Goal: Information Seeking & Learning: Understand process/instructions

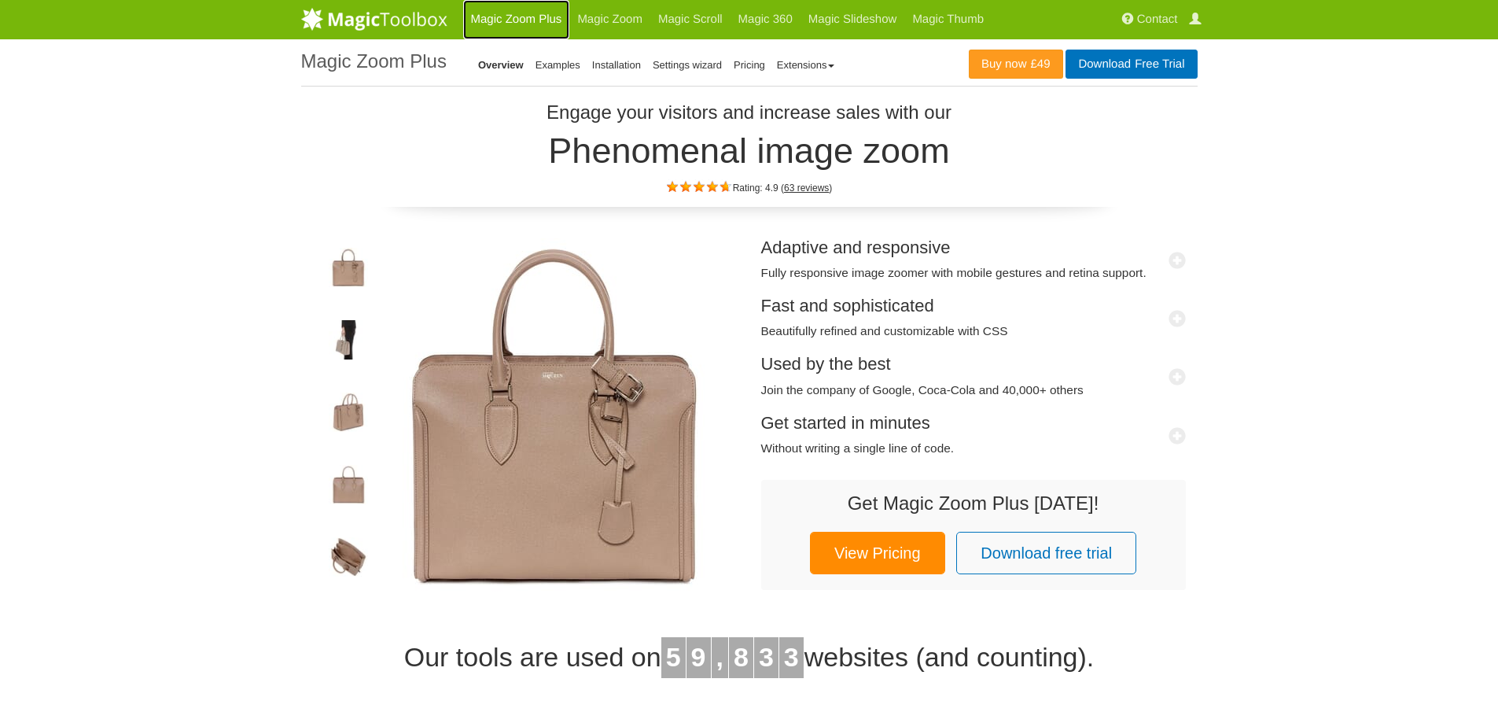
click at [529, 17] on link "Magic Zoom Plus" at bounding box center [516, 19] width 107 height 39
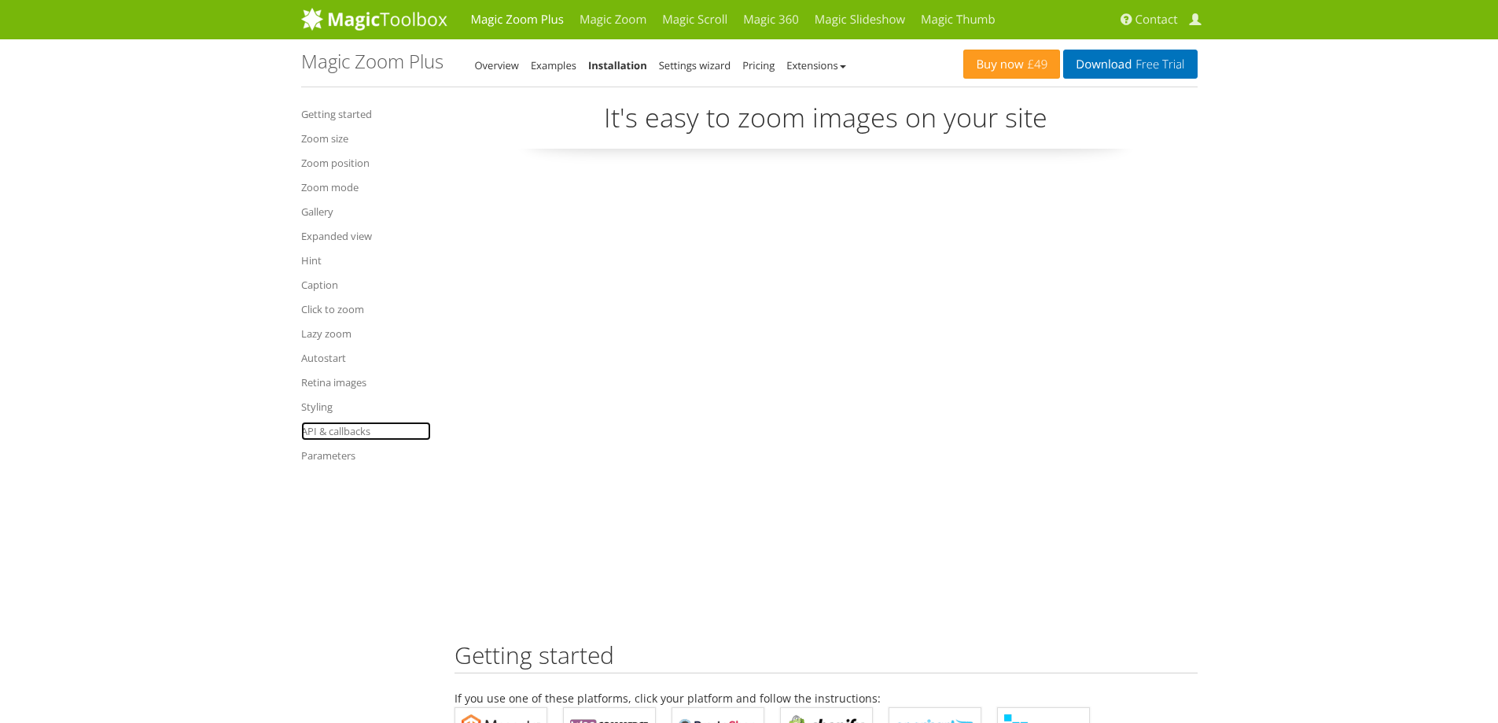
click at [326, 434] on link "API & callbacks" at bounding box center [366, 430] width 130 height 19
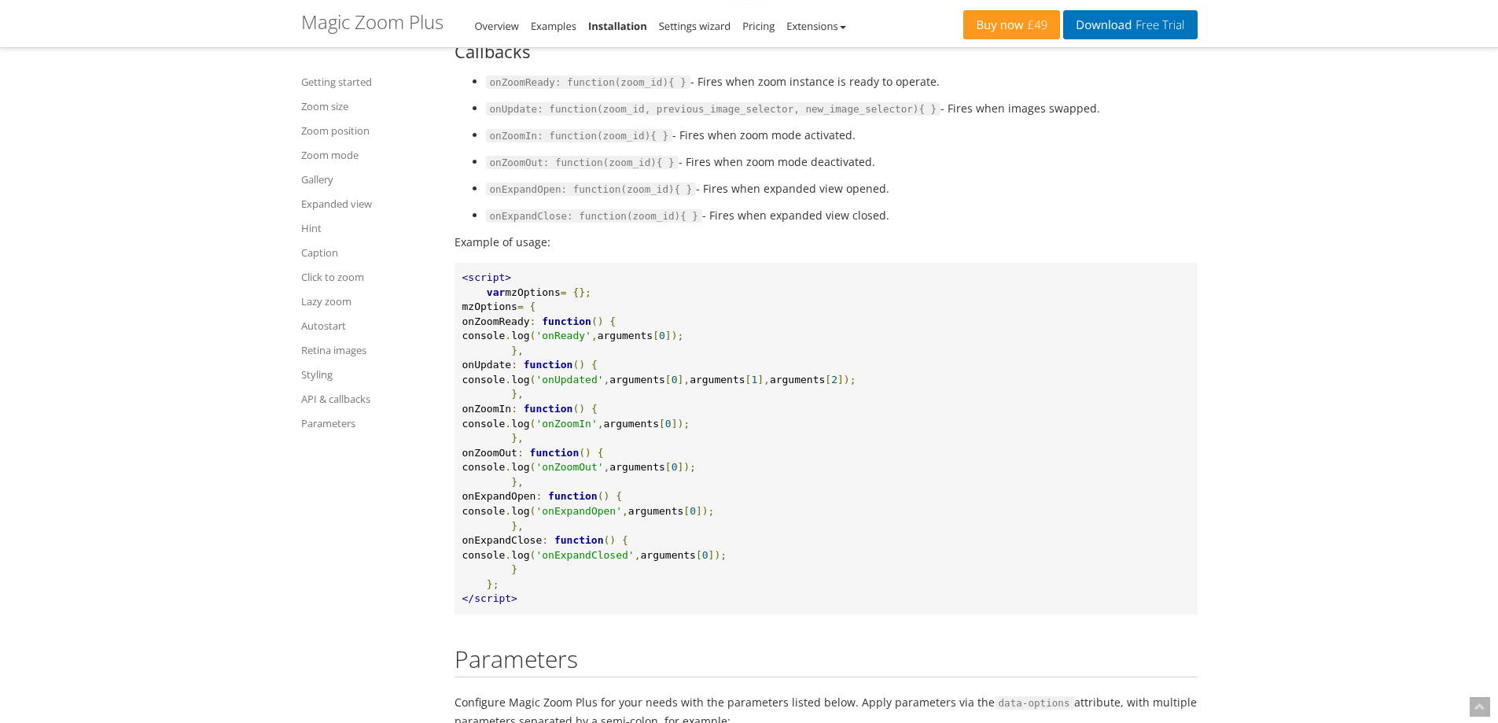
scroll to position [17420, 0]
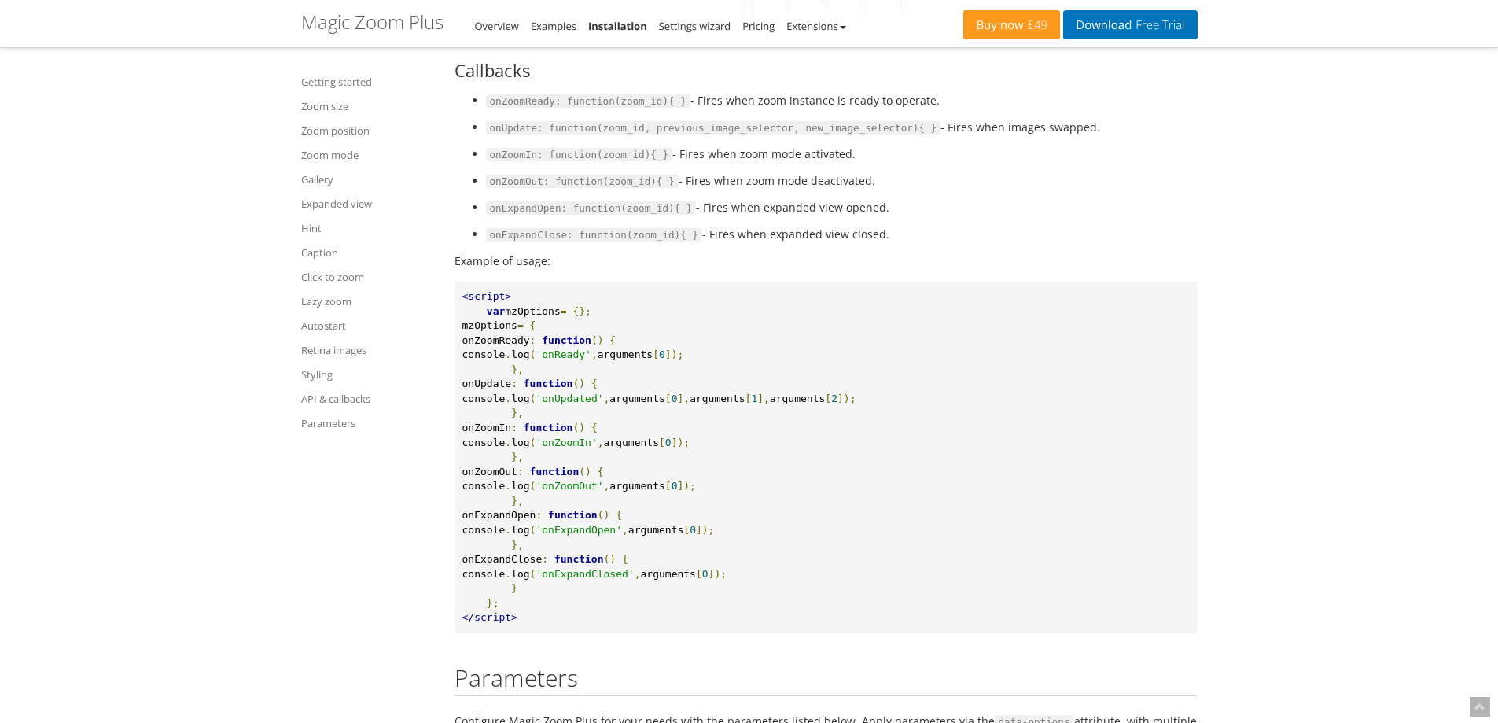
click at [513, 135] on code "onUpdate: function(zoom_id, previous_image_selector, new_image_selector){ }" at bounding box center [713, 128] width 455 height 14
click at [524, 215] on code "onExpandOpen: function(zoom_id){ }" at bounding box center [591, 208] width 211 height 14
drag, startPoint x: 693, startPoint y: 263, endPoint x: 889, endPoint y: 263, distance: 196.5
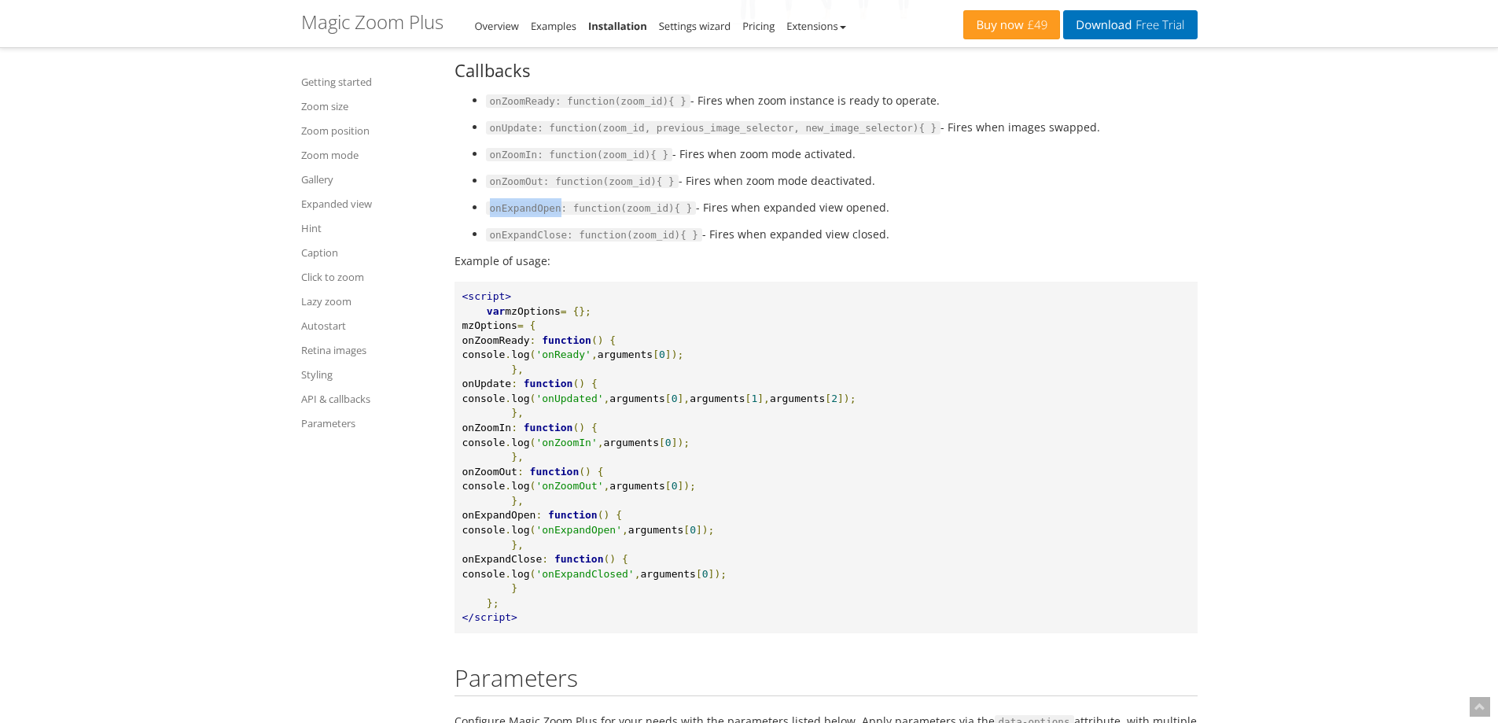
click at [889, 217] on li "onExpandOpen: function(zoom_id){ } - Fires when expanded view opened." at bounding box center [842, 207] width 712 height 19
drag, startPoint x: 687, startPoint y: 257, endPoint x: 865, endPoint y: 263, distance: 177.8
click at [865, 217] on li "onExpandOpen: function(zoom_id){ } - Fires when expanded view opened." at bounding box center [842, 207] width 712 height 19
click at [525, 215] on code "onExpandOpen: function(zoom_id){ }" at bounding box center [591, 208] width 211 height 14
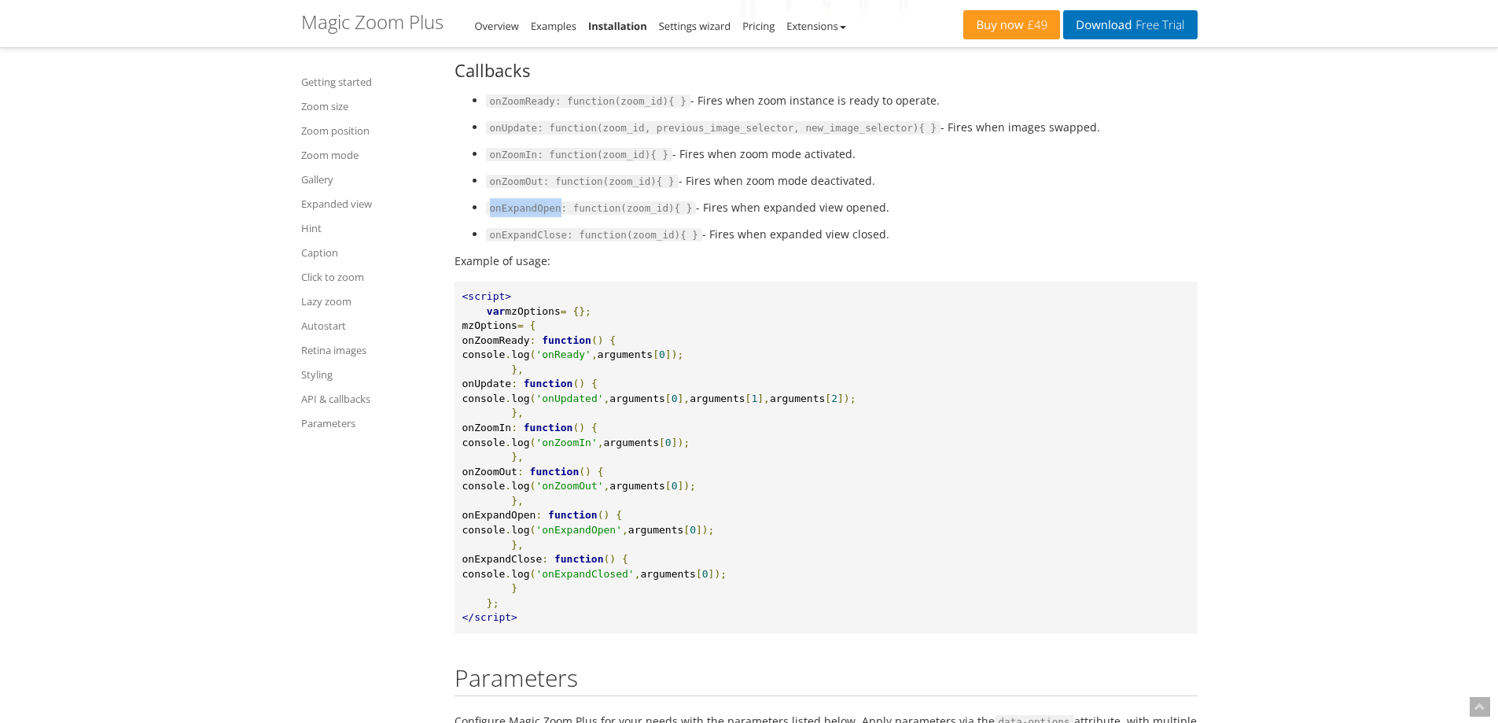
click at [525, 215] on code "onExpandOpen: function(zoom_id){ }" at bounding box center [591, 208] width 211 height 14
copy code "onExpandOpen"
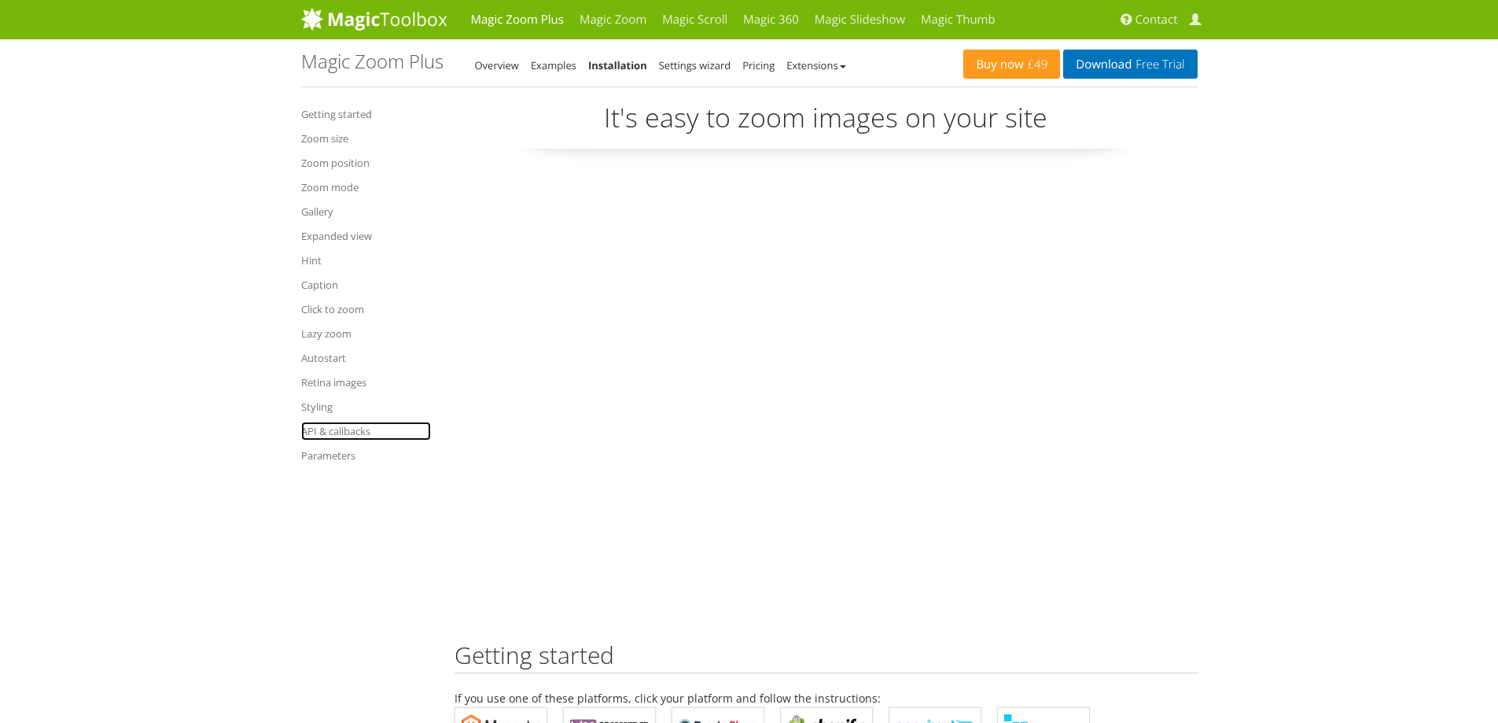
click at [328, 428] on link "API & callbacks" at bounding box center [366, 430] width 130 height 19
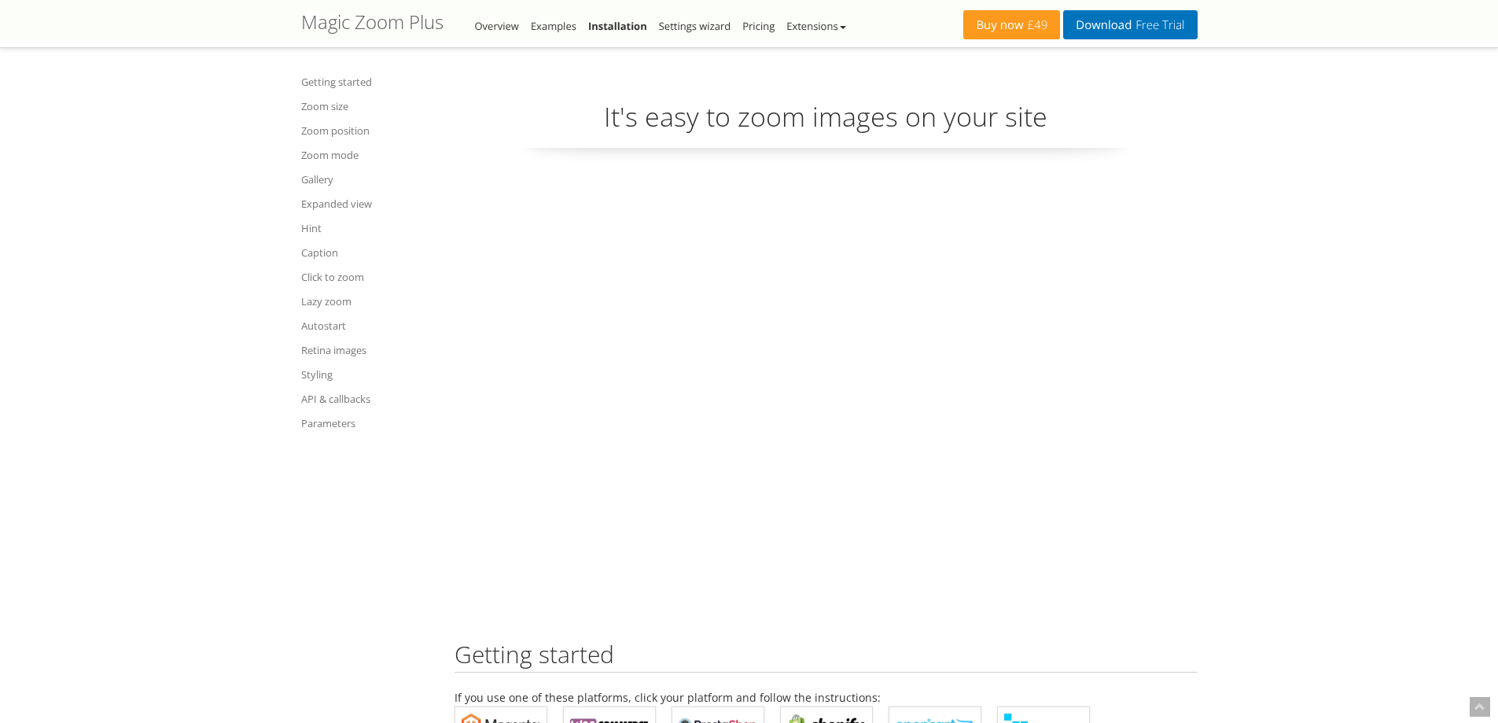
scroll to position [16555, 0]
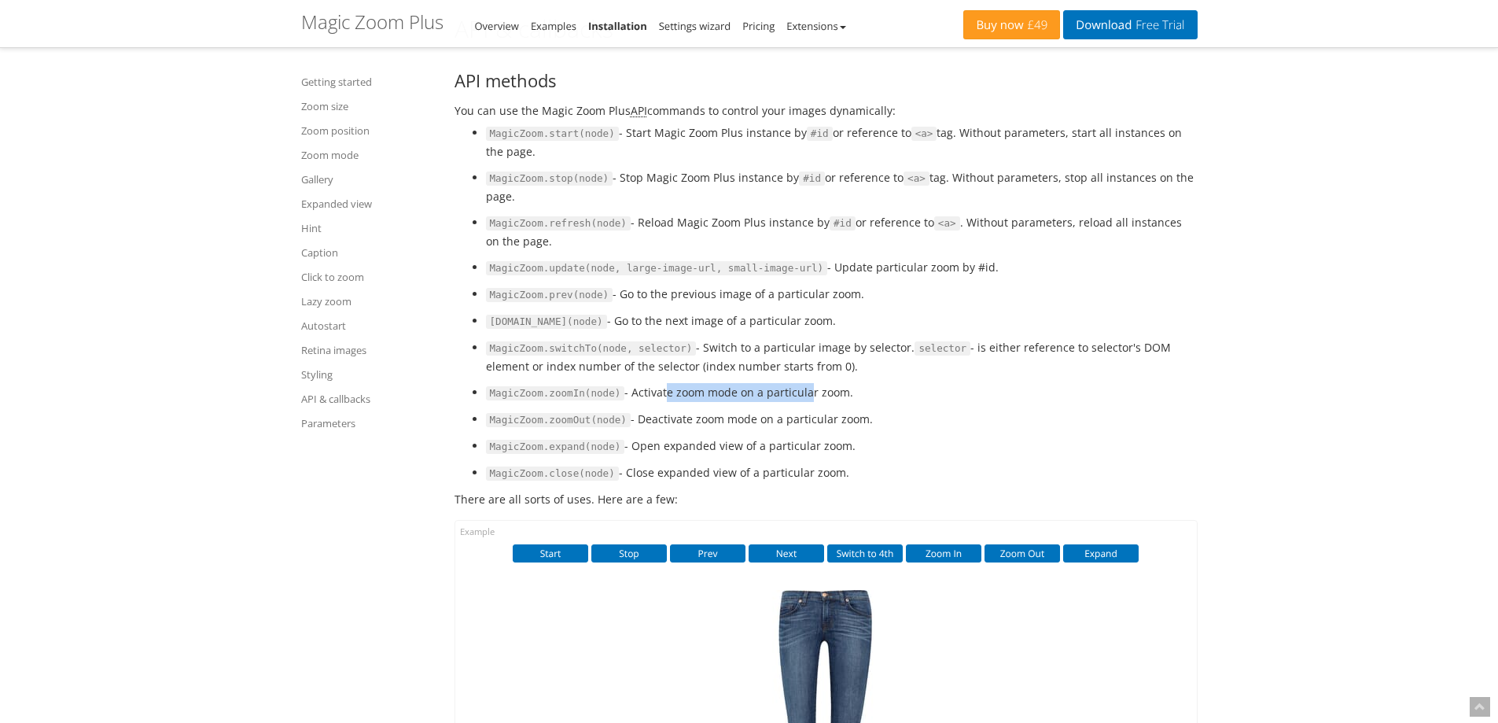
drag, startPoint x: 650, startPoint y: 447, endPoint x: 793, endPoint y: 446, distance: 143.1
click at [793, 402] on li "MagicZoom.zoomIn(node) - Activate zoom mode on a particular zoom." at bounding box center [842, 392] width 712 height 19
click at [795, 428] on li "MagicZoom.zoomOut(node) - Deactivate zoom mode on a particular zoom." at bounding box center [842, 419] width 712 height 19
drag, startPoint x: 631, startPoint y: 496, endPoint x: 838, endPoint y: 498, distance: 206.8
click at [838, 455] on li "MagicZoom.expand(node) - Open expanded view of a particular zoom." at bounding box center [842, 445] width 712 height 19
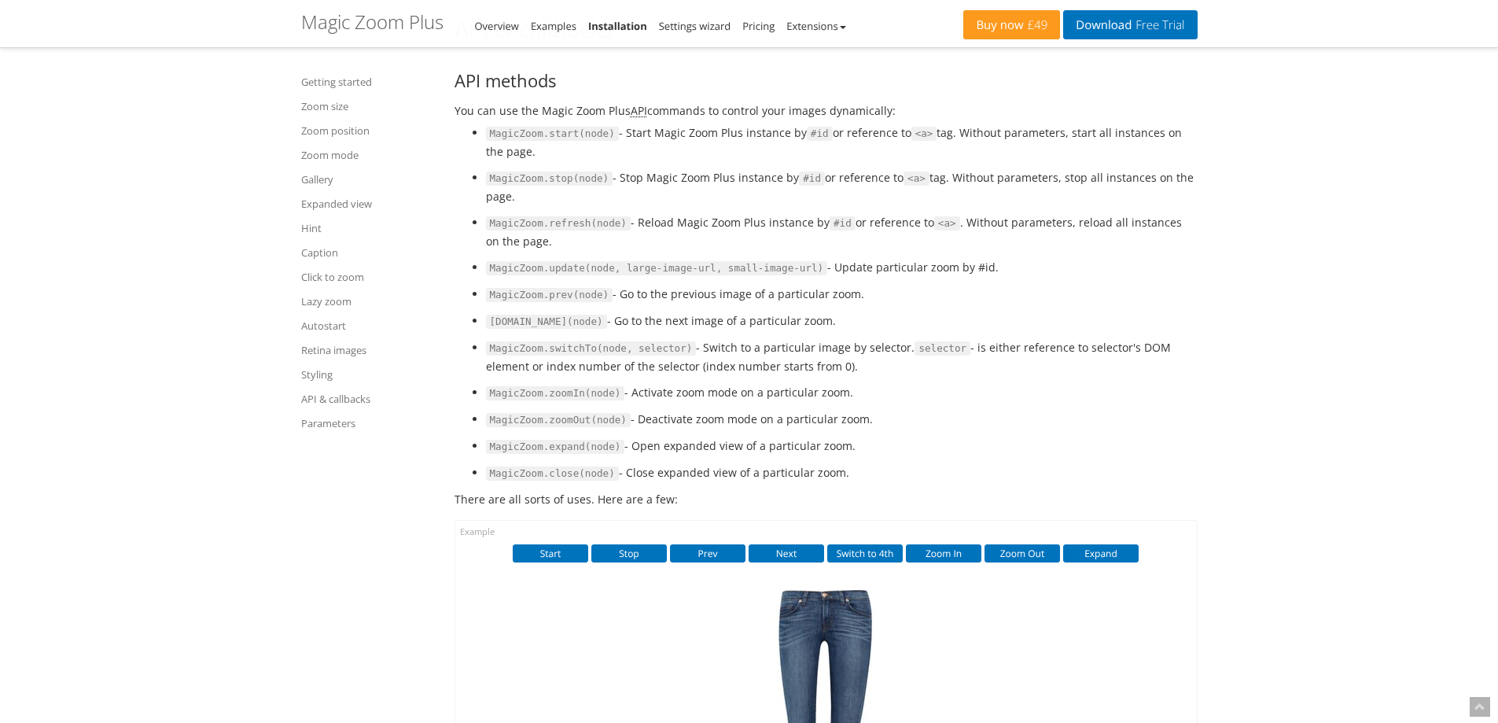
click at [727, 482] on li "MagicZoom.close(node) - Close expanded view of a particular zoom." at bounding box center [842, 472] width 712 height 19
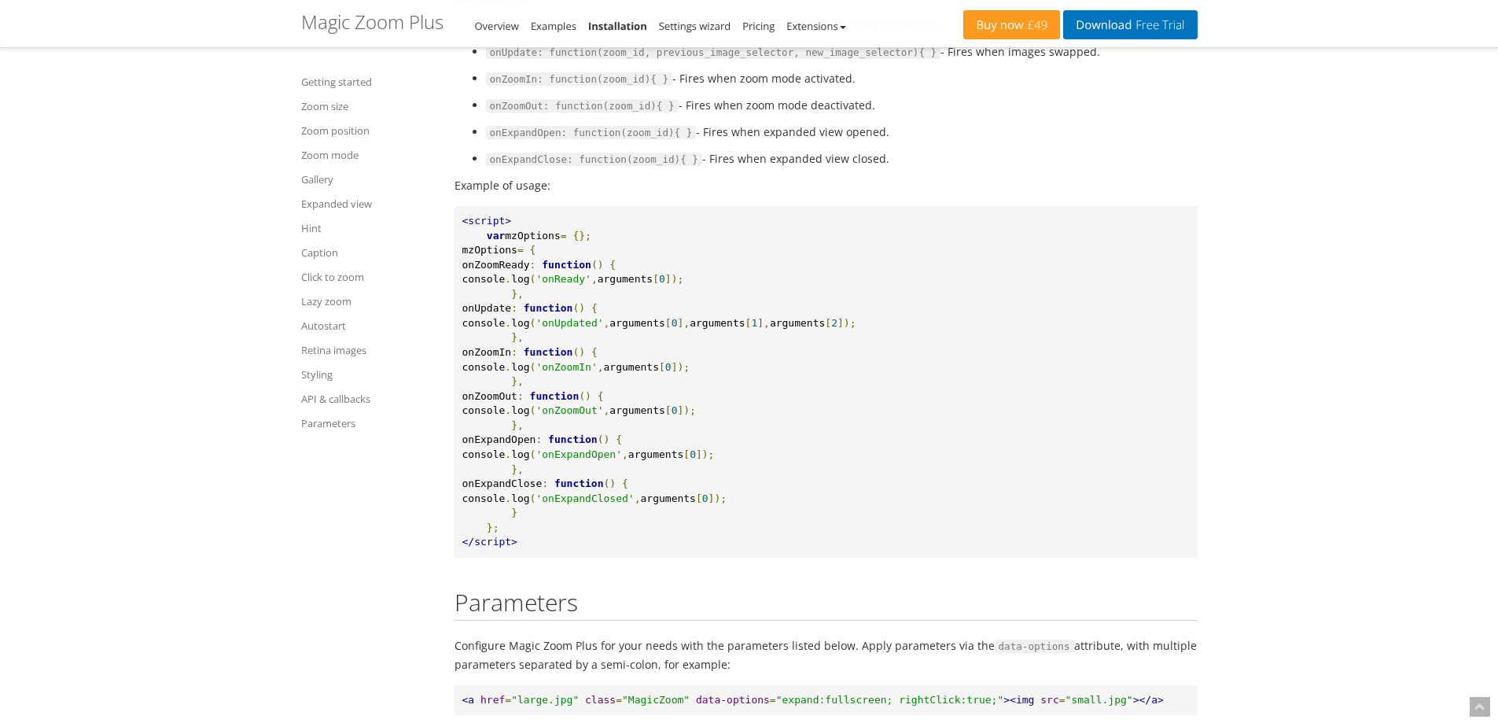
scroll to position [17498, 0]
click at [524, 267] on span "onZoomReady" at bounding box center [496, 262] width 68 height 12
click at [512, 311] on span "onUpdate" at bounding box center [487, 305] width 50 height 12
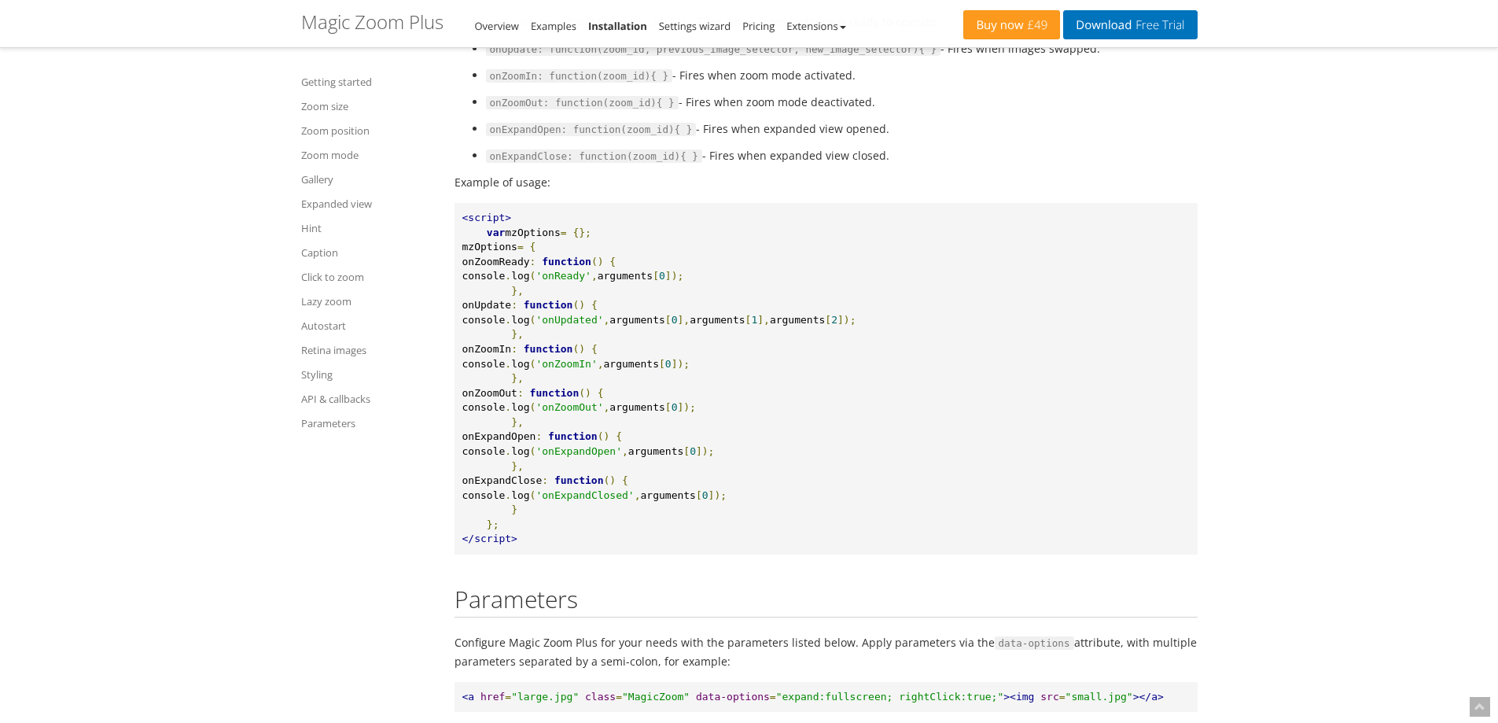
click at [512, 355] on span "onZoomIn" at bounding box center [487, 349] width 50 height 12
click at [536, 442] on span "onExpandOpen" at bounding box center [499, 436] width 74 height 12
drag, startPoint x: 676, startPoint y: 491, endPoint x: 821, endPoint y: 496, distance: 144.7
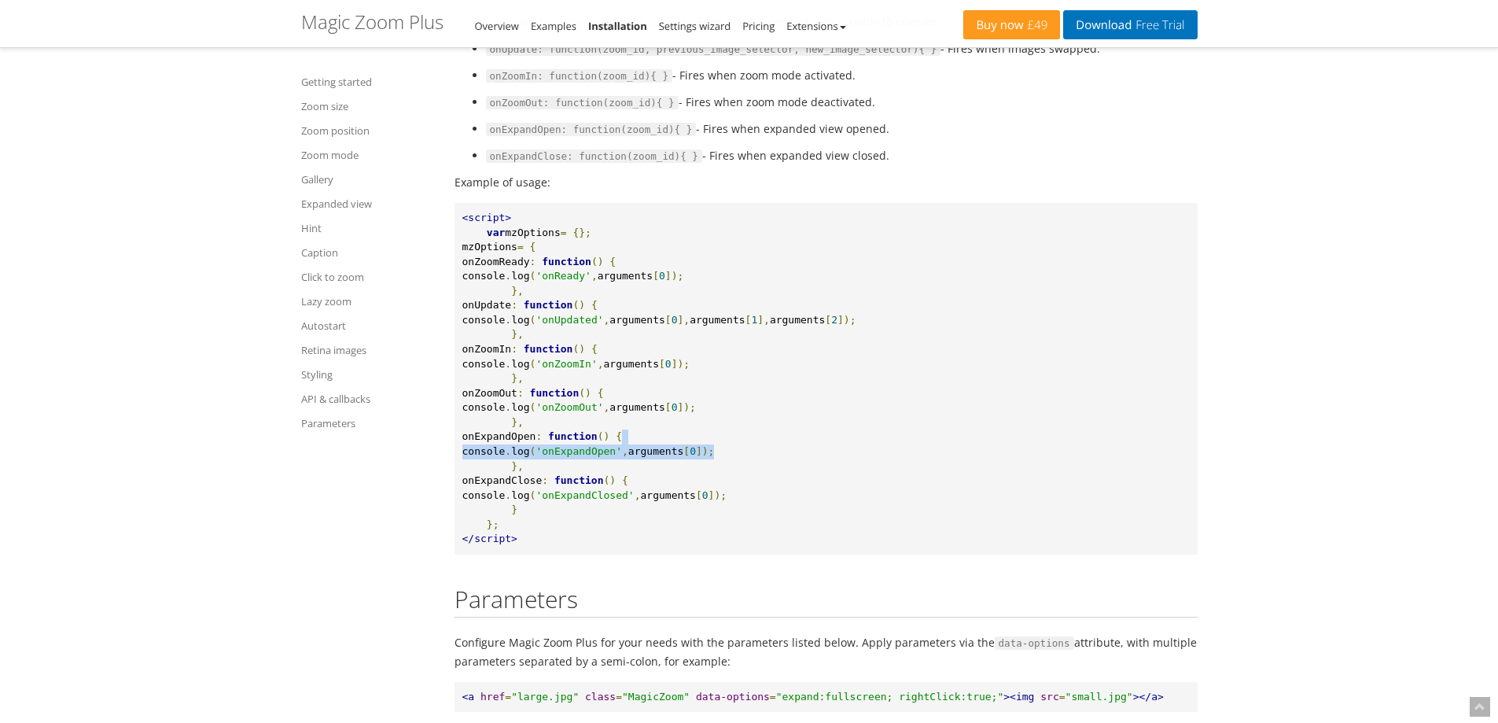
click at [821, 496] on pre "<script> var mzOptions = {}; mzOptions = { onZoomReady : function () { console …" at bounding box center [825, 378] width 743 height 351
copy pre "console . log ( 'onExpandOpen' , arguments [ 0 ]);"
click at [535, 495] on pre "<script> var mzOptions = {}; mzOptions = { onZoomReady : function () { console …" at bounding box center [825, 378] width 743 height 351
click at [542, 486] on span "onExpandClose" at bounding box center [502, 480] width 80 height 12
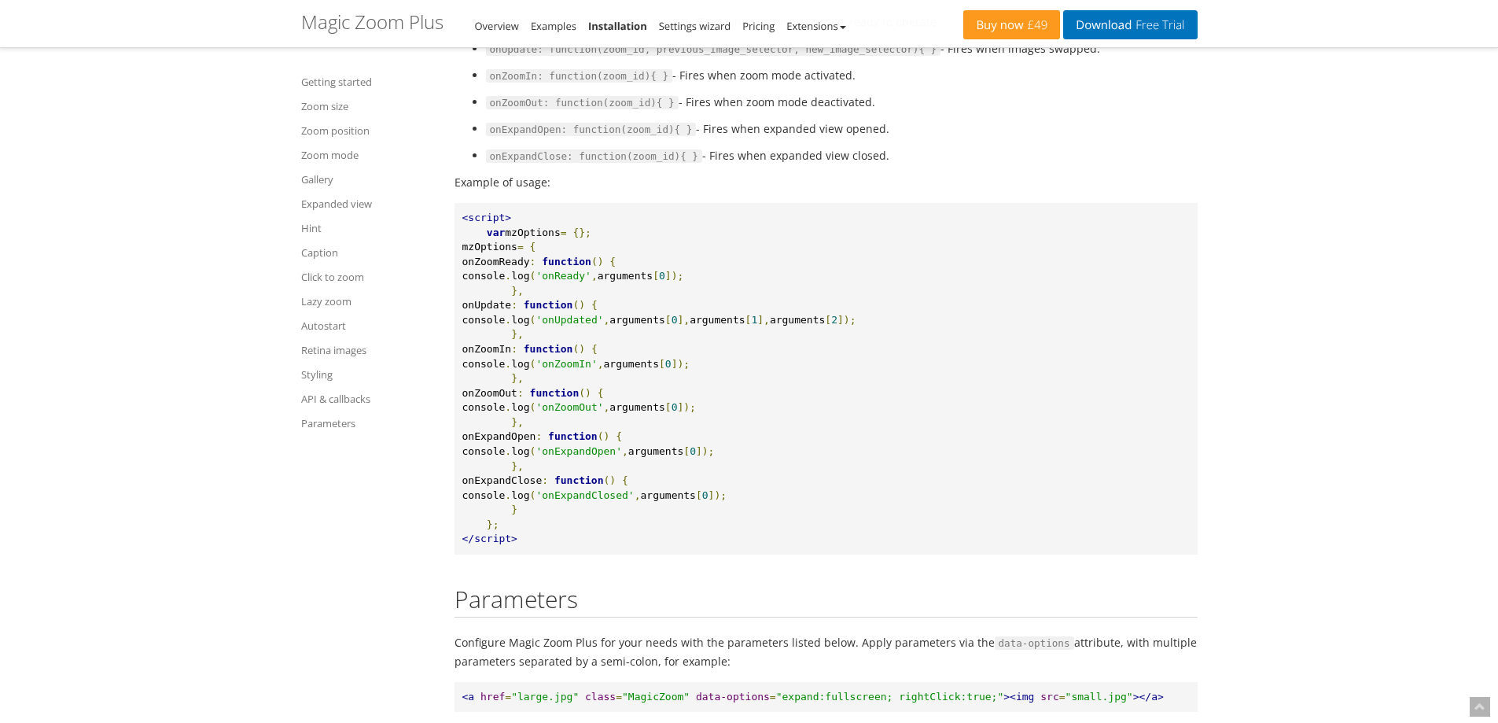
click at [542, 486] on span "onExpandClose" at bounding box center [502, 480] width 80 height 12
click at [517, 399] on span "onZoomOut" at bounding box center [489, 393] width 55 height 12
click at [512, 355] on span "onZoomIn" at bounding box center [487, 349] width 50 height 12
click at [512, 311] on span "onUpdate" at bounding box center [487, 305] width 50 height 12
click at [517, 252] on span "mzOptions" at bounding box center [489, 247] width 55 height 12
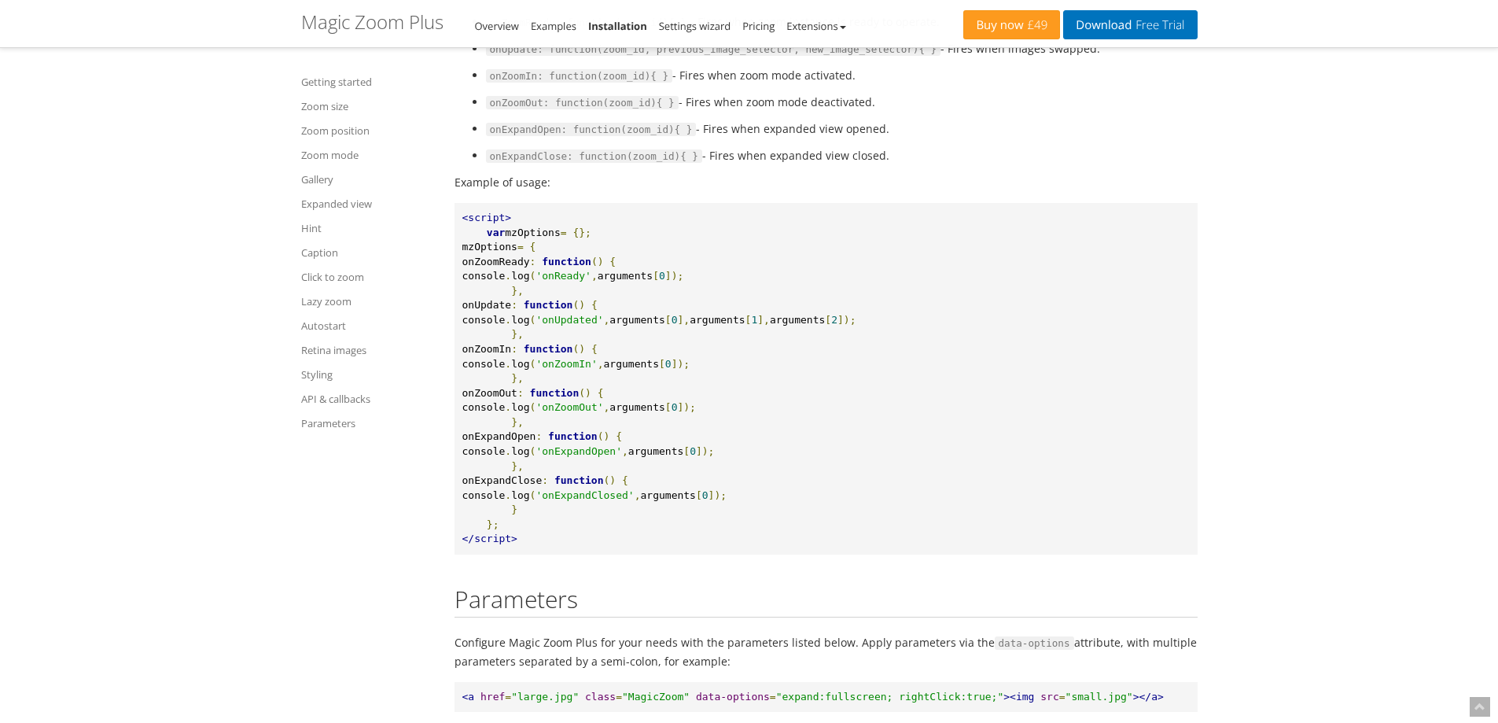
click at [530, 267] on span "onZoomReady" at bounding box center [496, 262] width 68 height 12
drag, startPoint x: 508, startPoint y: 314, endPoint x: 568, endPoint y: 318, distance: 60.6
click at [568, 318] on pre "<script> var mzOptions = {}; mzOptions = { onZoomReady : function () { console …" at bounding box center [825, 378] width 743 height 351
click at [542, 345] on pre "<script> var mzOptions = {}; mzOptions = { onZoomReady : function () { console …" at bounding box center [825, 378] width 743 height 351
drag, startPoint x: 523, startPoint y: 341, endPoint x: 557, endPoint y: 304, distance: 50.6
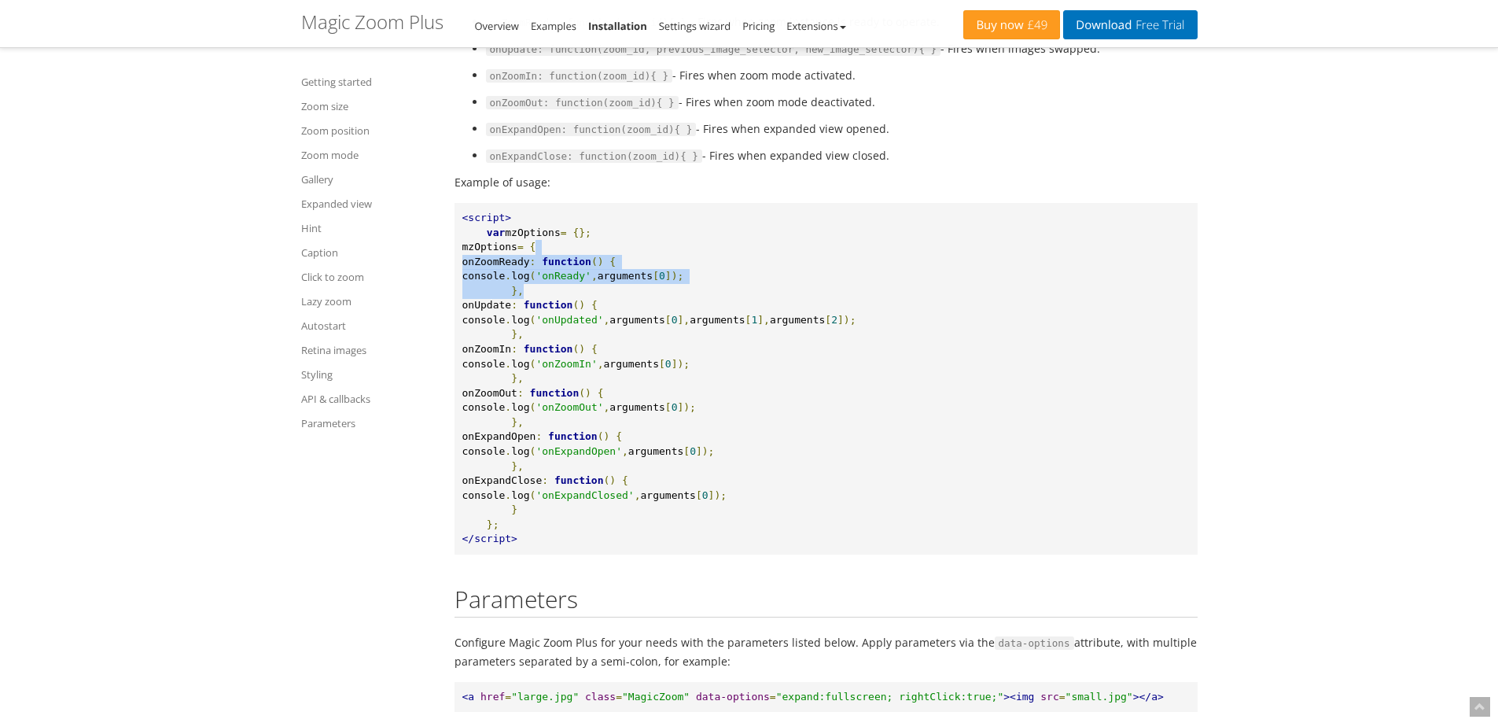
click at [557, 304] on pre "<script> var mzOptions = {}; mzOptions = { onZoomReady : function () { console …" at bounding box center [825, 378] width 743 height 351
copy pre "onZoomReady : function () { console . log ( 'onReady' , arguments [ 0 ]); },"
drag, startPoint x: 761, startPoint y: 551, endPoint x: 730, endPoint y: 467, distance: 89.5
click at [726, 501] on span "]);" at bounding box center [717, 495] width 18 height 12
click at [512, 311] on span "onUpdate" at bounding box center [487, 305] width 50 height 12
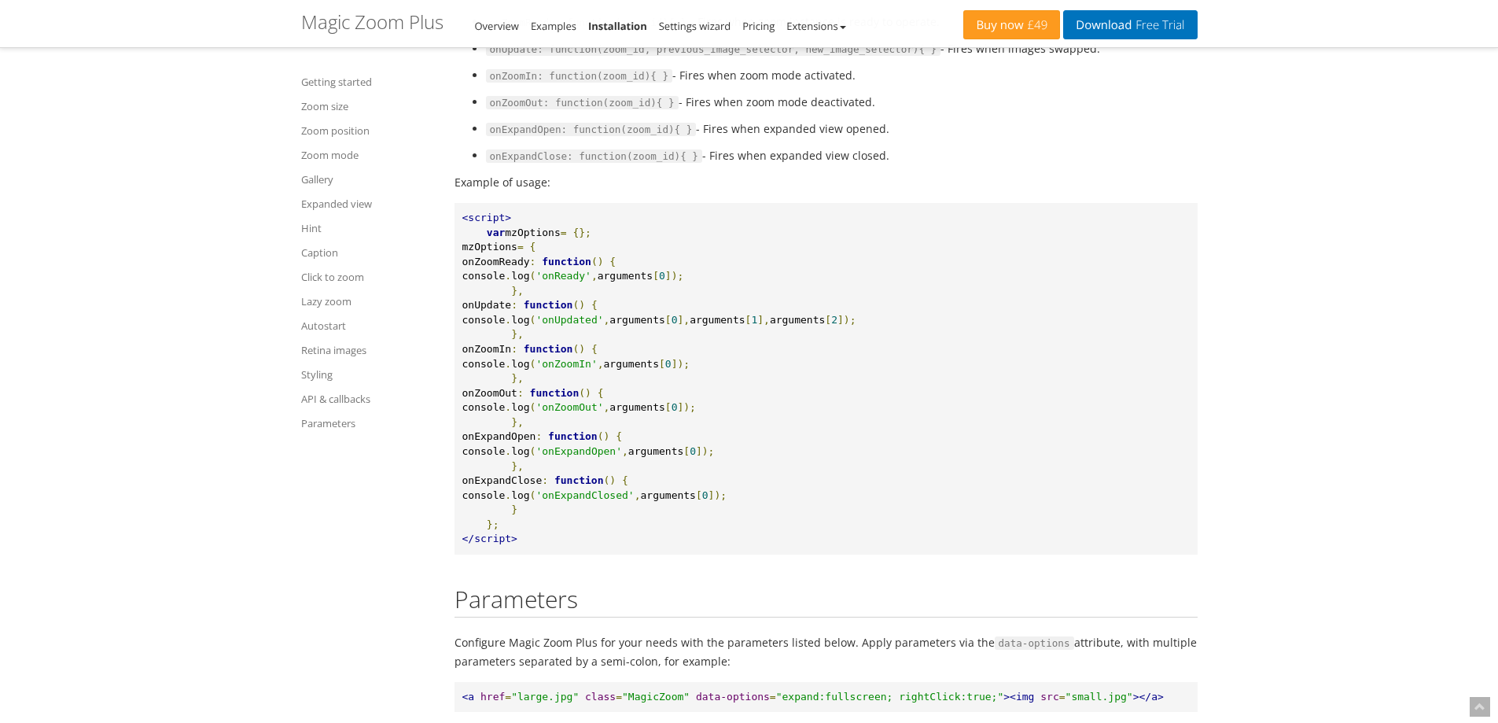
click at [512, 311] on span "onUpdate" at bounding box center [487, 305] width 50 height 12
click at [745, 325] on span "arguments" at bounding box center [716, 320] width 55 height 12
click at [825, 325] on span "arguments" at bounding box center [797, 320] width 55 height 12
click at [917, 364] on pre "<script> var mzOptions = {}; mzOptions = { onZoomReady : function () { console …" at bounding box center [825, 378] width 743 height 351
copy pre "console . log ( 'onUpdated' , arguments [ 0 ], arguments [ 1 ], arguments [ 2 ]…"
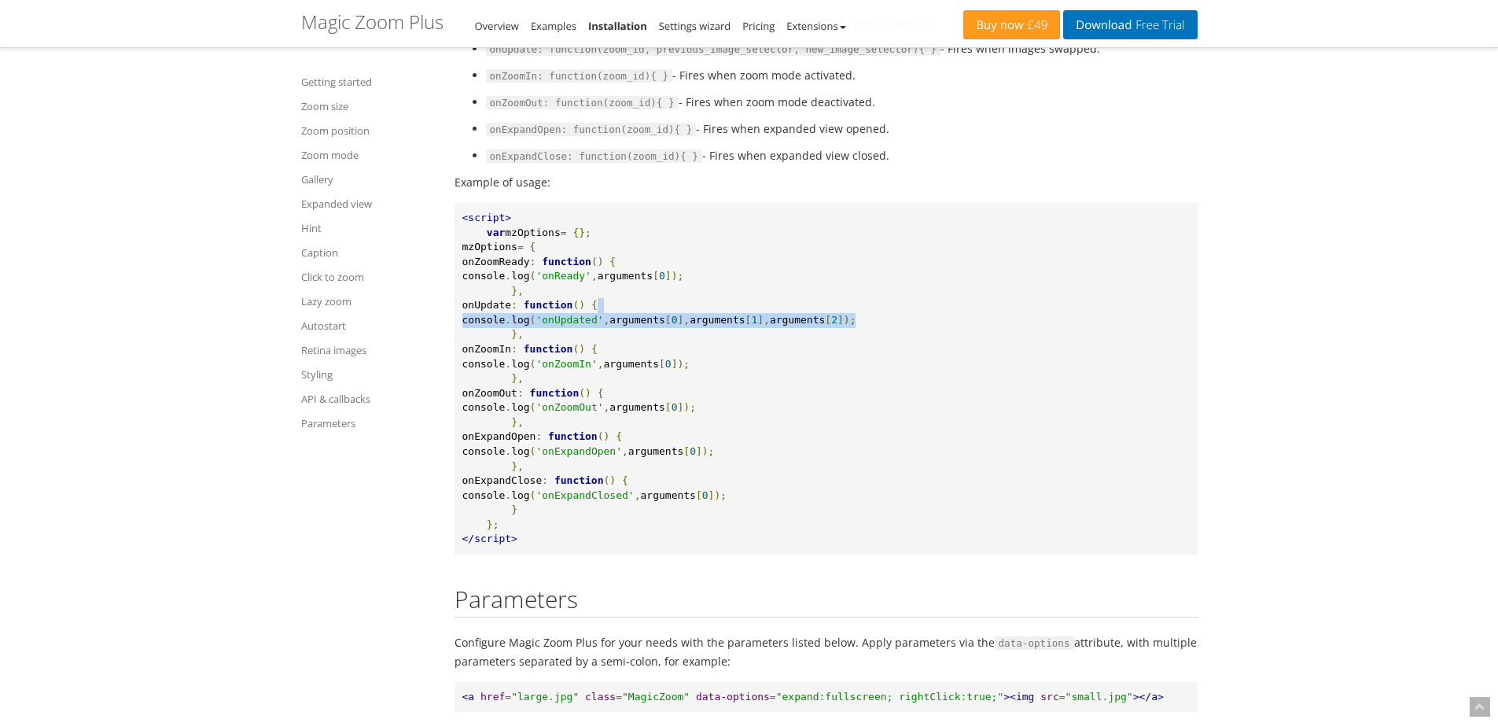
click at [770, 325] on span "]," at bounding box center [763, 320] width 13 height 12
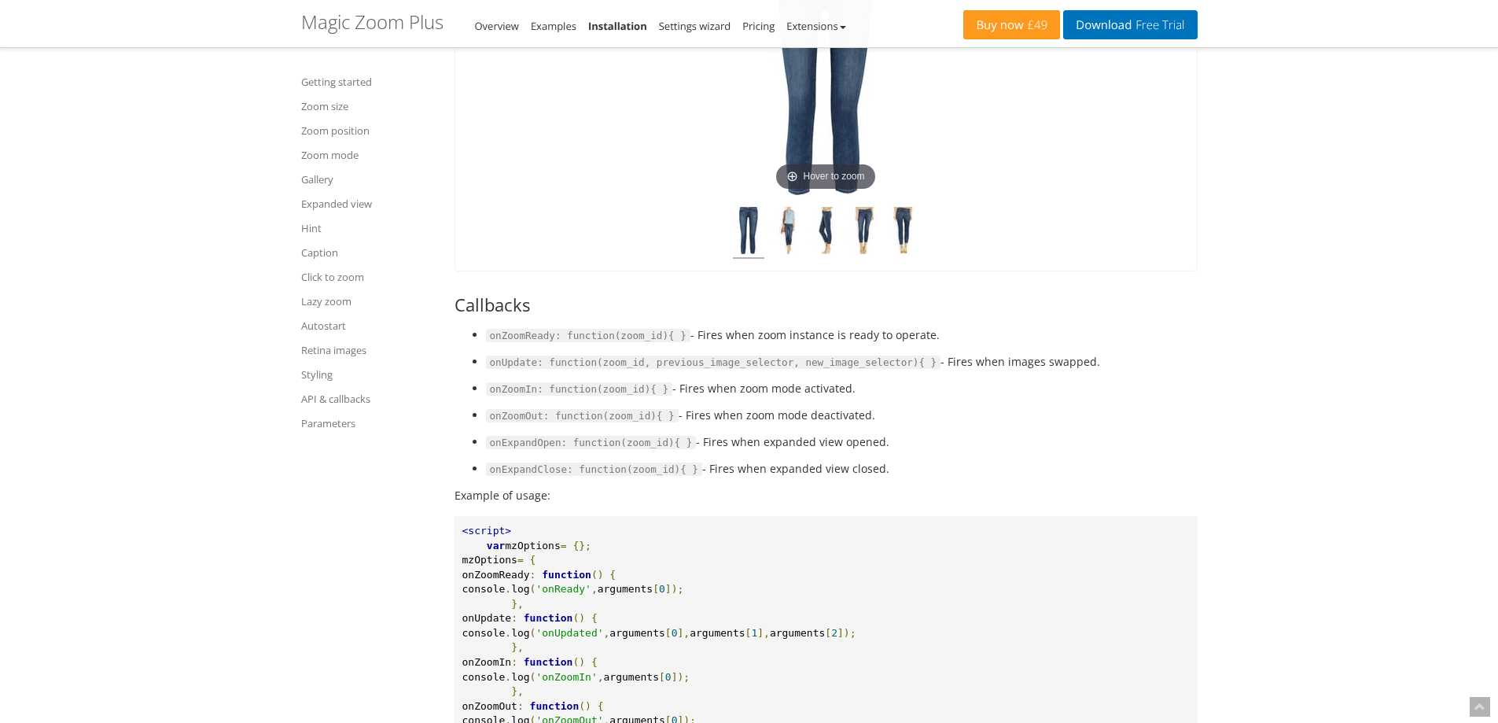
scroll to position [17184, 0]
click at [844, 371] on code "onUpdate: function(zoom_id, previous_image_selector, new_image_selector){ }" at bounding box center [713, 364] width 455 height 14
click at [682, 371] on code "onUpdate: function(zoom_id, previous_image_selector, new_image_selector){ }" at bounding box center [713, 364] width 455 height 14
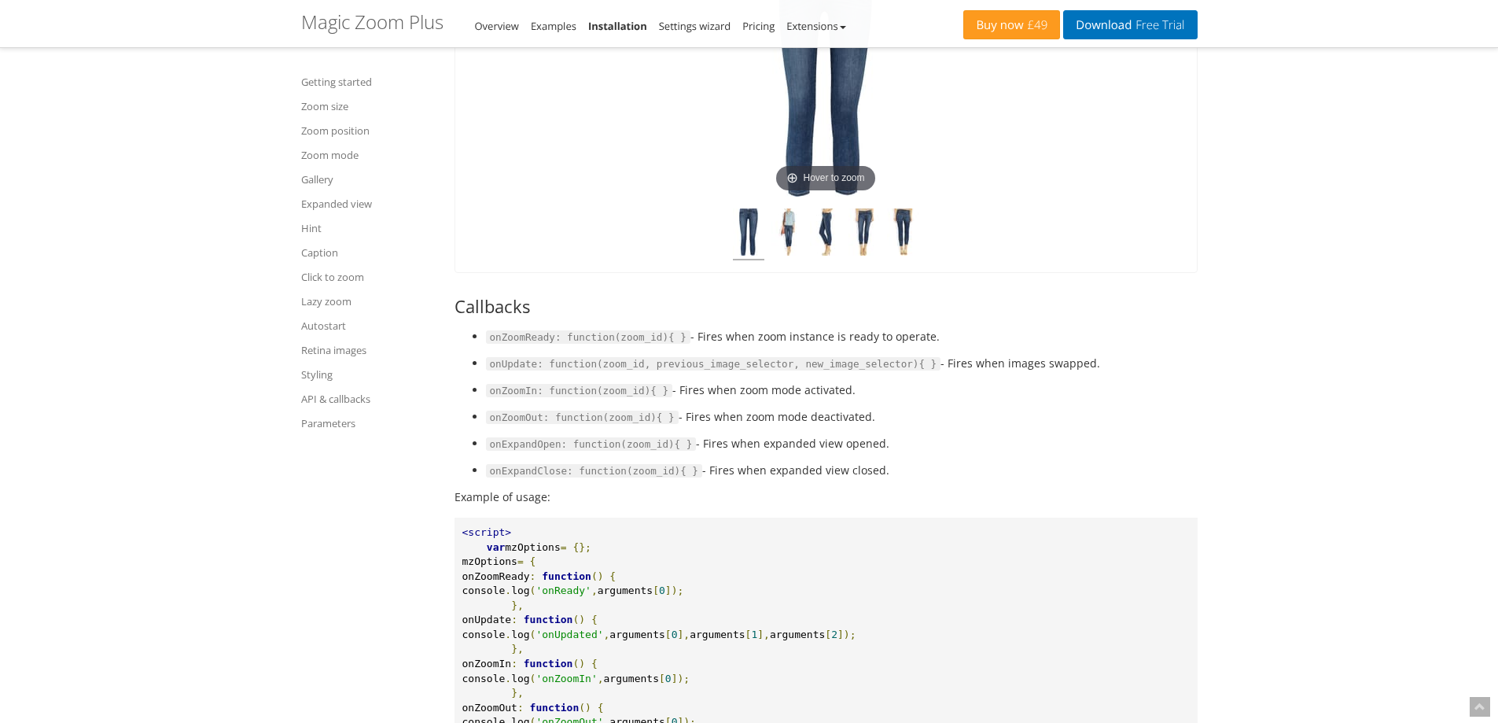
click at [798, 371] on code "onUpdate: function(zoom_id, previous_image_selector, new_image_selector){ }" at bounding box center [713, 364] width 455 height 14
click at [789, 371] on code "onUpdate: function(zoom_id, previous_image_selector, new_image_selector){ }" at bounding box center [713, 364] width 455 height 14
click at [546, 371] on code "onUpdate: function(zoom_id, previous_image_selector, new_image_selector){ }" at bounding box center [713, 364] width 455 height 14
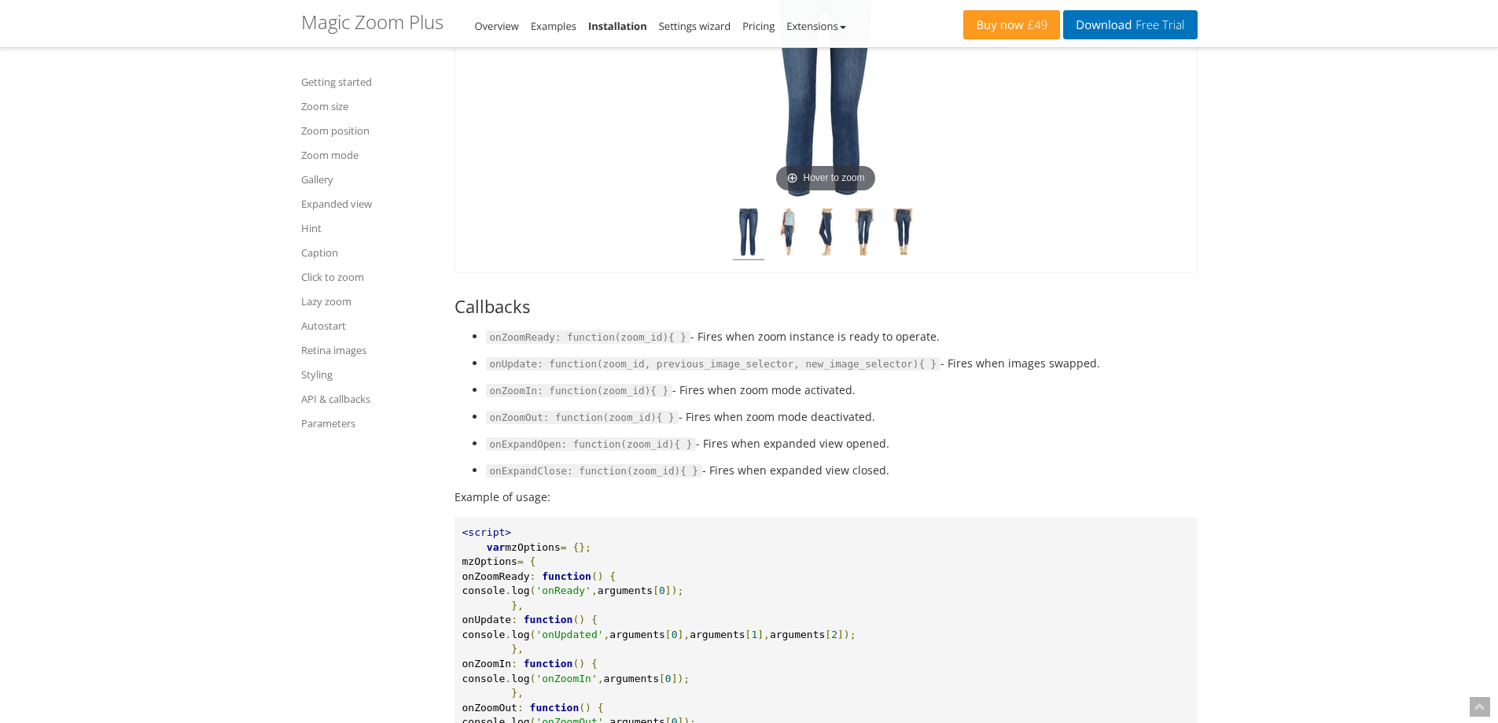
click at [832, 371] on code "onUpdate: function(zoom_id, previous_image_selector, new_image_selector){ }" at bounding box center [713, 364] width 455 height 14
click at [862, 399] on li "onZoomIn: function(zoom_id){ } - Fires when zoom mode activated." at bounding box center [842, 390] width 712 height 19
drag, startPoint x: 879, startPoint y: 527, endPoint x: 483, endPoint y: 411, distance: 412.8
click at [483, 411] on ul "onZoomReady: function(zoom_id){ } - Fires when zoom instance is ready to operat…" at bounding box center [825, 403] width 743 height 153
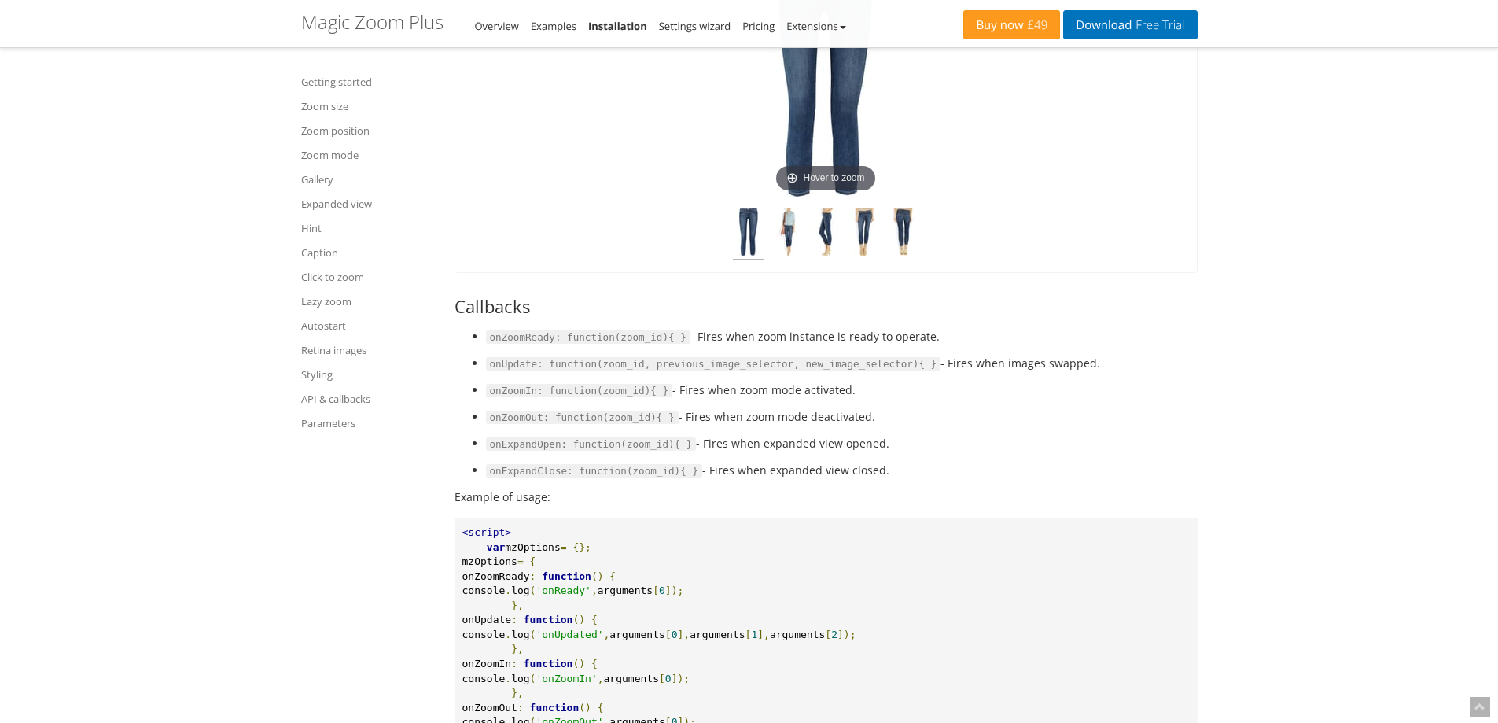
click at [484, 401] on ul "onZoomReady: function(zoom_id){ } - Fires when zoom instance is ready to operat…" at bounding box center [825, 403] width 743 height 153
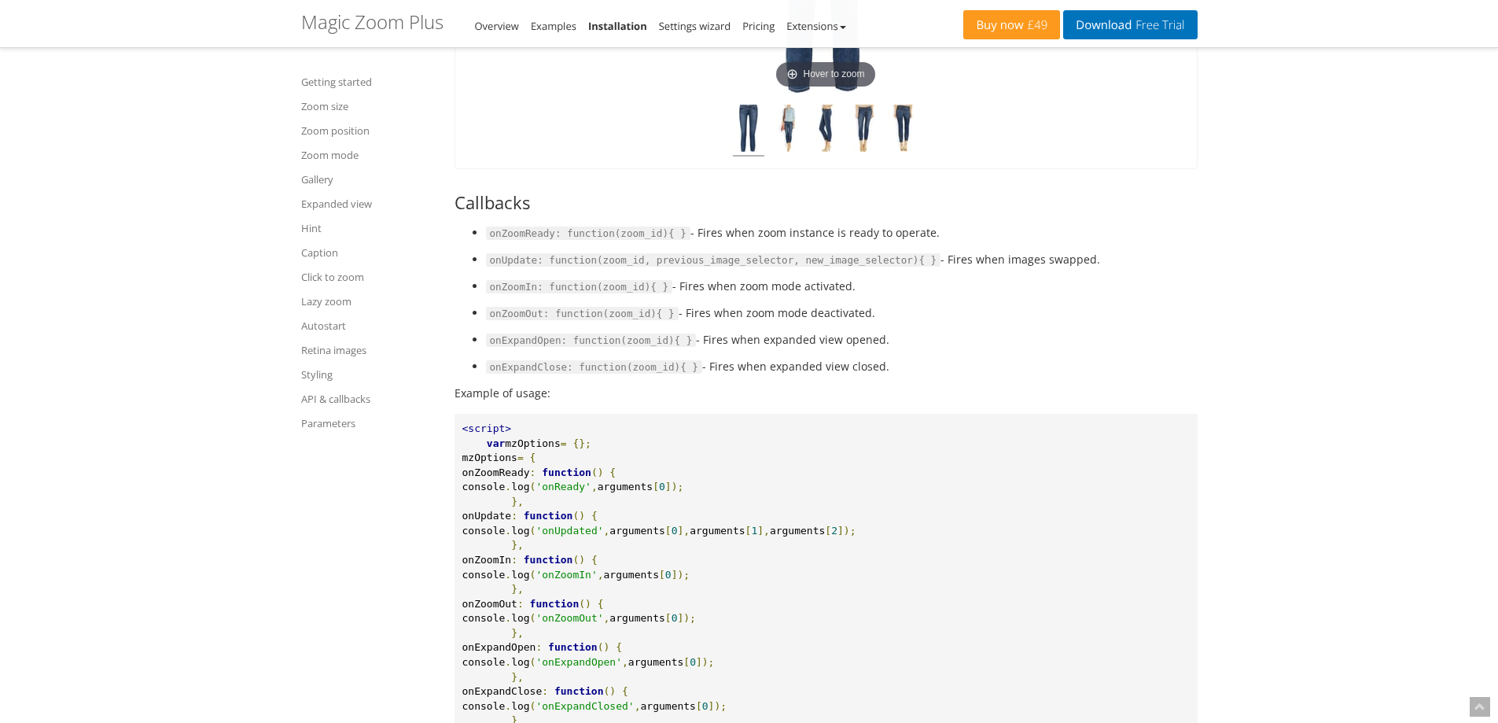
scroll to position [17420, 0]
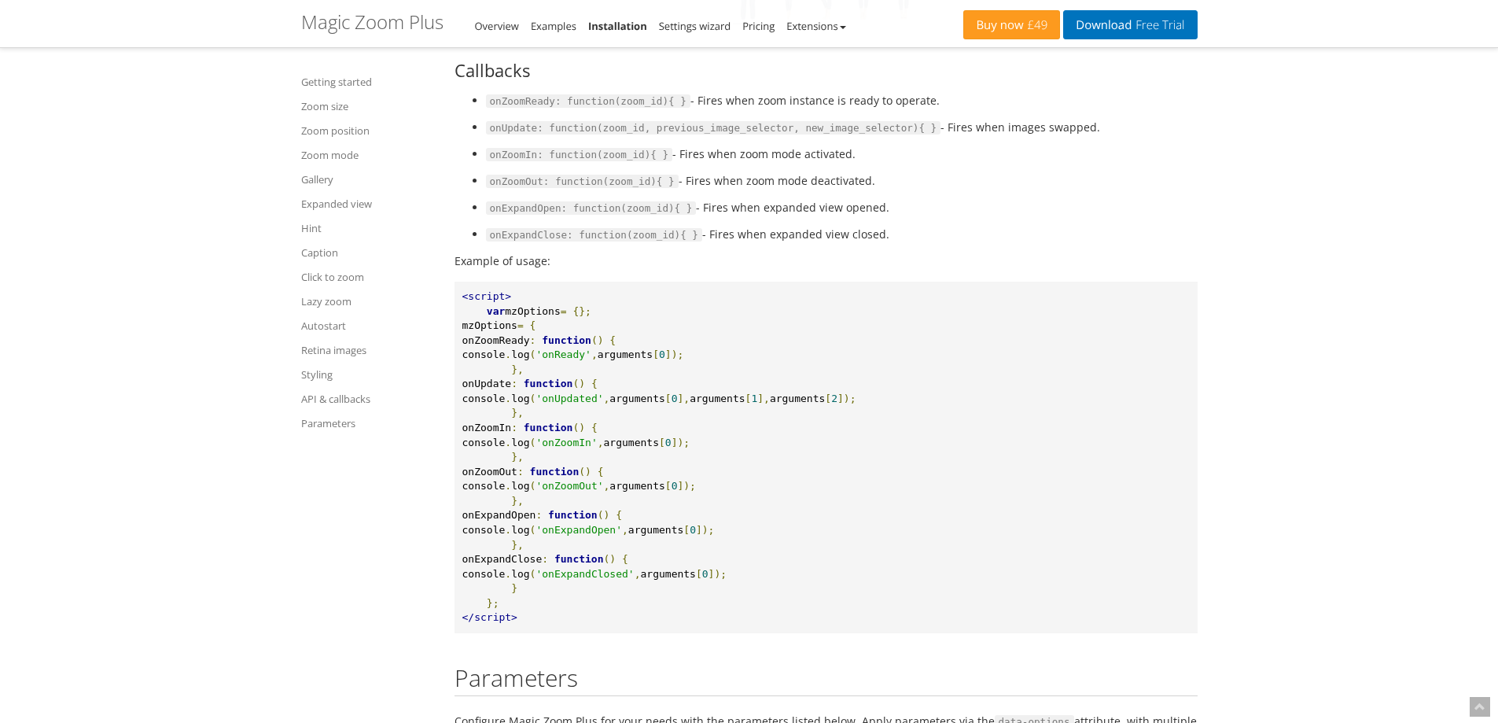
click at [541, 317] on span "mzOptions" at bounding box center [532, 311] width 55 height 12
click at [530, 346] on span "onZoomReady" at bounding box center [496, 340] width 68 height 12
click at [512, 433] on span "onZoomIn" at bounding box center [487, 427] width 50 height 12
click at [517, 477] on span "onZoomOut" at bounding box center [489, 471] width 55 height 12
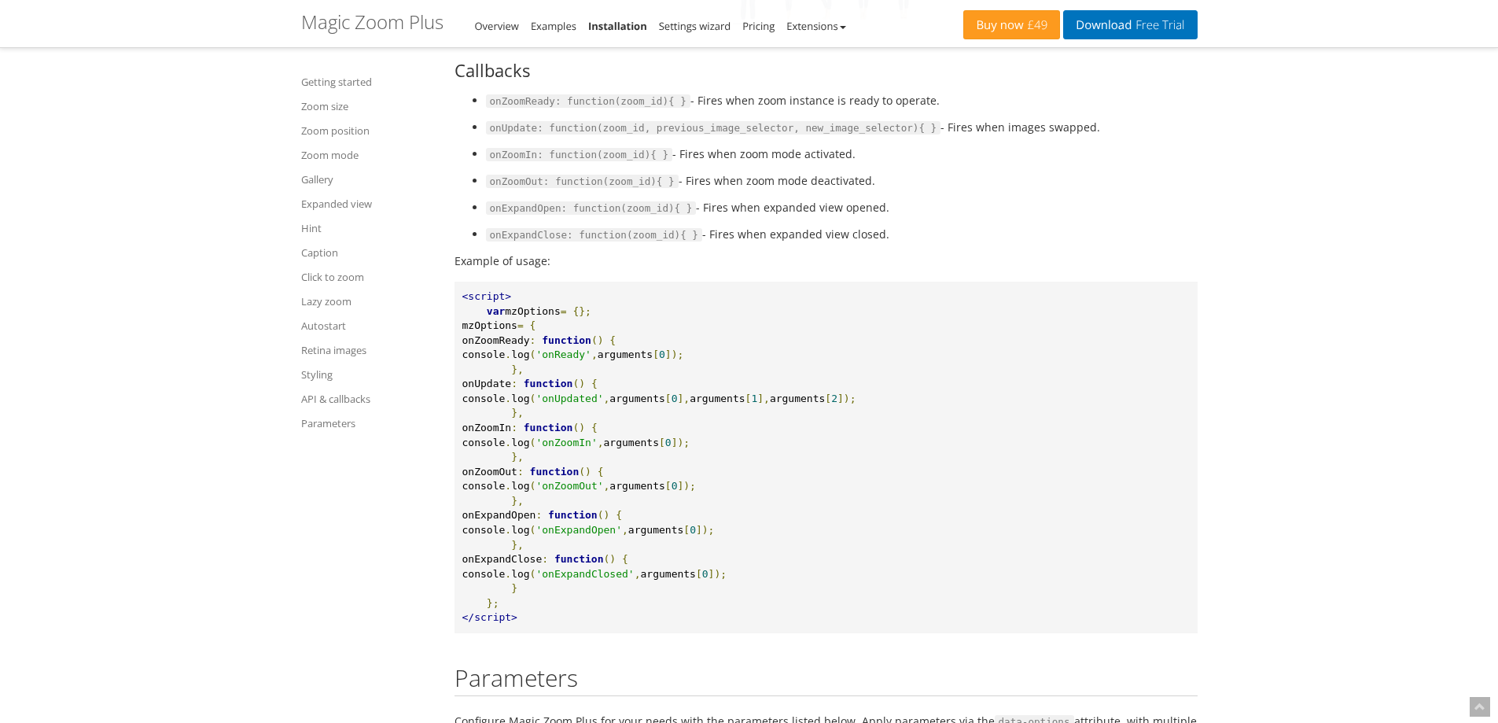
click at [536, 520] on span "onExpandOpen" at bounding box center [499, 515] width 74 height 12
click at [542, 564] on span "onExpandClose" at bounding box center [502, 559] width 80 height 12
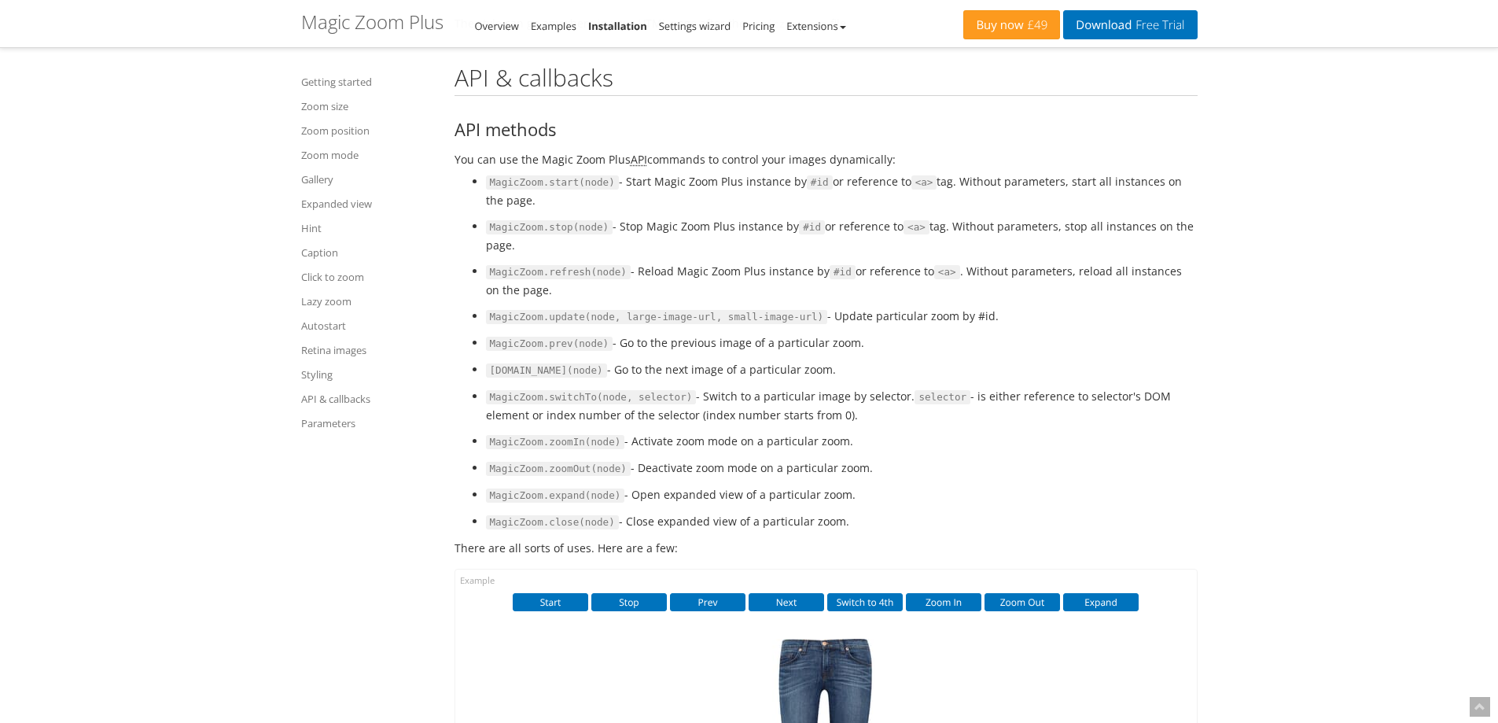
scroll to position [16634, 0]
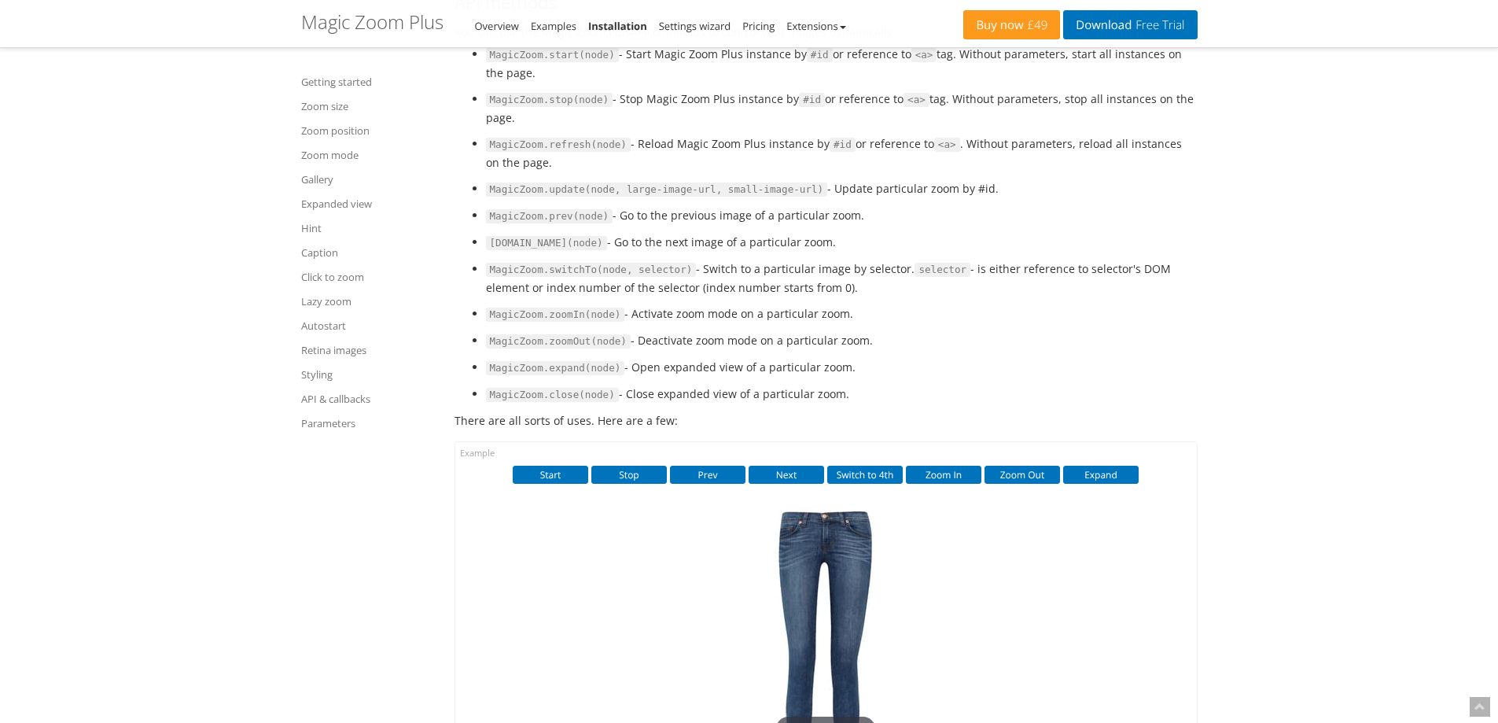
click at [524, 197] on code "MagicZoom.update(node, large-image-url, small-image-url)" at bounding box center [657, 189] width 342 height 14
click at [553, 197] on code "MagicZoom.update(node, large-image-url, small-image-url)" at bounding box center [657, 189] width 342 height 14
click at [522, 223] on code "MagicZoom.prev(node)" at bounding box center [549, 216] width 127 height 14
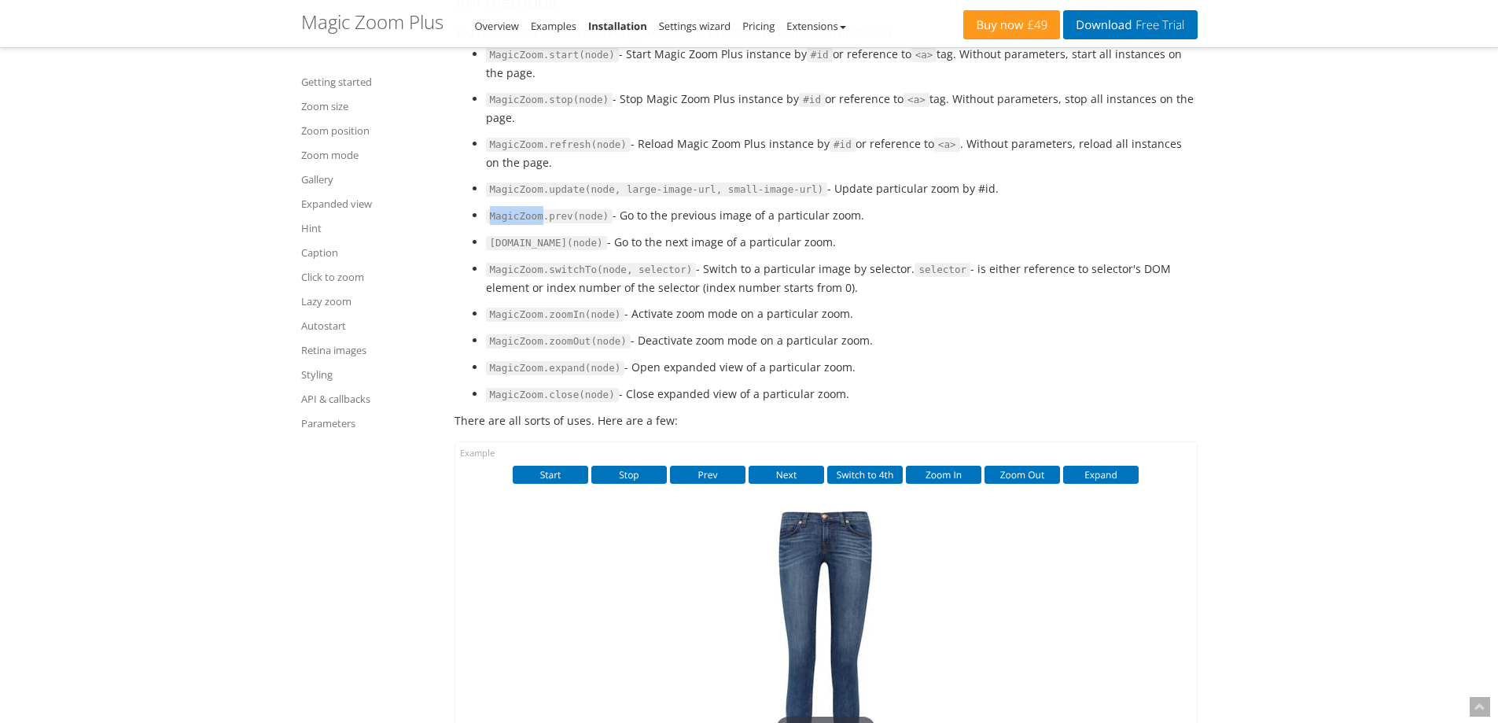
click at [522, 223] on code "MagicZoom.prev(node)" at bounding box center [549, 216] width 127 height 14
drag, startPoint x: 609, startPoint y: 268, endPoint x: 844, endPoint y: 270, distance: 234.3
click at [844, 225] on li "MagicZoom.prev(node) - Go to the previous image of a particular zoom." at bounding box center [842, 215] width 712 height 19
click at [833, 281] on ul "MagicZoom.start(node) - Start Magic Zoom Plus instance by #id or reference to <…" at bounding box center [825, 224] width 743 height 359
click at [524, 250] on code "[DOMAIN_NAME](node)" at bounding box center [546, 243] width 121 height 14
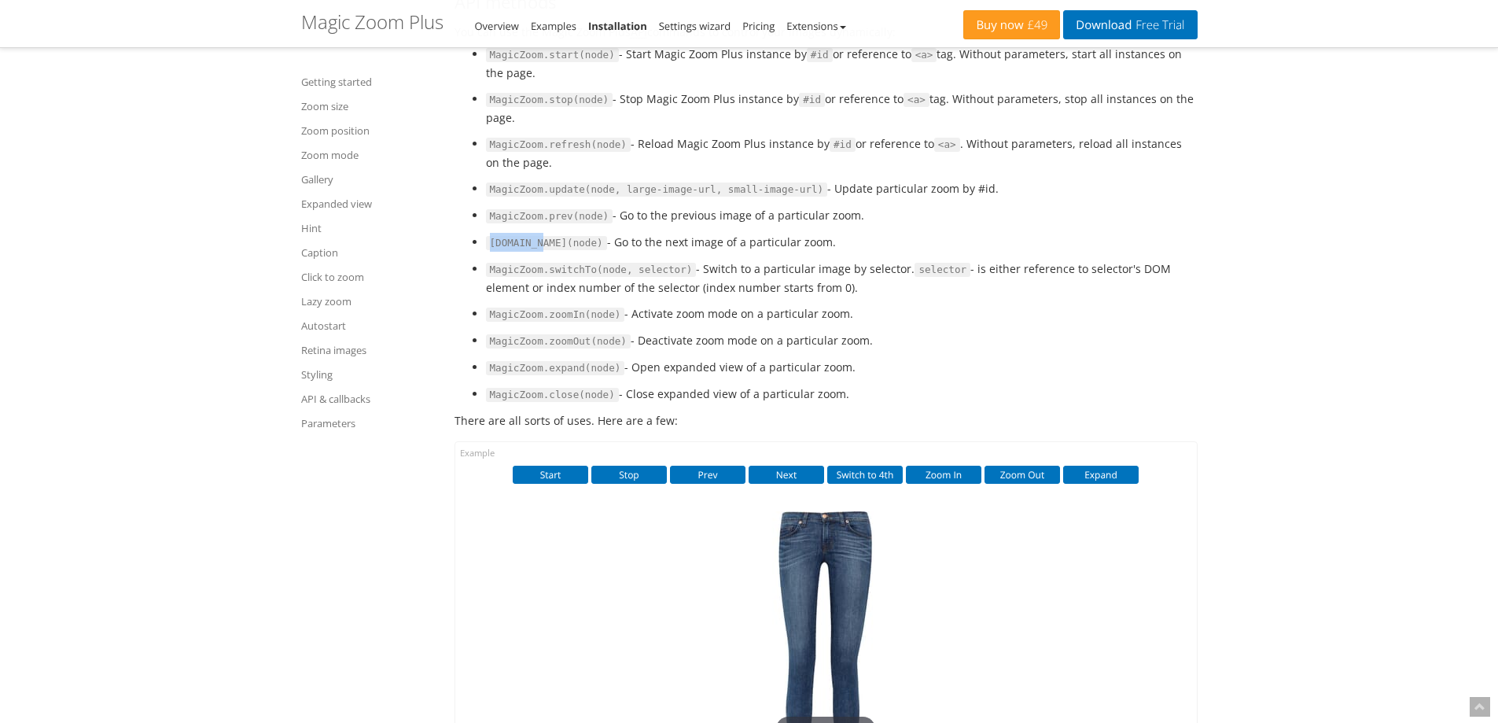
click at [524, 250] on code "[DOMAIN_NAME](node)" at bounding box center [546, 243] width 121 height 14
click at [517, 277] on code "MagicZoom.switchTo(node, selector)" at bounding box center [591, 270] width 211 height 14
click at [517, 322] on code "MagicZoom.zoomIn(node)" at bounding box center [555, 314] width 139 height 14
click at [499, 348] on code "MagicZoom.zoomOut(node)" at bounding box center [558, 341] width 145 height 14
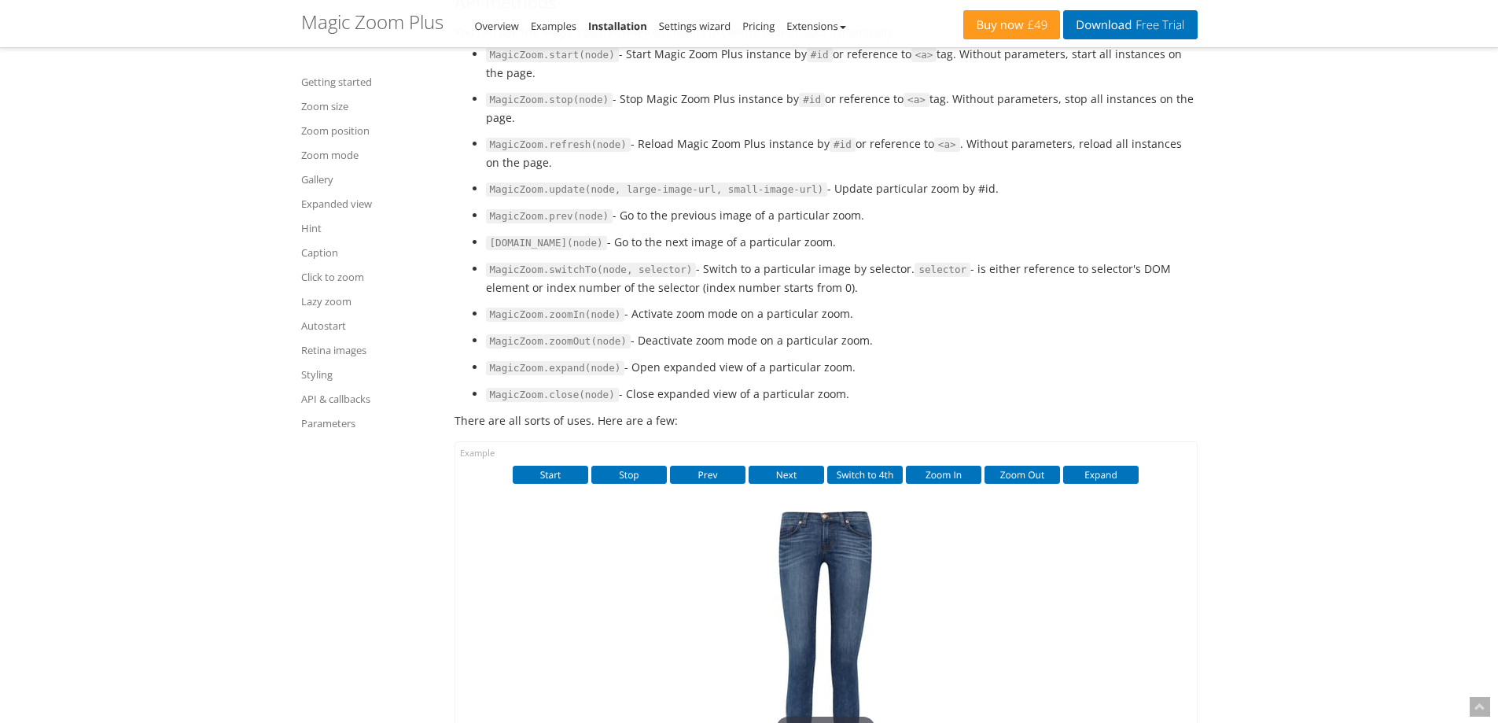
click at [520, 375] on code "MagicZoom.expand(node)" at bounding box center [555, 368] width 139 height 14
click at [506, 375] on code "MagicZoom.expand(node)" at bounding box center [555, 368] width 139 height 14
drag, startPoint x: 626, startPoint y: 418, endPoint x: 835, endPoint y: 421, distance: 209.2
click at [835, 377] on li "MagicZoom.expand(node) - Open expanded view of a particular zoom." at bounding box center [842, 367] width 712 height 19
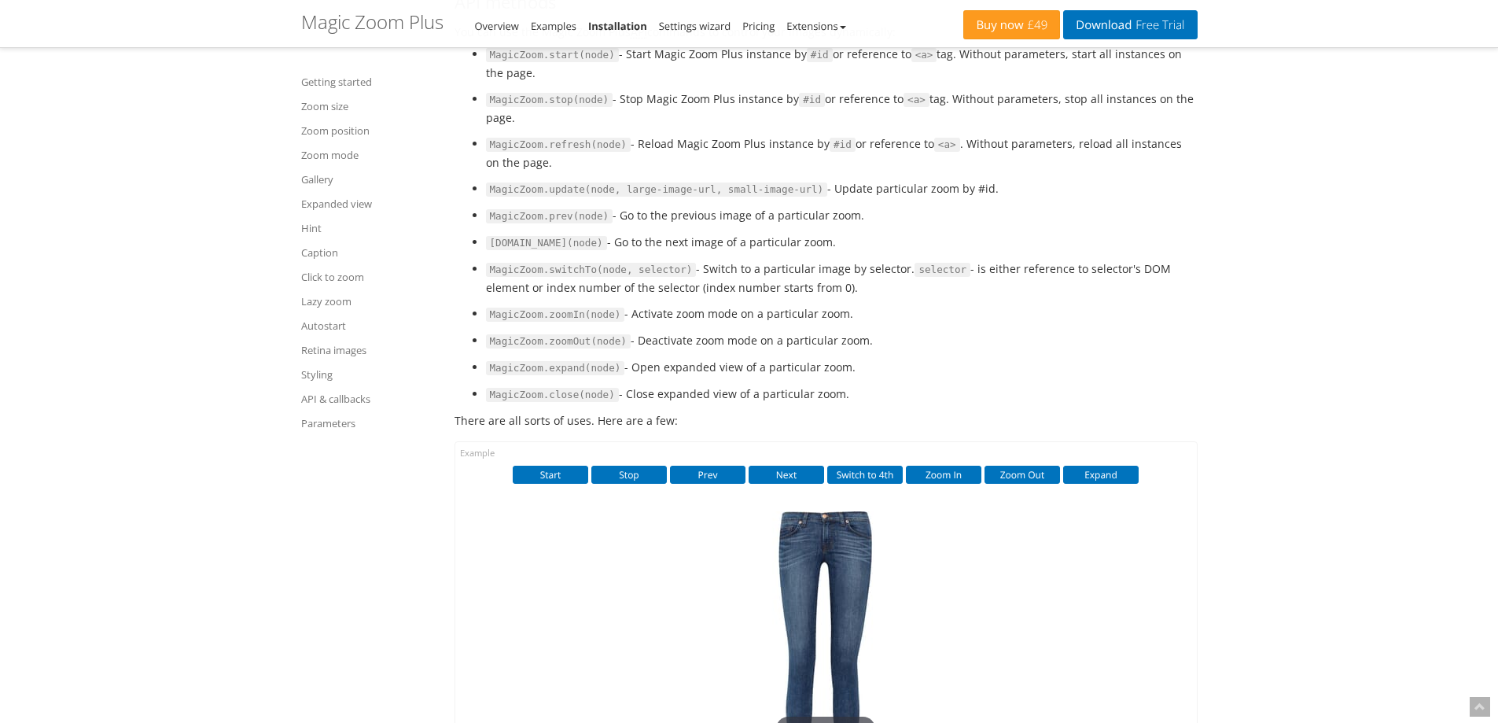
drag, startPoint x: 737, startPoint y: 450, endPoint x: 583, endPoint y: 452, distance: 154.1
click at [737, 403] on li "MagicZoom.close(node) - Close expanded view of a particular zoom." at bounding box center [842, 393] width 712 height 19
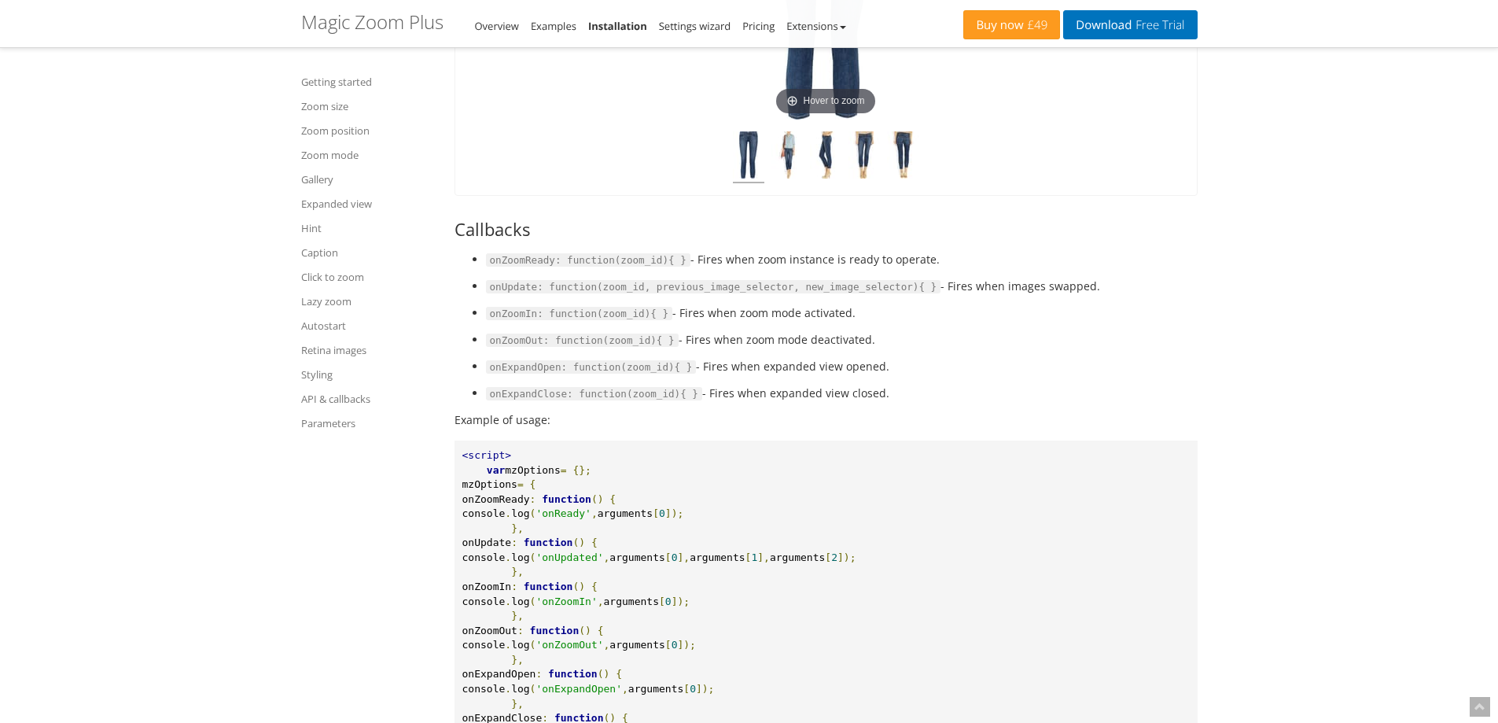
scroll to position [17262, 0]
click at [546, 474] on span "mzOptions" at bounding box center [532, 468] width 55 height 12
copy span "mzOptions"
click at [789, 182] on img at bounding box center [786, 156] width 31 height 52
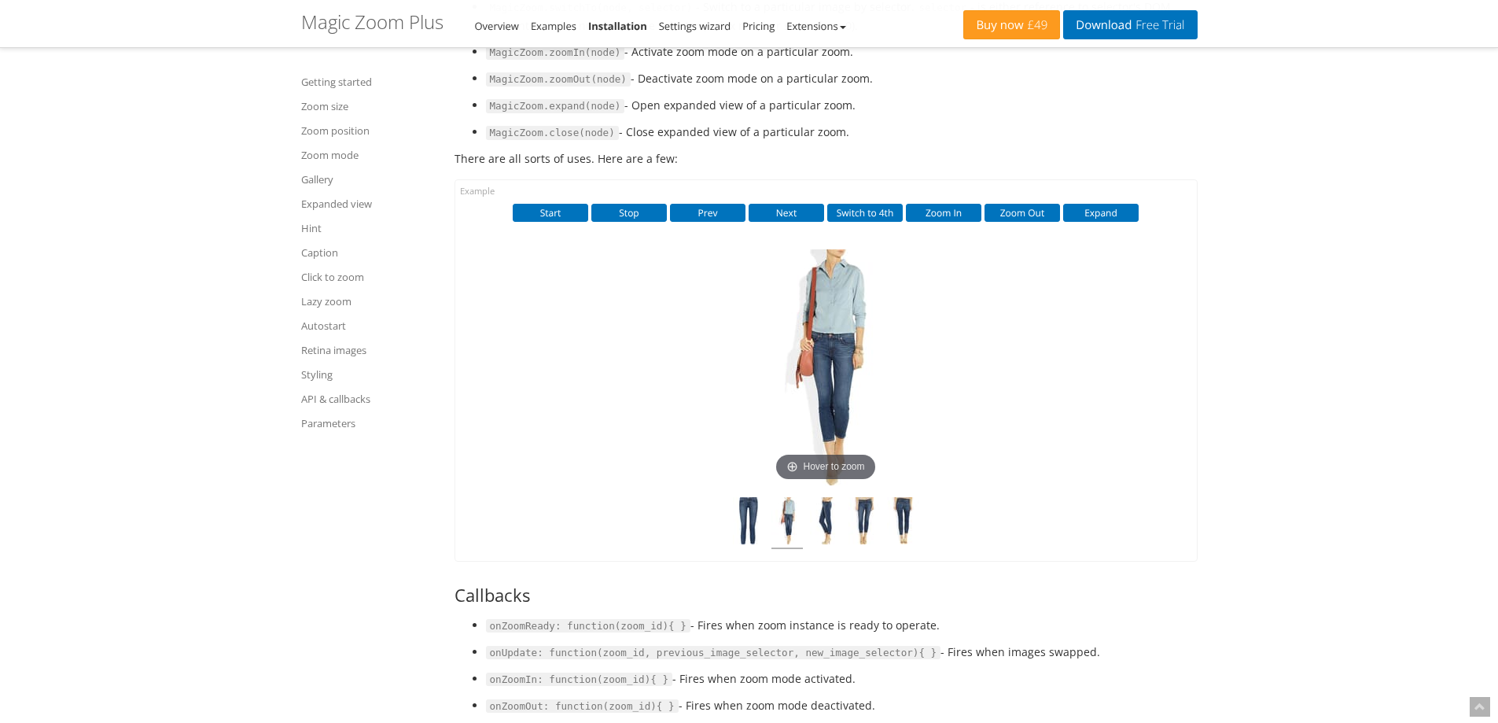
scroll to position [16869, 0]
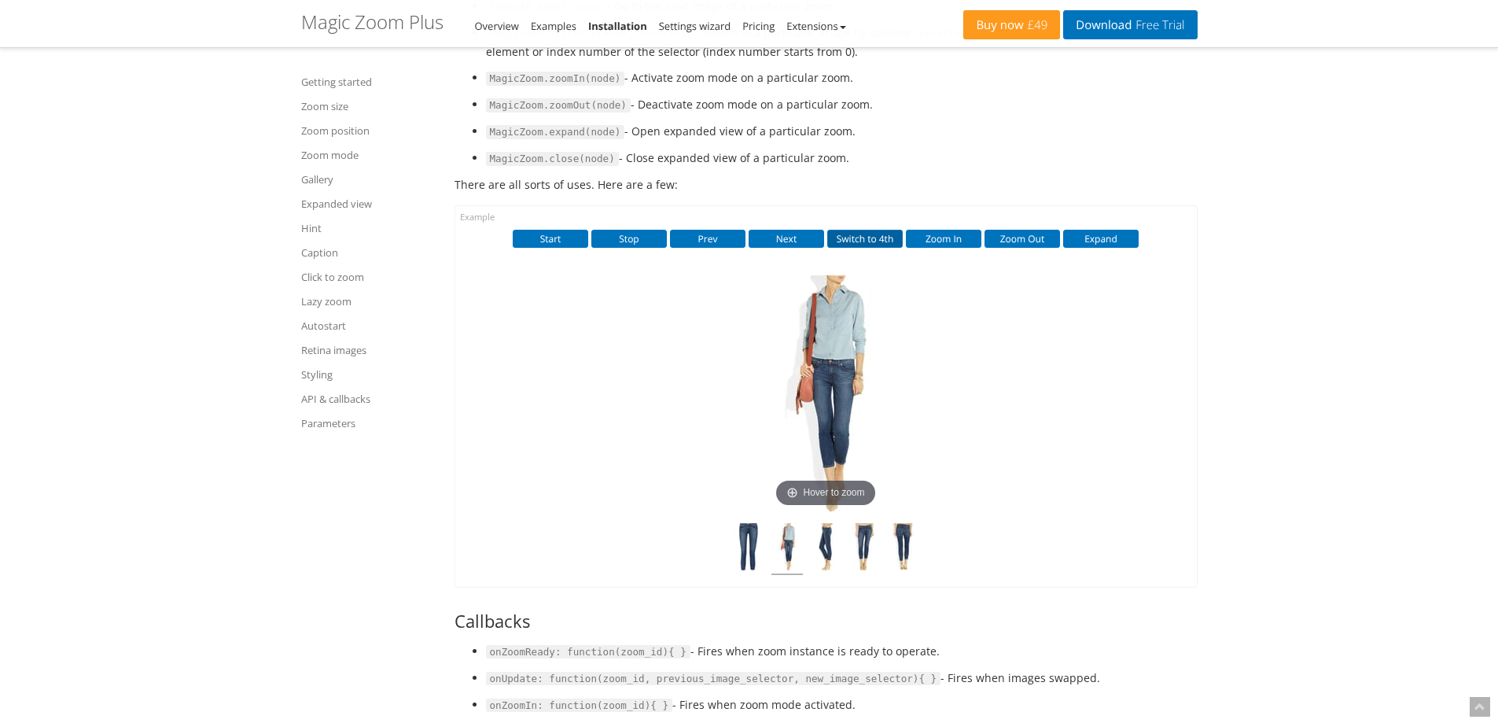
click at [863, 247] on button "Switch to 4th" at bounding box center [864, 238] width 75 height 17
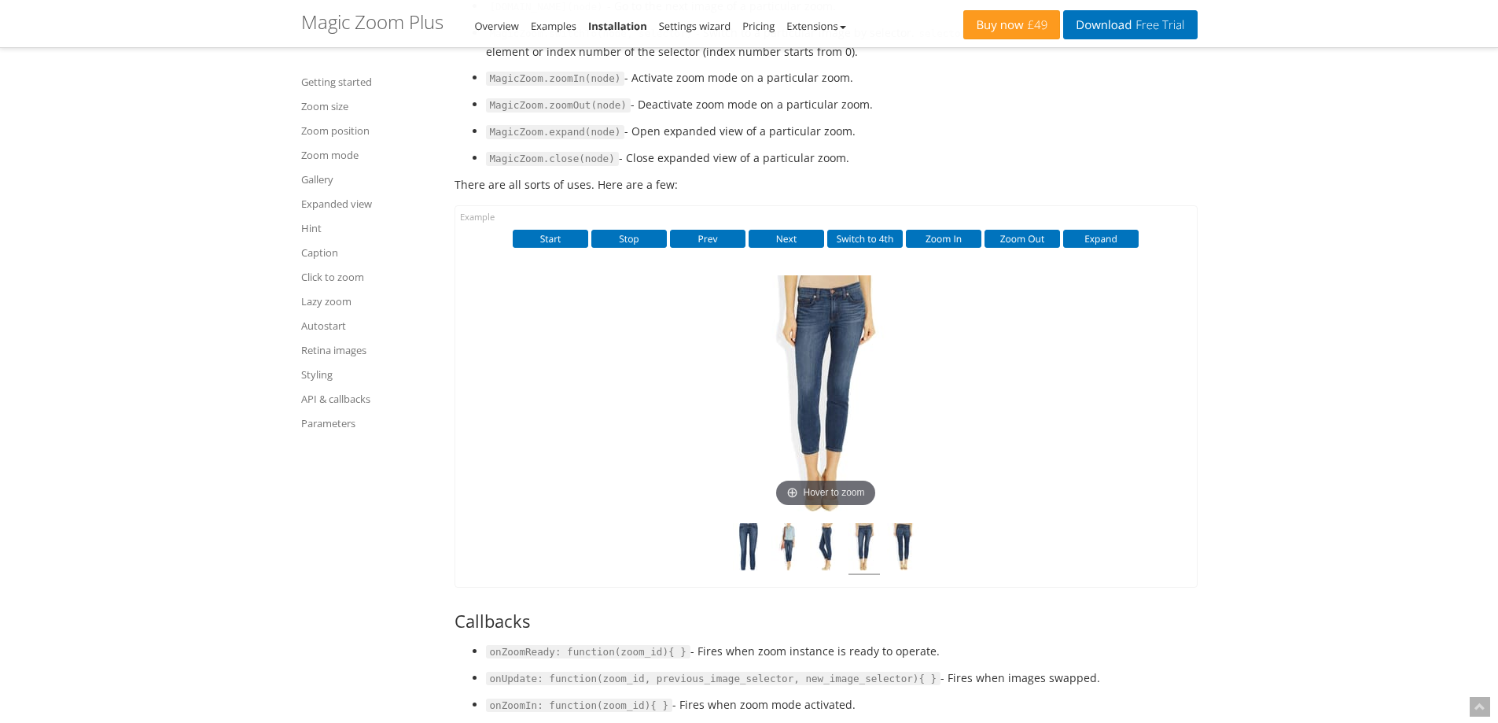
drag, startPoint x: 863, startPoint y: 285, endPoint x: 871, endPoint y: 231, distance: 54.8
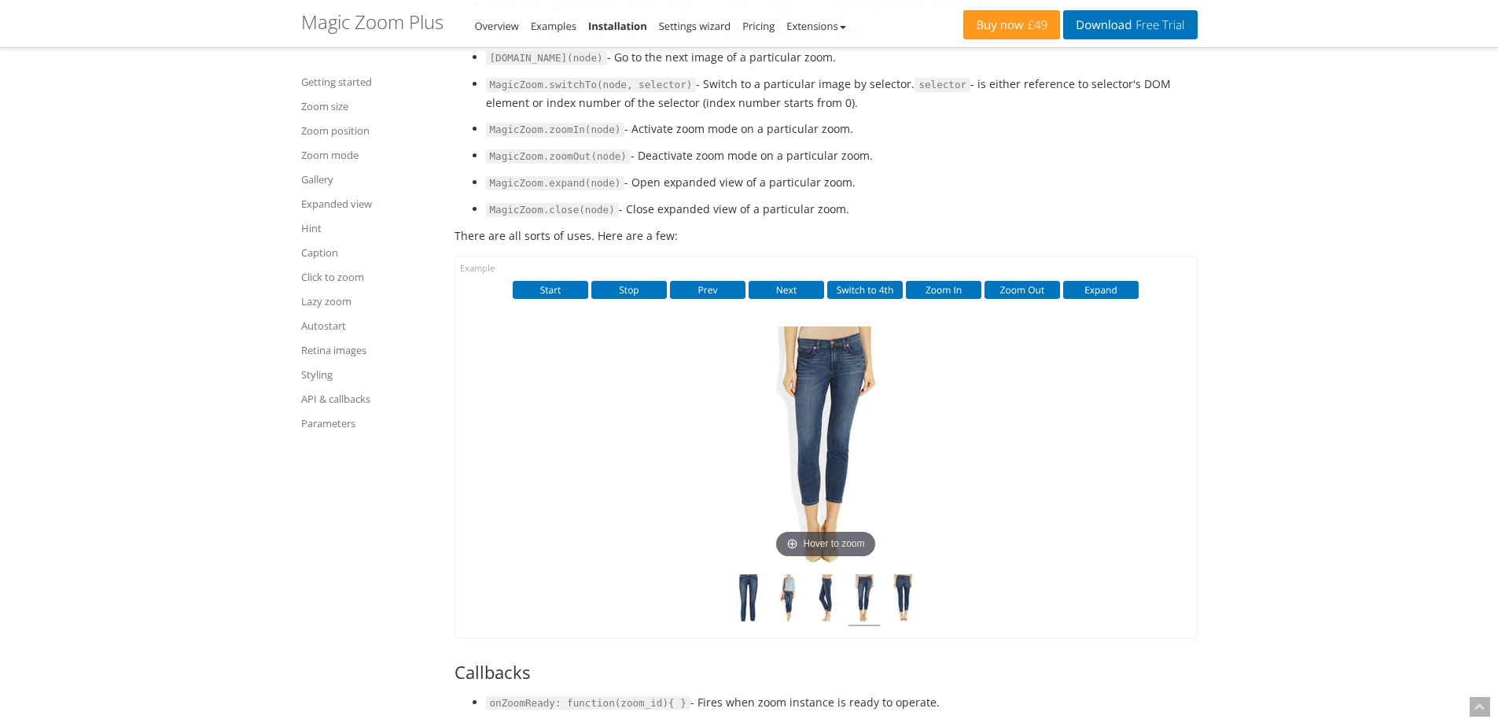
scroll to position [16791, 0]
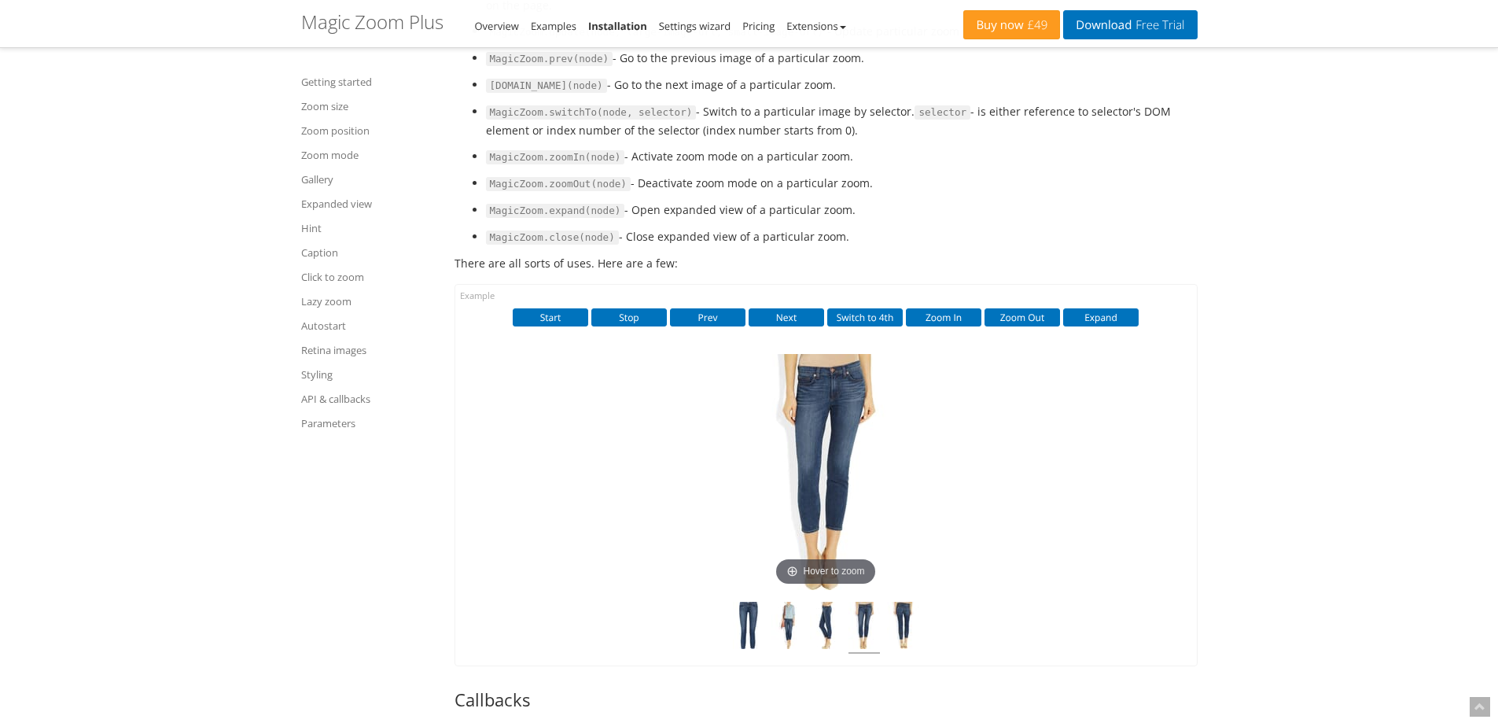
click at [596, 39] on code "MagicZoom.update(node, large-image-url, small-image-url)" at bounding box center [657, 32] width 342 height 14
click at [649, 39] on code "MagicZoom.update(node, large-image-url, small-image-url)" at bounding box center [657, 32] width 342 height 14
click at [742, 39] on code "MagicZoom.update(node, large-image-url, small-image-url)" at bounding box center [657, 32] width 342 height 14
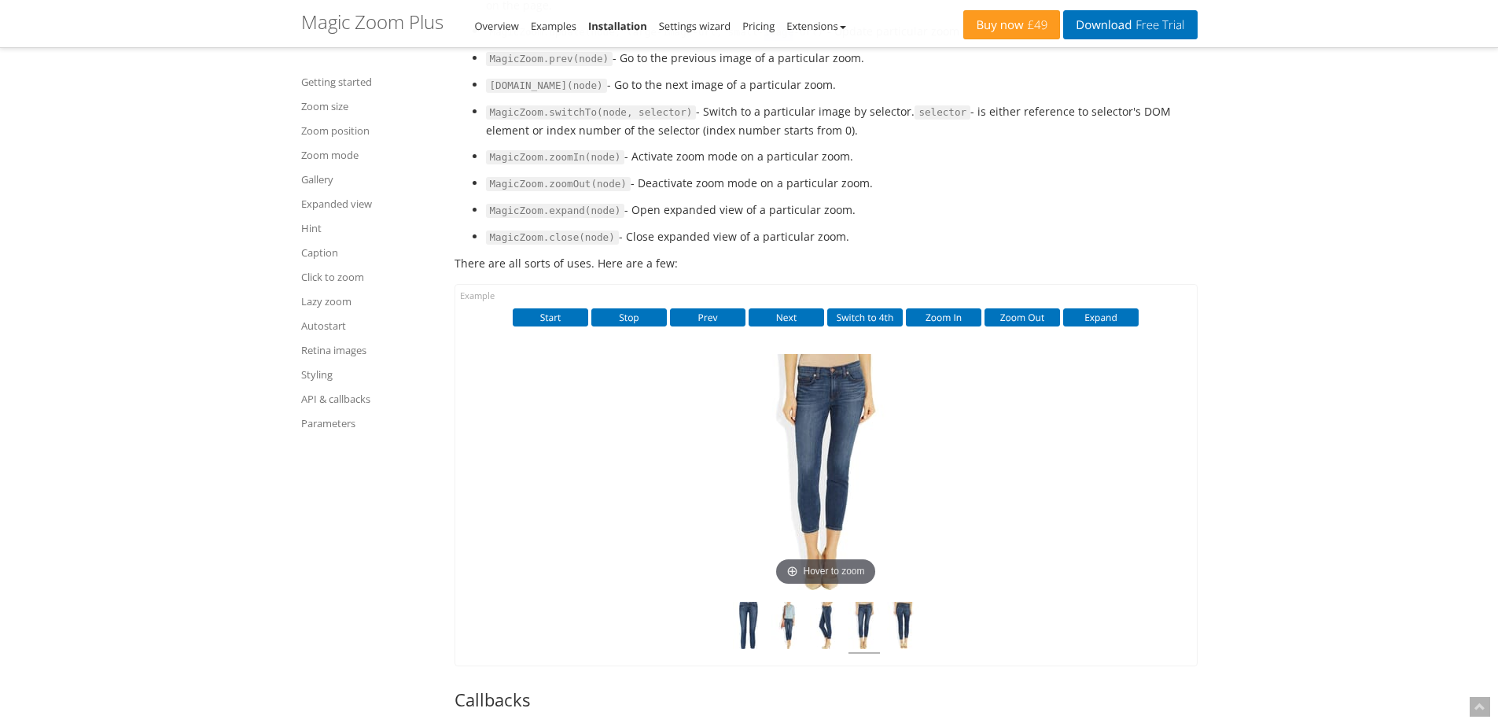
click at [742, 39] on code "MagicZoom.update(node, large-image-url, small-image-url)" at bounding box center [657, 32] width 342 height 14
click at [746, 166] on li "MagicZoom.zoomIn(node) - Activate zoom mode on a particular zoom." at bounding box center [842, 156] width 712 height 19
drag, startPoint x: 464, startPoint y: 318, endPoint x: 682, endPoint y: 312, distance: 218.7
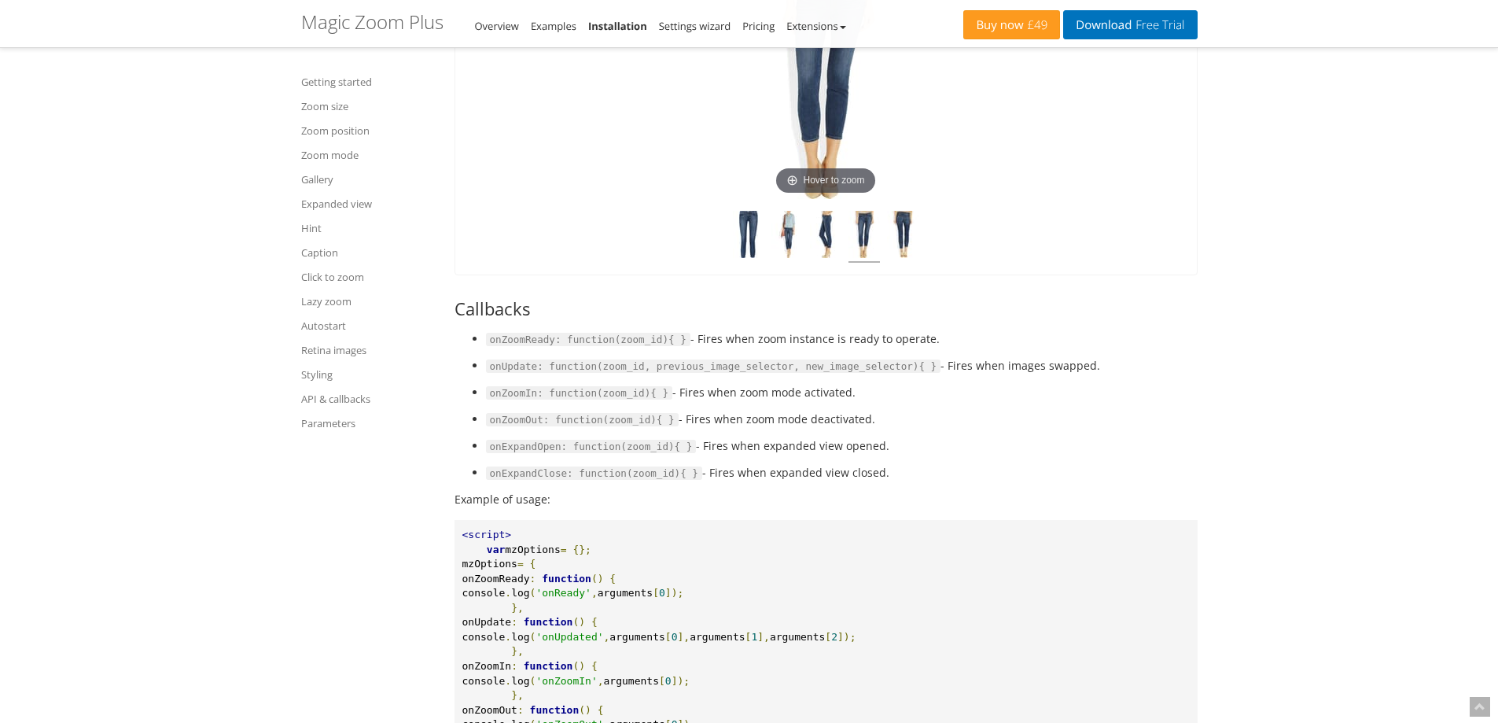
scroll to position [17184, 0]
drag, startPoint x: 687, startPoint y: 383, endPoint x: 913, endPoint y: 388, distance: 225.7
click at [913, 346] on li "onZoomReady: function(zoom_id){ } - Fires when zoom instance is ready to operat…" at bounding box center [842, 336] width 712 height 19
drag, startPoint x: 916, startPoint y: 414, endPoint x: 1054, endPoint y: 417, distance: 138.4
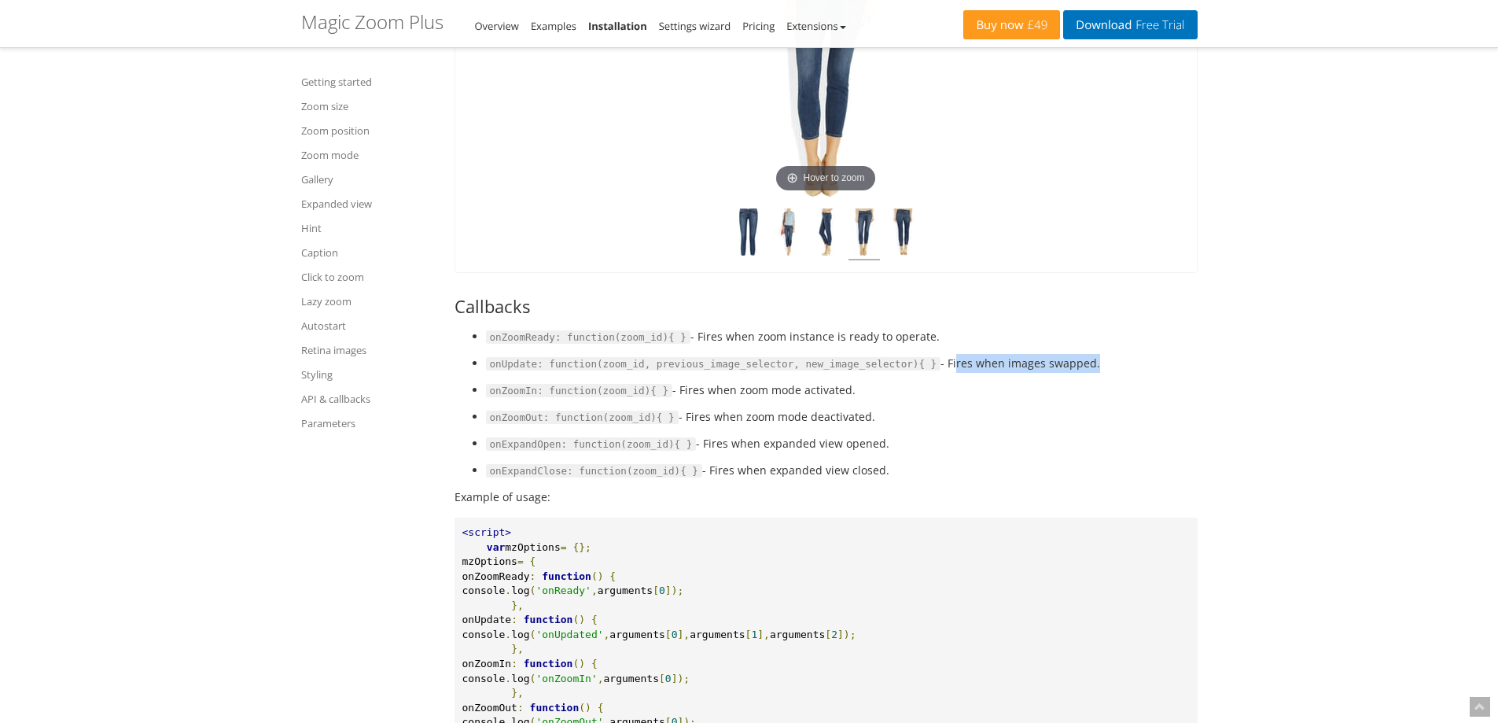
click at [1054, 373] on li "onUpdate: function(zoom_id, previous_image_selector, new_image_selector){ } - F…" at bounding box center [842, 363] width 712 height 19
drag, startPoint x: 910, startPoint y: 413, endPoint x: 1051, endPoint y: 421, distance: 141.8
click at [1053, 373] on li "onUpdate: function(zoom_id, previous_image_selector, new_image_selector){ } - F…" at bounding box center [842, 363] width 712 height 19
click at [1051, 373] on li "onUpdate: function(zoom_id, previous_image_selector, new_image_selector){ } - F…" at bounding box center [842, 363] width 712 height 19
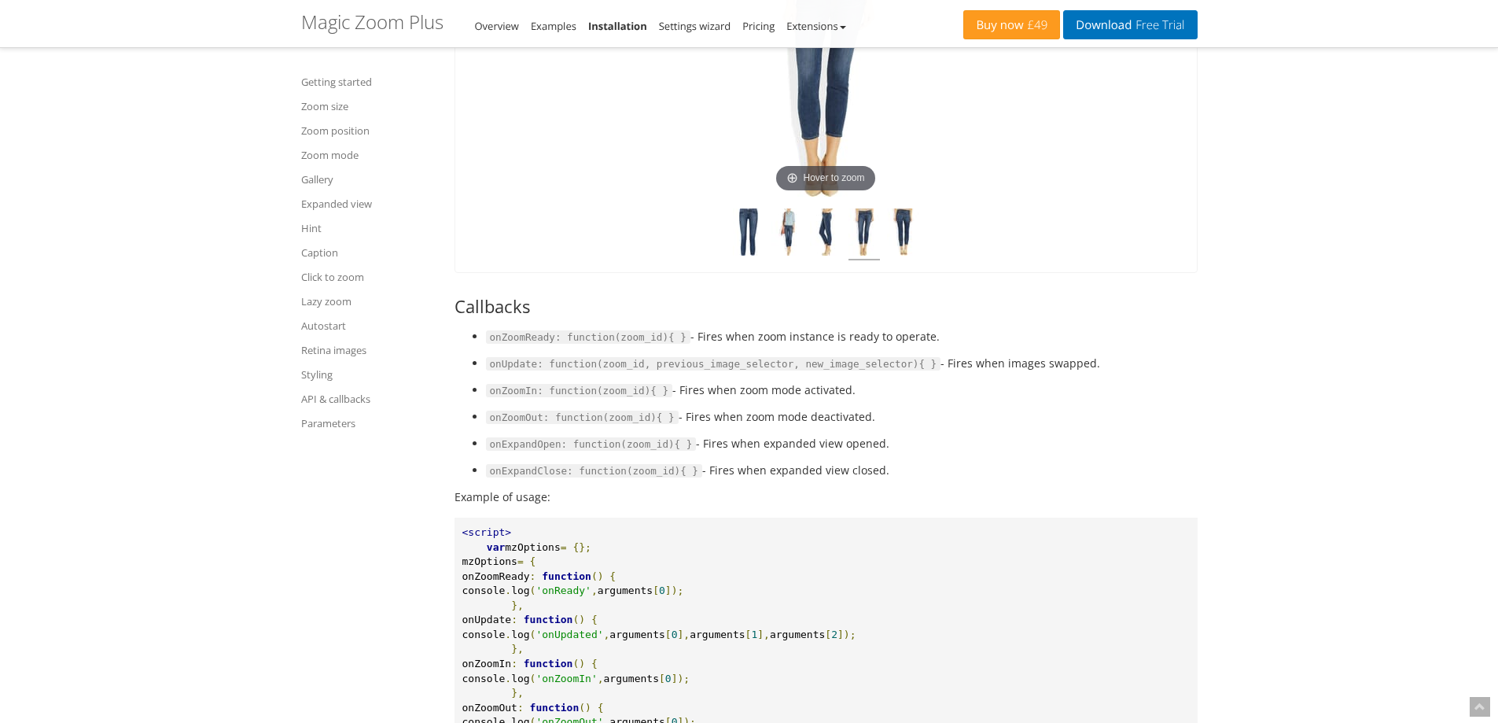
click at [522, 344] on code "onZoomReady: function(zoom_id){ }" at bounding box center [588, 337] width 204 height 14
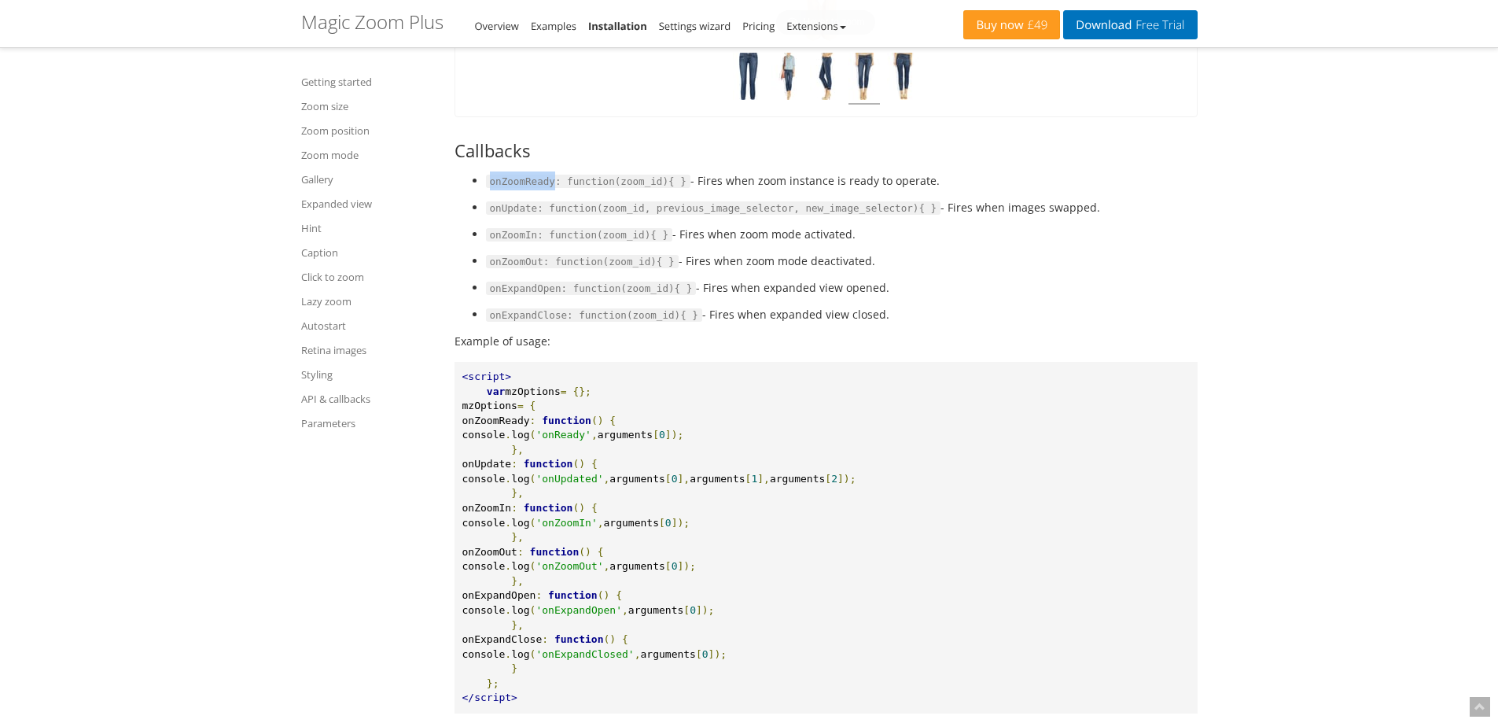
scroll to position [17341, 0]
drag, startPoint x: 575, startPoint y: 457, endPoint x: 590, endPoint y: 500, distance: 45.7
click at [590, 500] on pre "<script> var mzOptions = {}; mzOptions = { onZoomReady : function () { console …" at bounding box center [825, 535] width 743 height 351
copy pre "onZoomReady : function () { console . log ( 'onReady' , arguments [ 0 ]); },"
click at [915, 296] on li "onExpandOpen: function(zoom_id){ } - Fires when expanded view opened." at bounding box center [842, 286] width 712 height 19
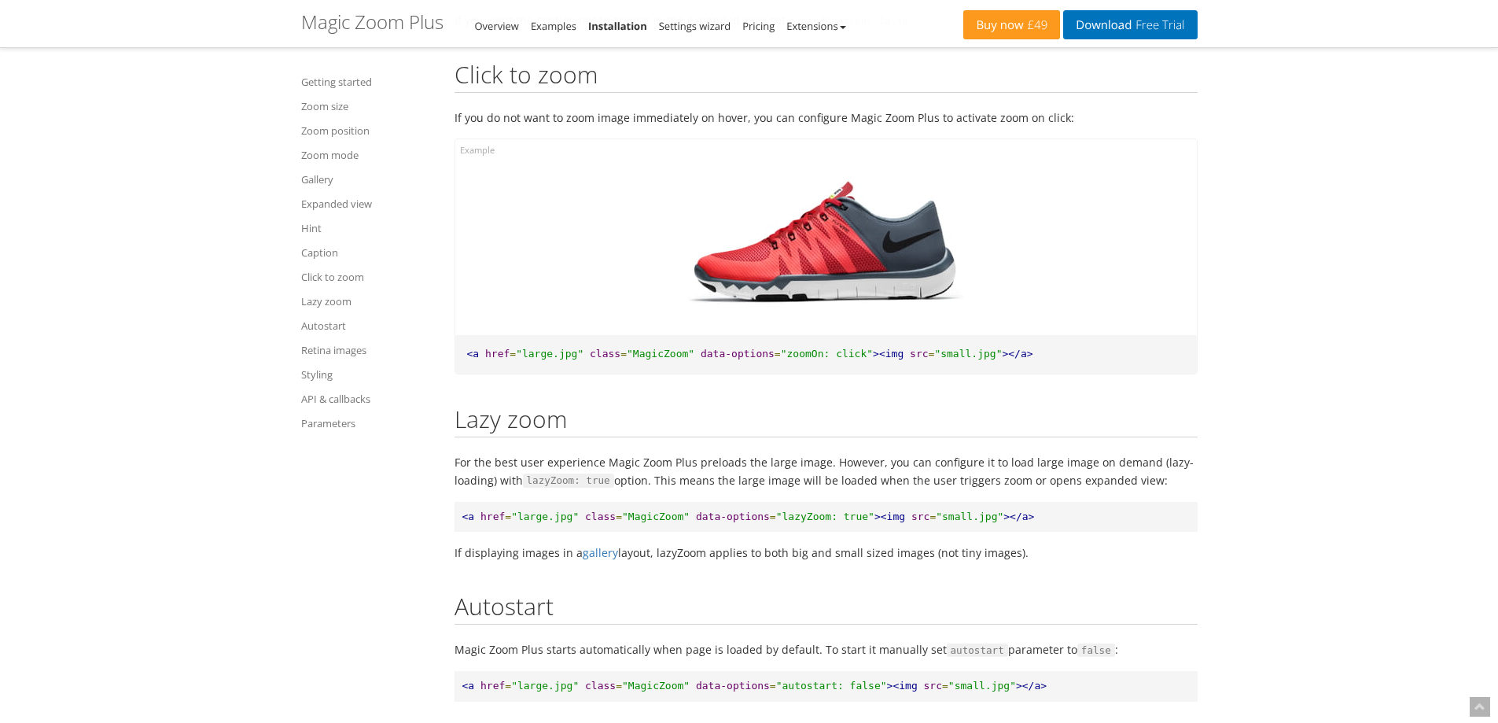
scroll to position [14039, 0]
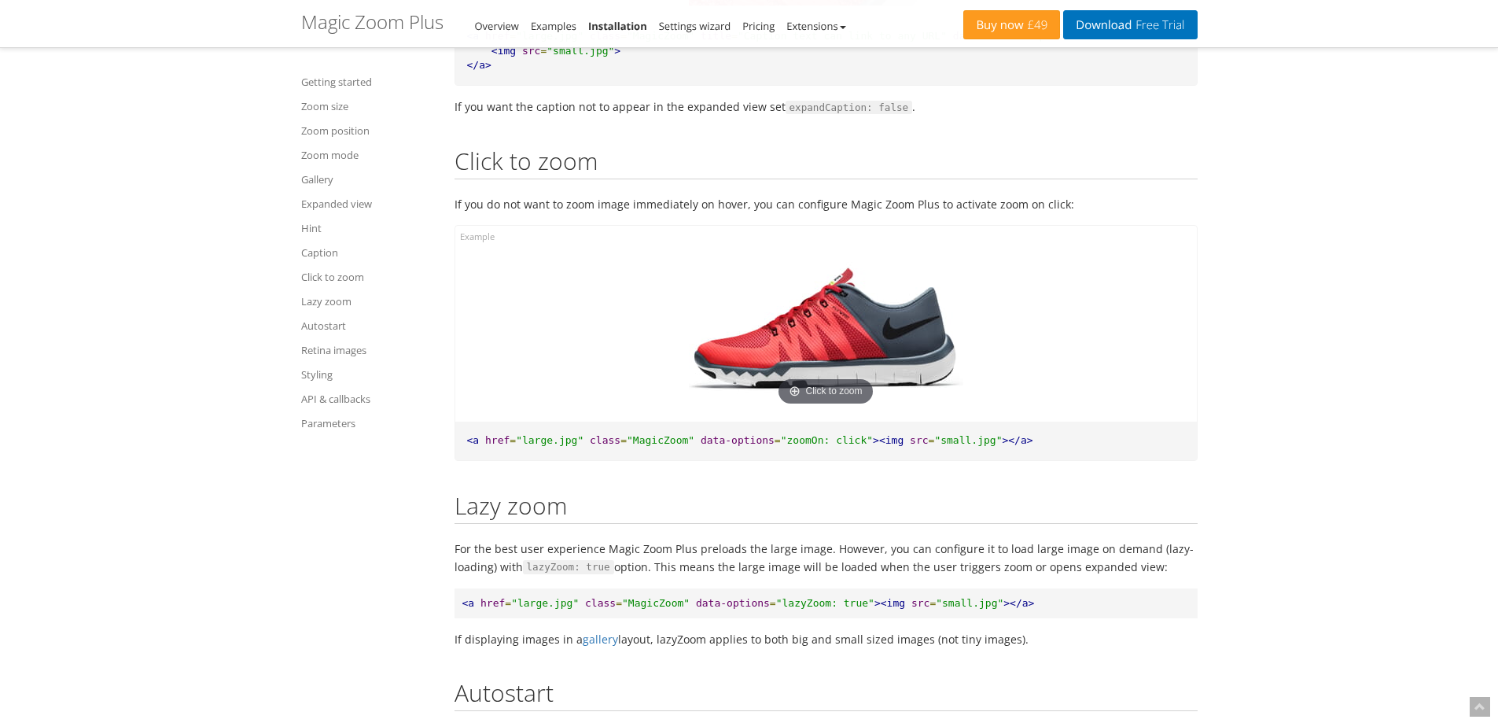
drag, startPoint x: 833, startPoint y: 406, endPoint x: 588, endPoint y: 388, distance: 245.2
click at [553, 403] on div "Click to zoom" at bounding box center [825, 324] width 741 height 196
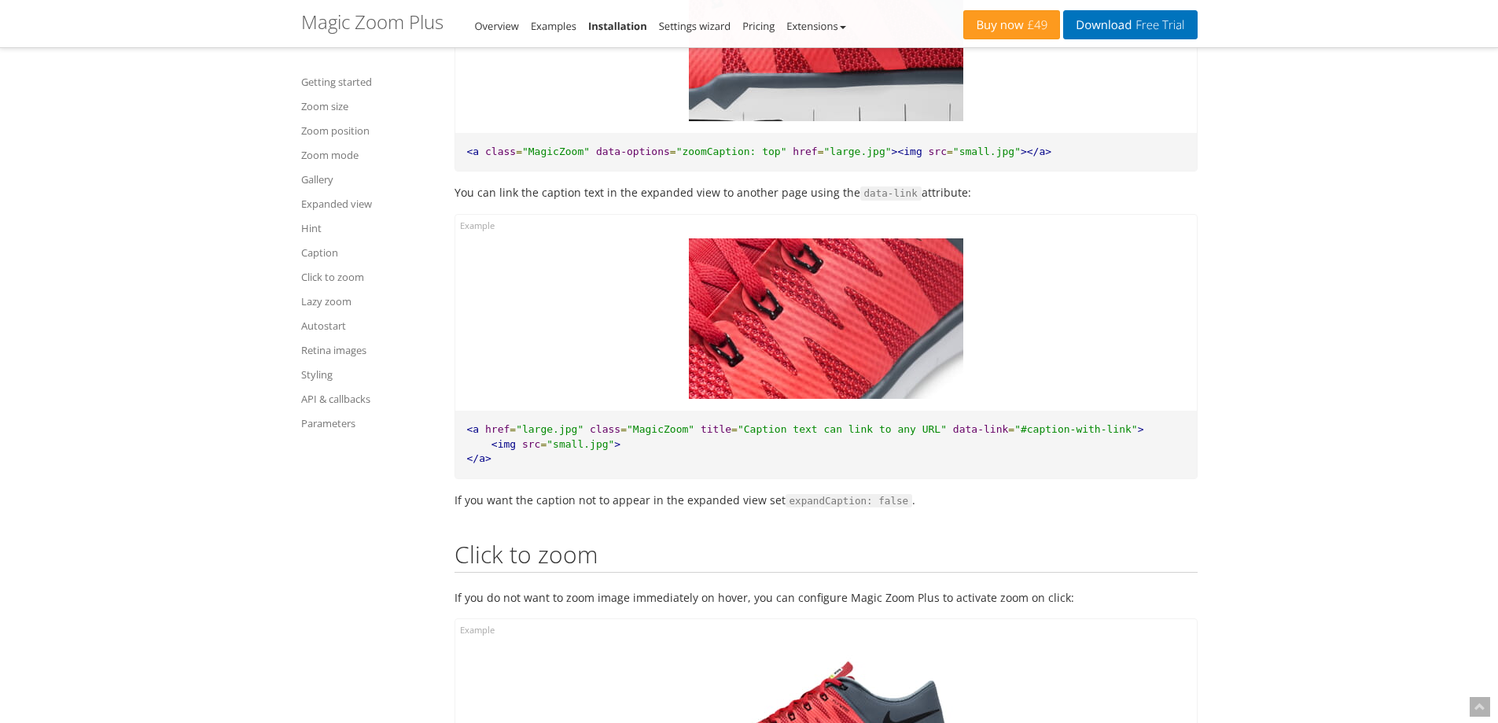
drag, startPoint x: 753, startPoint y: 394, endPoint x: 535, endPoint y: 383, distance: 218.8
click at [576, 389] on div at bounding box center [825, 313] width 741 height 196
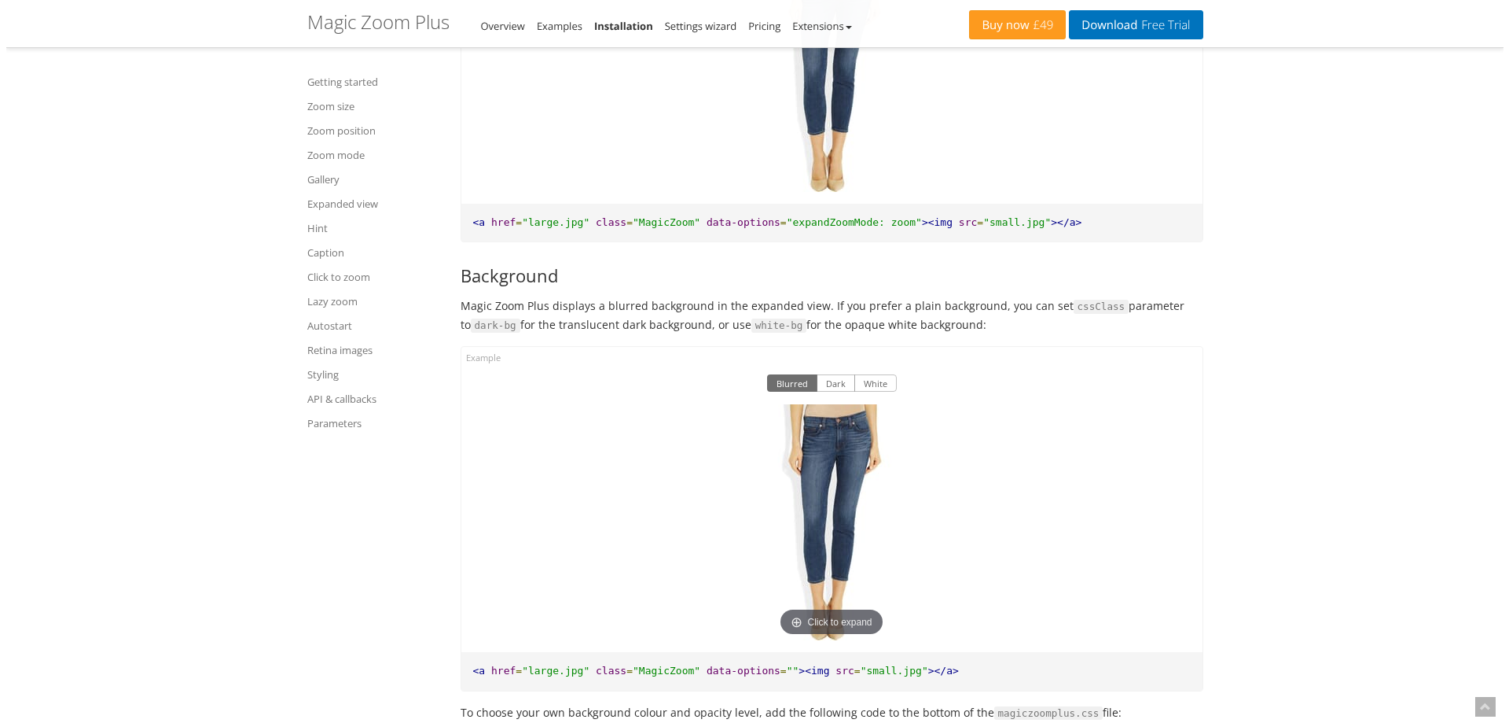
scroll to position [10344, 0]
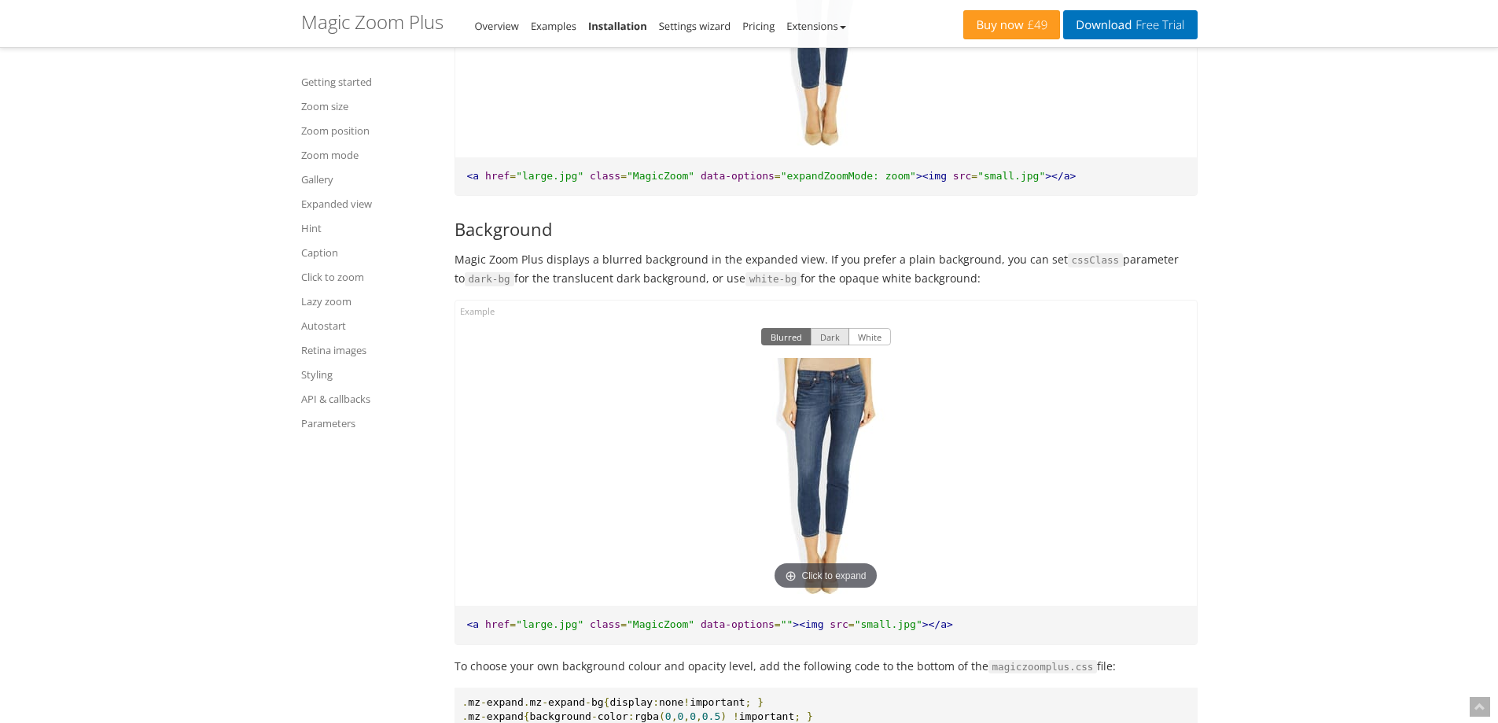
click at [829, 345] on button "Dark" at bounding box center [830, 336] width 39 height 17
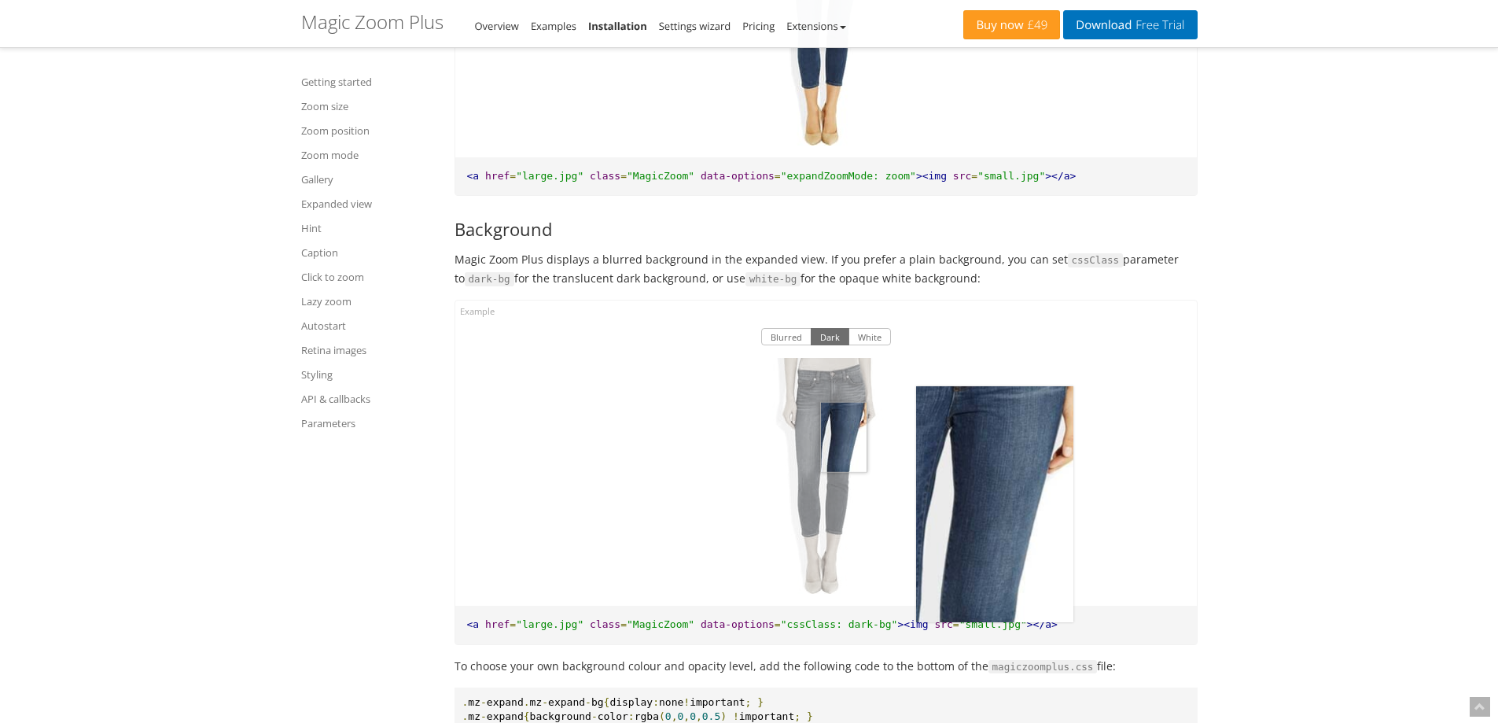
click at [844, 465] on img at bounding box center [825, 476] width 157 height 236
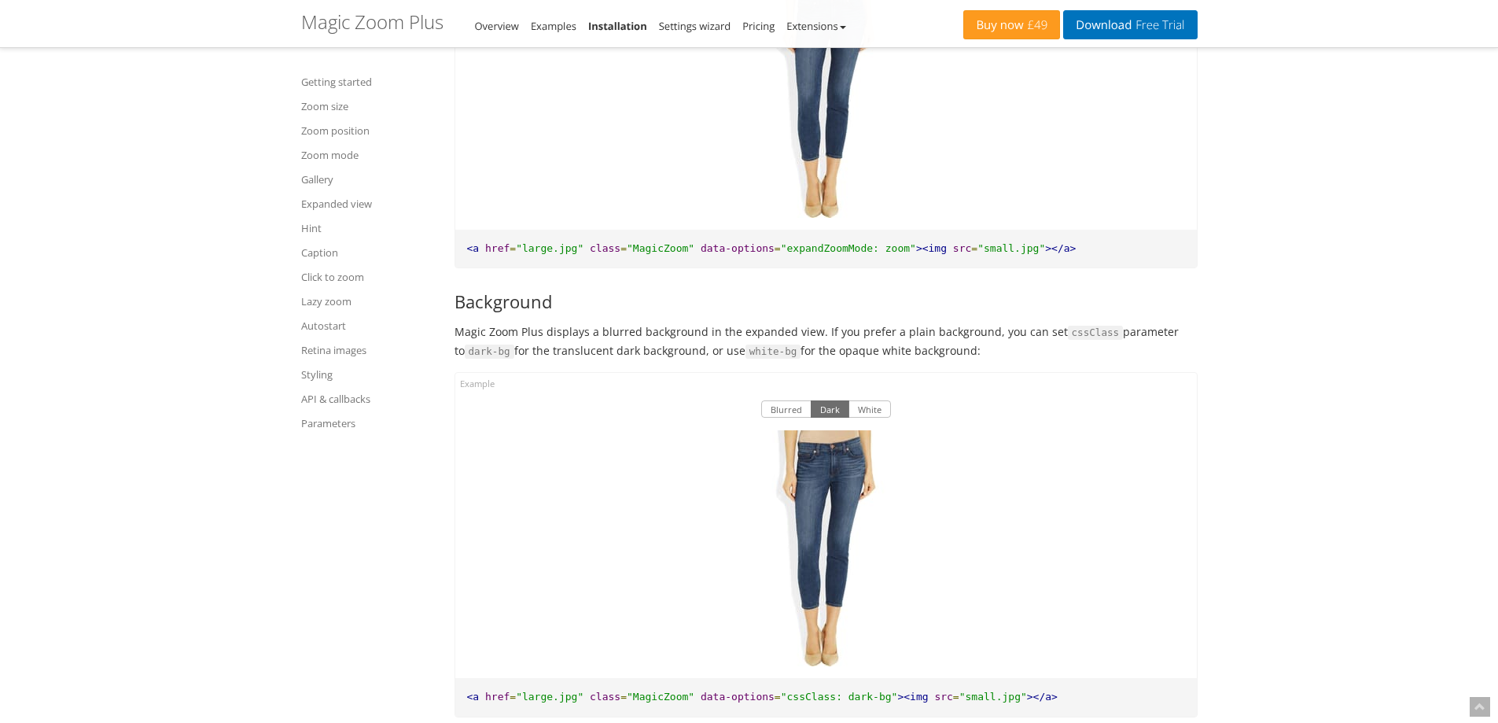
scroll to position [10265, 0]
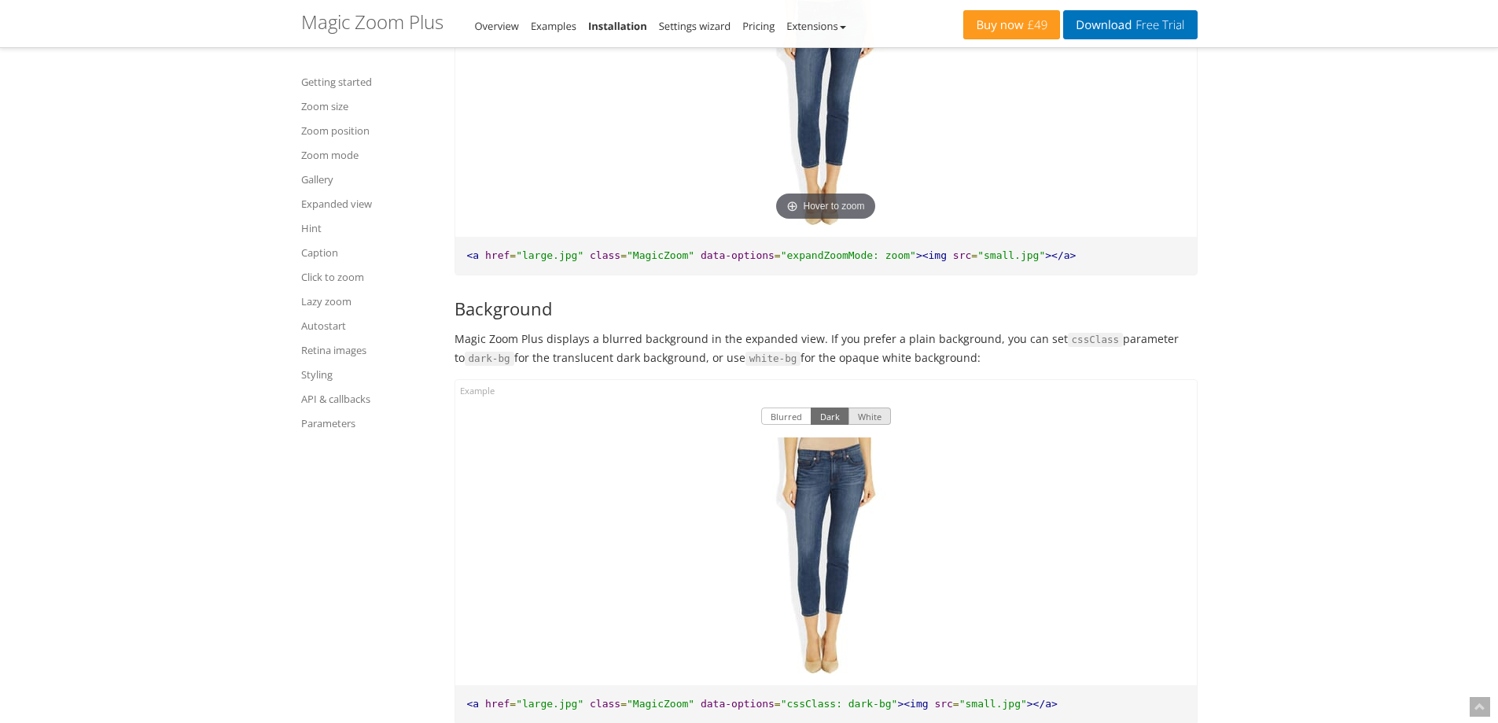
click at [864, 425] on button "White" at bounding box center [869, 415] width 42 height 17
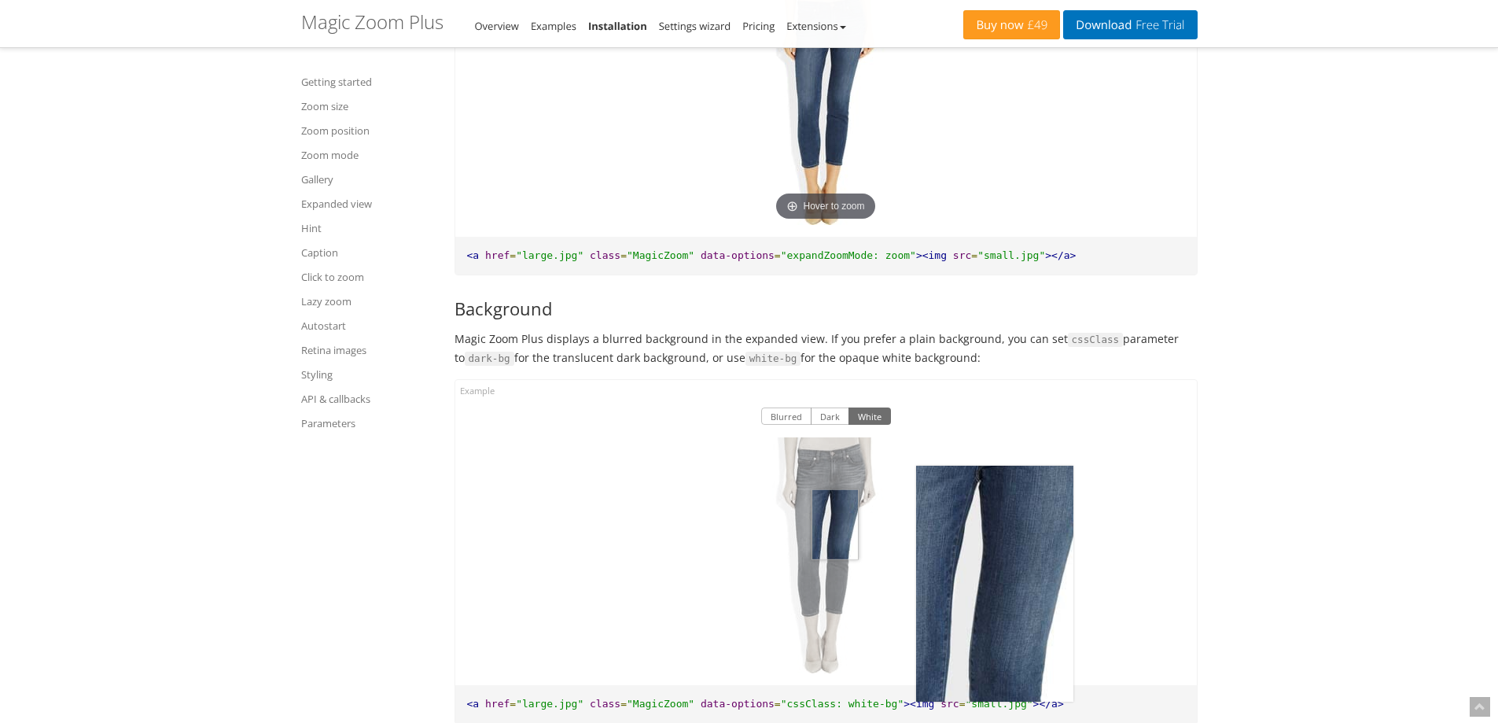
click at [835, 553] on img at bounding box center [825, 555] width 157 height 236
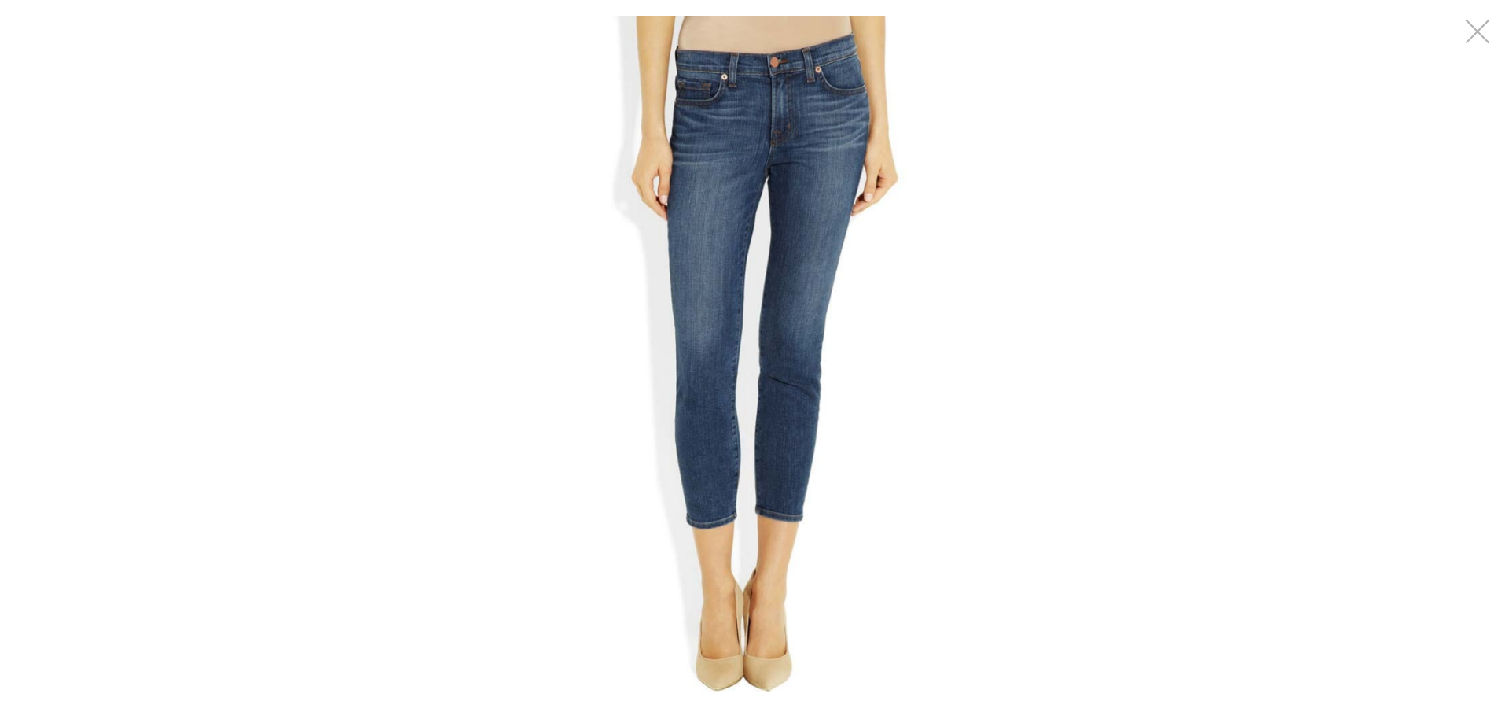
click at [1483, 17] on button "button" at bounding box center [1477, 31] width 47 height 47
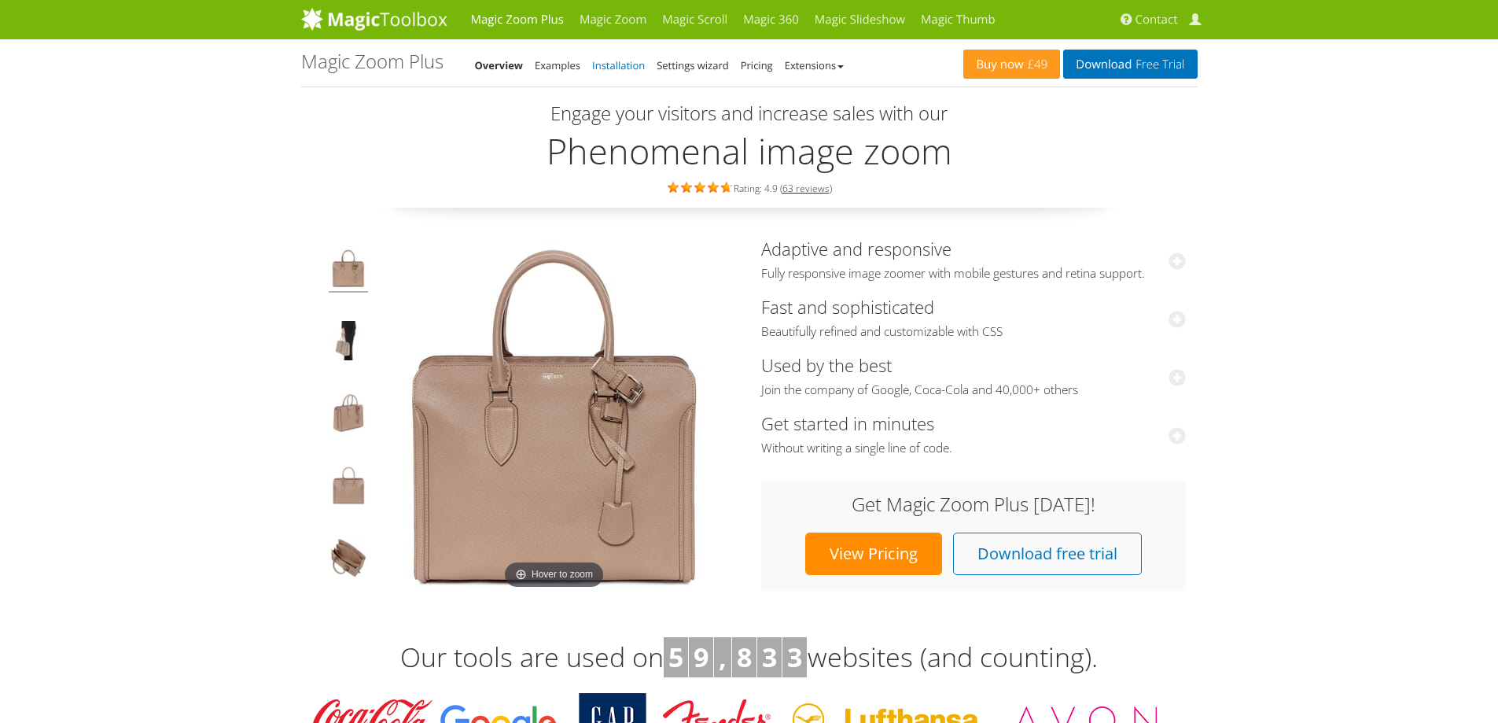
click at [612, 72] on link "Installation" at bounding box center [618, 65] width 53 height 14
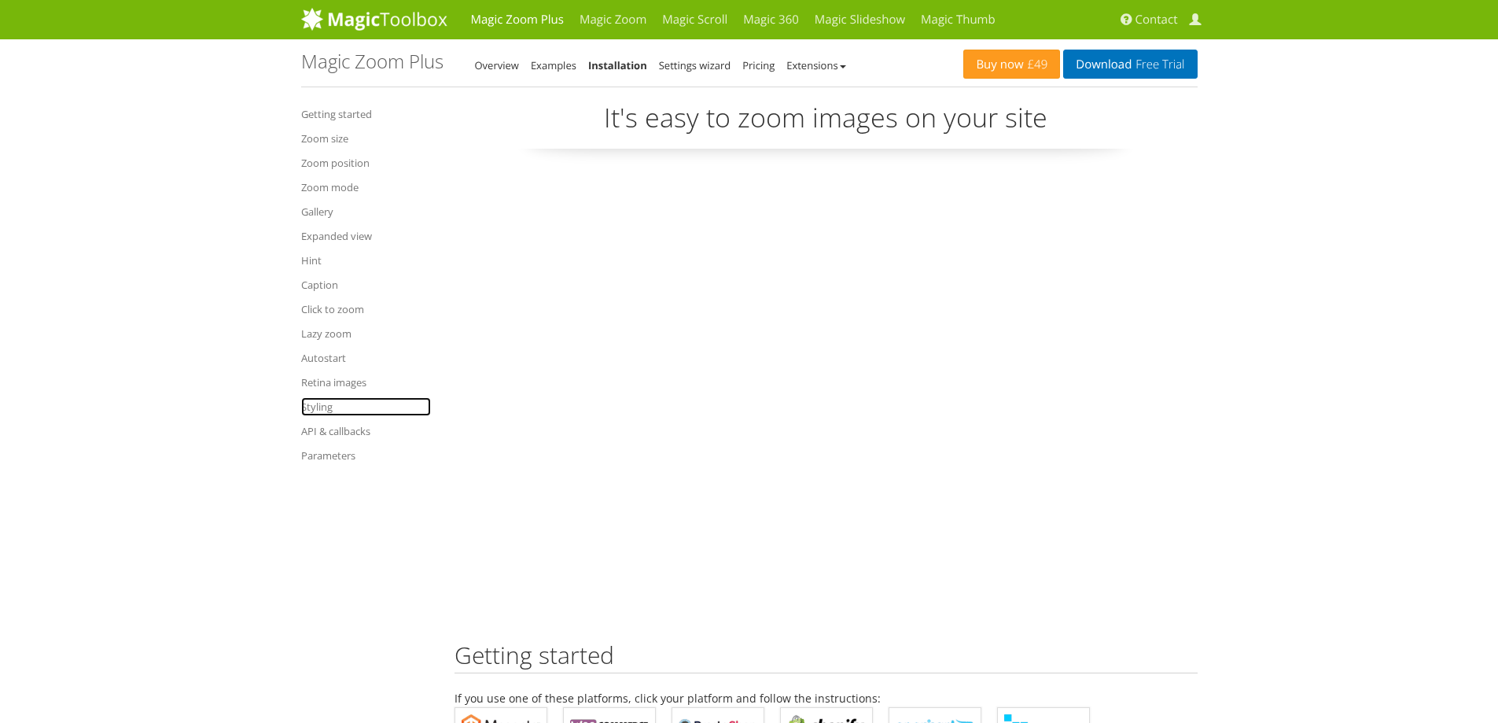
click at [304, 403] on link "Styling" at bounding box center [366, 406] width 130 height 19
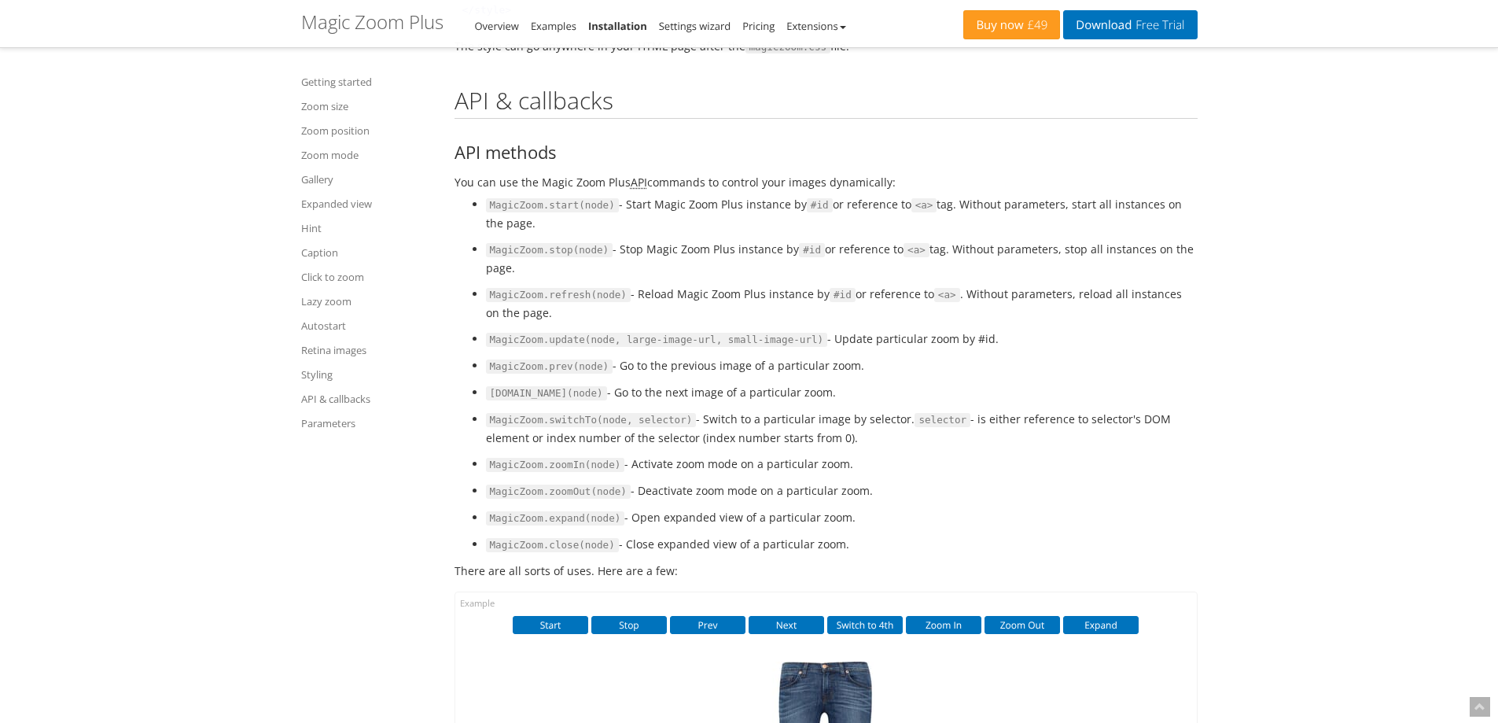
scroll to position [16523, 0]
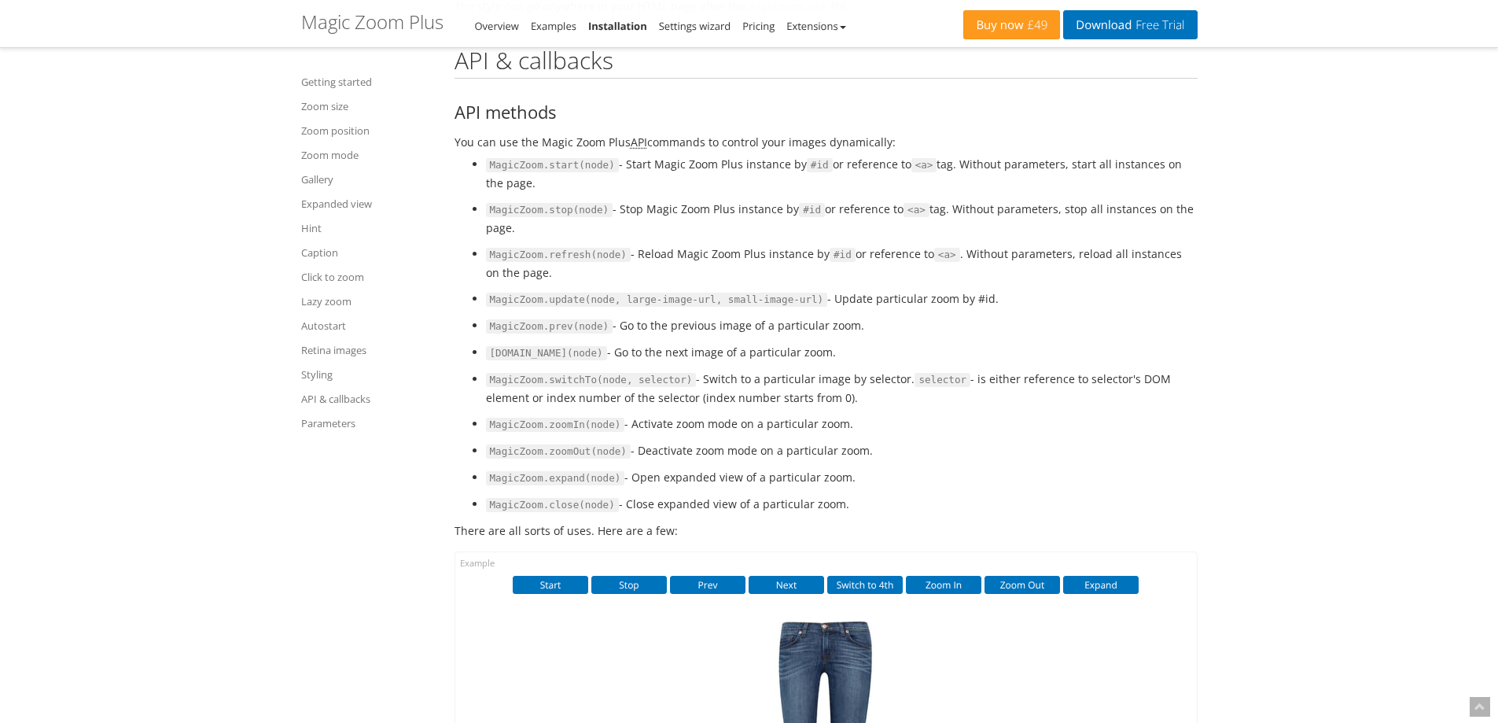
click at [509, 172] on code "MagicZoom.start(node)" at bounding box center [552, 165] width 133 height 14
drag, startPoint x: 612, startPoint y: 259, endPoint x: 904, endPoint y: 256, distance: 292.5
click at [904, 237] on li "MagicZoom.stop(node) - Stop Magic Zoom Plus instance by #id or reference to <a>…" at bounding box center [842, 218] width 712 height 37
click at [958, 237] on li "MagicZoom.stop(node) - Stop Magic Zoom Plus instance by #id or reference to <a>…" at bounding box center [842, 218] width 712 height 37
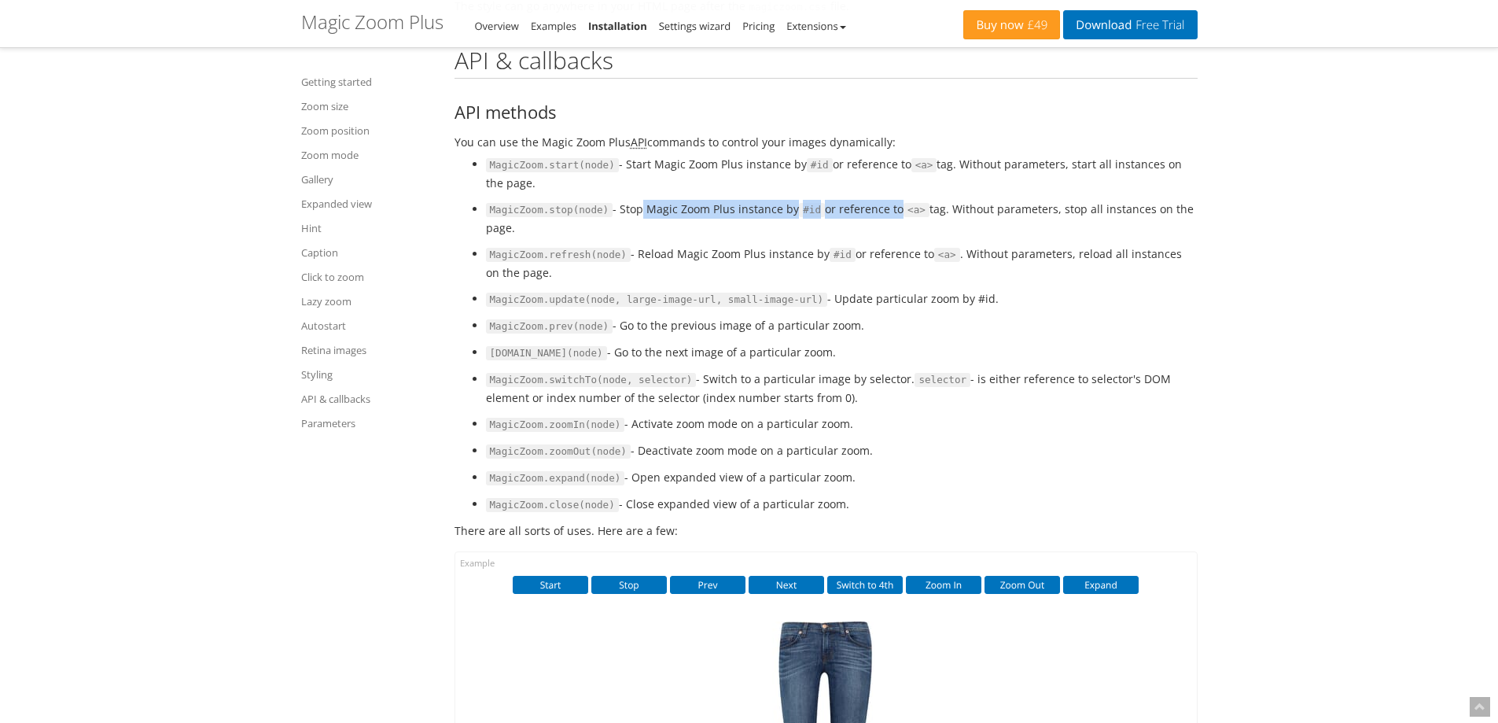
drag, startPoint x: 627, startPoint y: 258, endPoint x: 888, endPoint y: 252, distance: 261.1
click at [888, 237] on li "MagicZoom.stop(node) - Stop Magic Zoom Plus instance by #id or reference to <a>…" at bounding box center [842, 218] width 712 height 37
drag, startPoint x: 1096, startPoint y: 211, endPoint x: 1197, endPoint y: 209, distance: 101.4
drag, startPoint x: 681, startPoint y: 258, endPoint x: 1172, endPoint y: 265, distance: 491.4
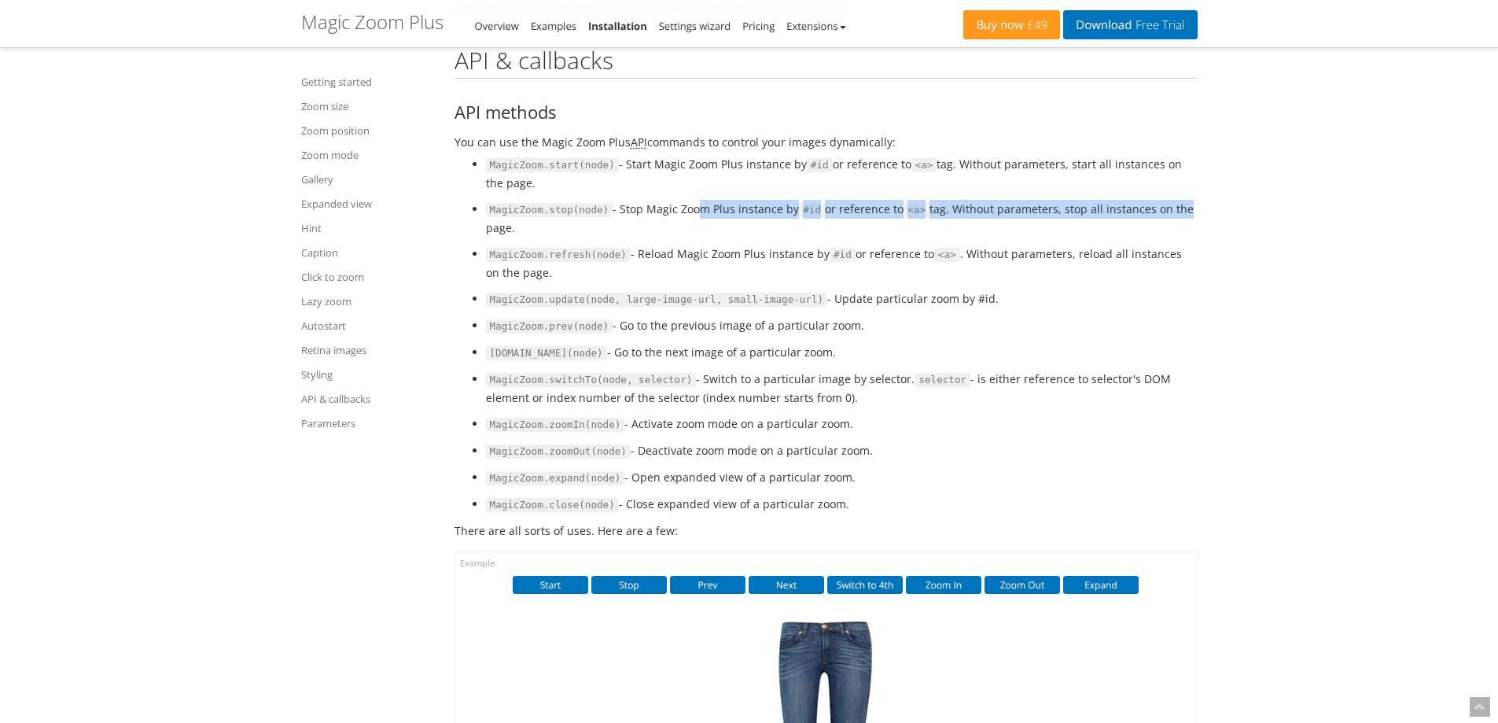
click at [1172, 237] on li "MagicZoom.stop(node) - Stop Magic Zoom Plus instance by #id or reference to <a>…" at bounding box center [842, 218] width 712 height 37
click at [541, 237] on li "MagicZoom.stop(node) - Stop Magic Zoom Plus instance by #id or reference to <a>…" at bounding box center [842, 218] width 712 height 37
click at [485, 262] on ul "MagicZoom.start(node) - Start Magic Zoom Plus instance by #id or reference to <…" at bounding box center [825, 334] width 743 height 359
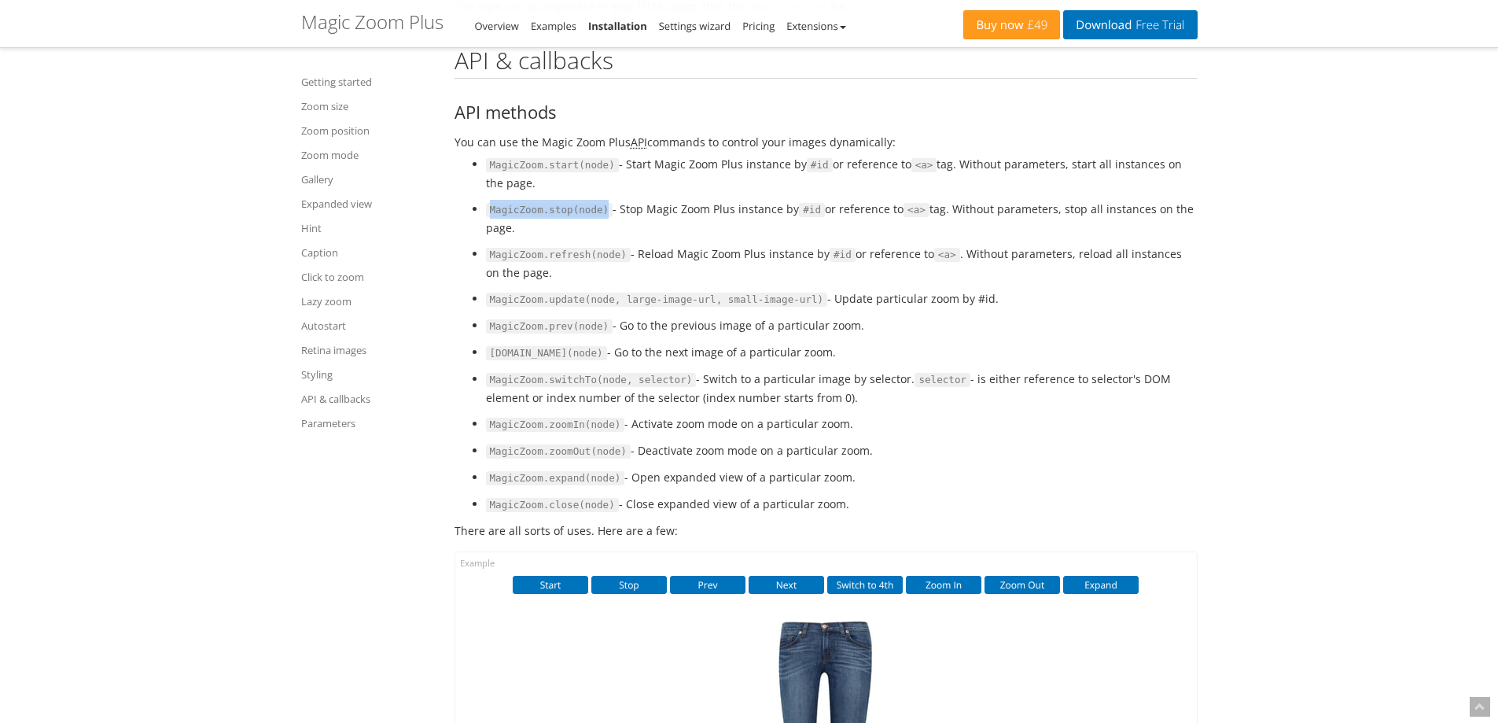
drag, startPoint x: 491, startPoint y: 259, endPoint x: 600, endPoint y: 267, distance: 109.6
click at [600, 217] on code "MagicZoom.stop(node)" at bounding box center [549, 210] width 127 height 14
drag, startPoint x: 583, startPoint y: 304, endPoint x: 490, endPoint y: 307, distance: 92.8
click at [490, 262] on code "MagicZoom.refresh(node)" at bounding box center [558, 255] width 145 height 14
click at [582, 217] on code "MagicZoom.stop(node)" at bounding box center [549, 210] width 127 height 14
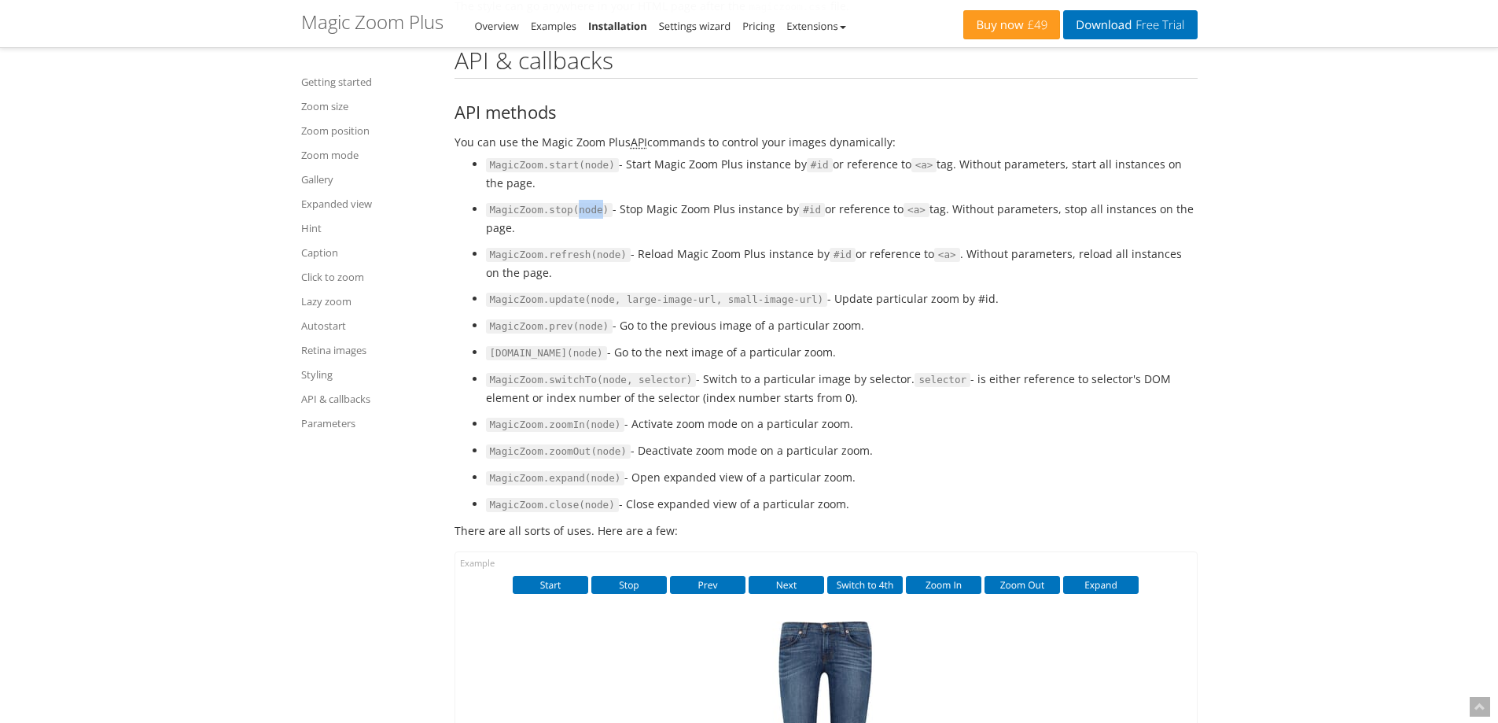
click at [582, 217] on code "MagicZoom.stop(node)" at bounding box center [549, 210] width 127 height 14
drag, startPoint x: 491, startPoint y: 263, endPoint x: 566, endPoint y: 260, distance: 75.5
click at [566, 217] on code "MagicZoom.stop(node)" at bounding box center [549, 210] width 127 height 14
click at [545, 217] on code "MagicZoom.stop(node)" at bounding box center [549, 210] width 127 height 14
drag, startPoint x: 545, startPoint y: 262, endPoint x: 491, endPoint y: 263, distance: 54.3
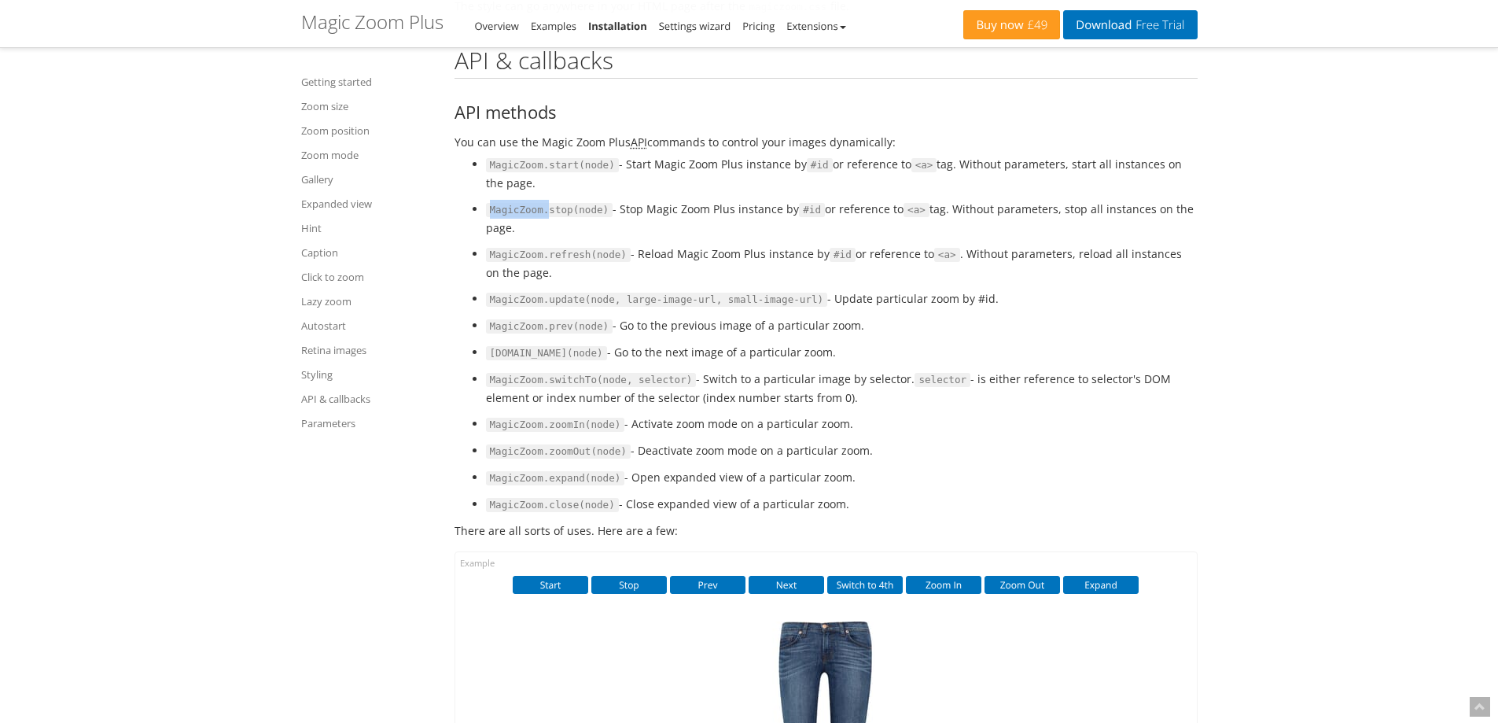
click at [491, 217] on code "MagicZoom.stop(node)" at bounding box center [549, 210] width 127 height 14
copy code "MagicZoom."
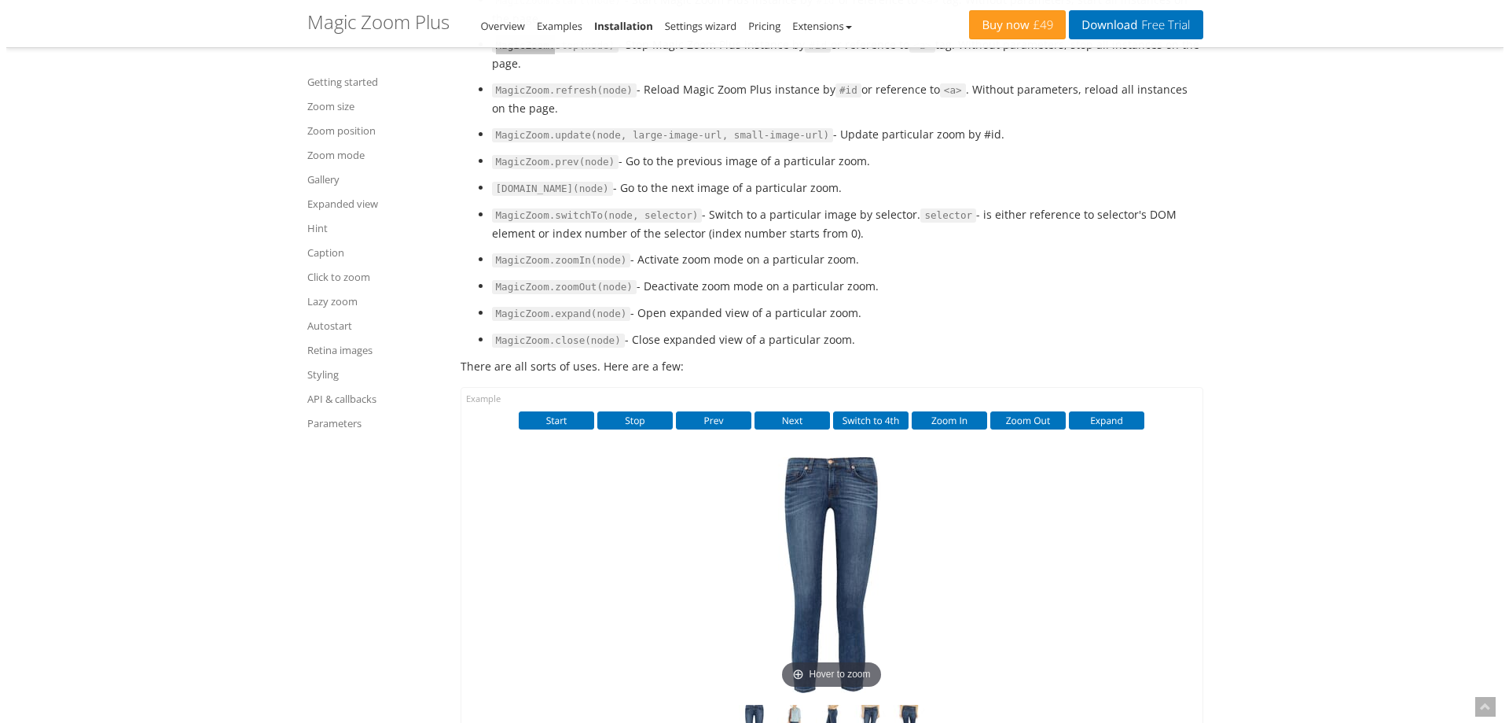
scroll to position [16917, 0]
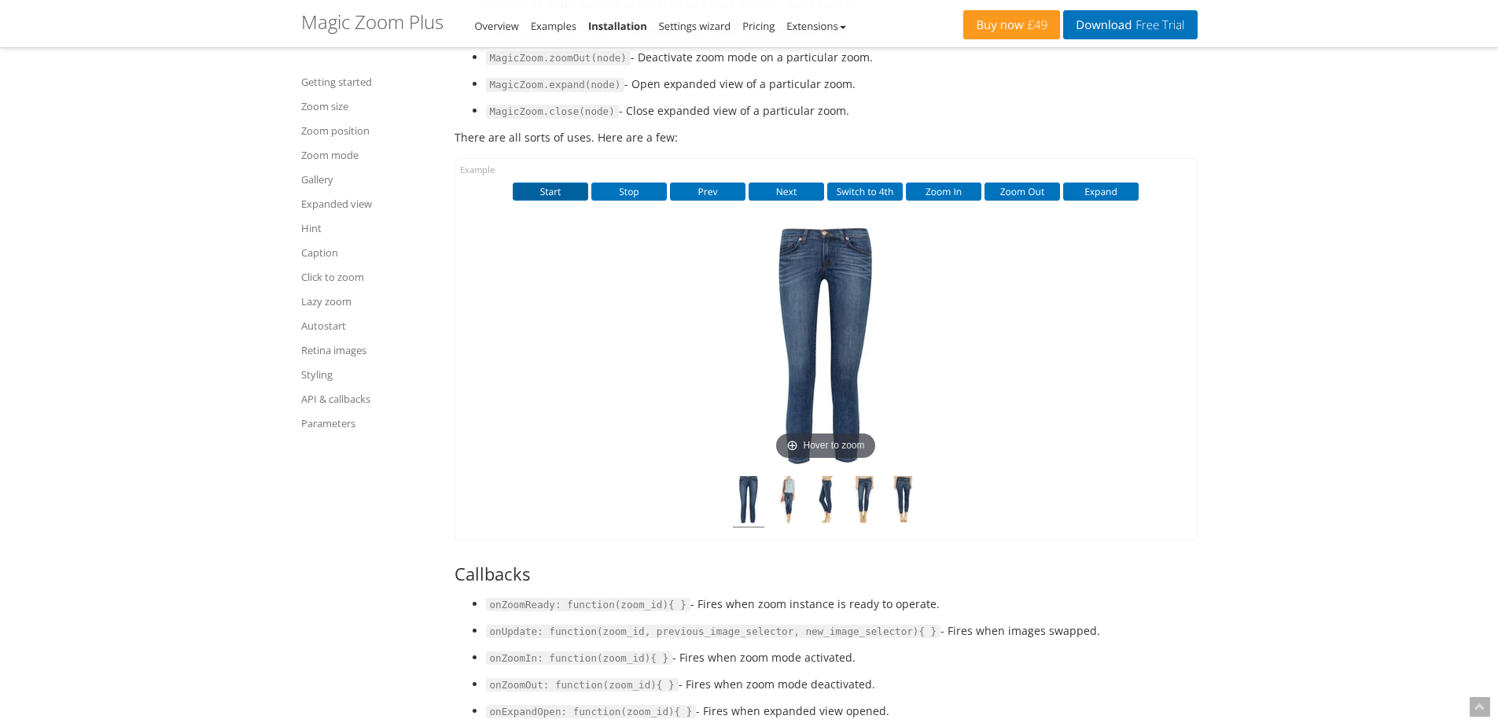
click at [550, 200] on button "Start" at bounding box center [550, 190] width 75 height 17
click at [628, 200] on button "Stop" at bounding box center [628, 190] width 75 height 17
drag, startPoint x: 820, startPoint y: 376, endPoint x: 660, endPoint y: 378, distance: 159.6
click at [660, 378] on div "Start Stop Prev Next Switch to 4th Zoom In Zoom Out Expand" at bounding box center [825, 349] width 741 height 380
drag, startPoint x: 856, startPoint y: 388, endPoint x: 936, endPoint y: 388, distance: 80.2
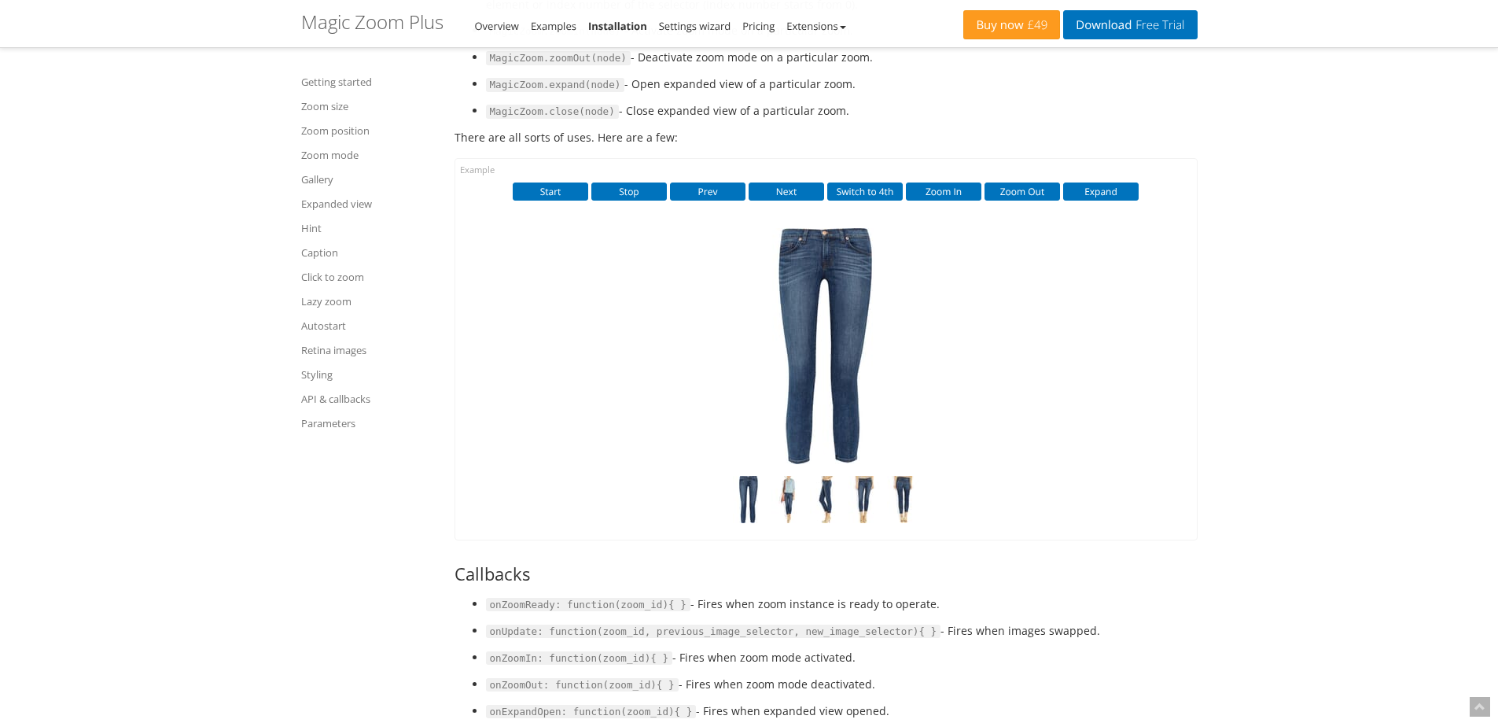
click at [936, 388] on div "Start Stop Prev Next Switch to 4th Zoom In Zoom Out Expand" at bounding box center [825, 349] width 741 height 380
click at [556, 200] on button "Start" at bounding box center [550, 190] width 75 height 17
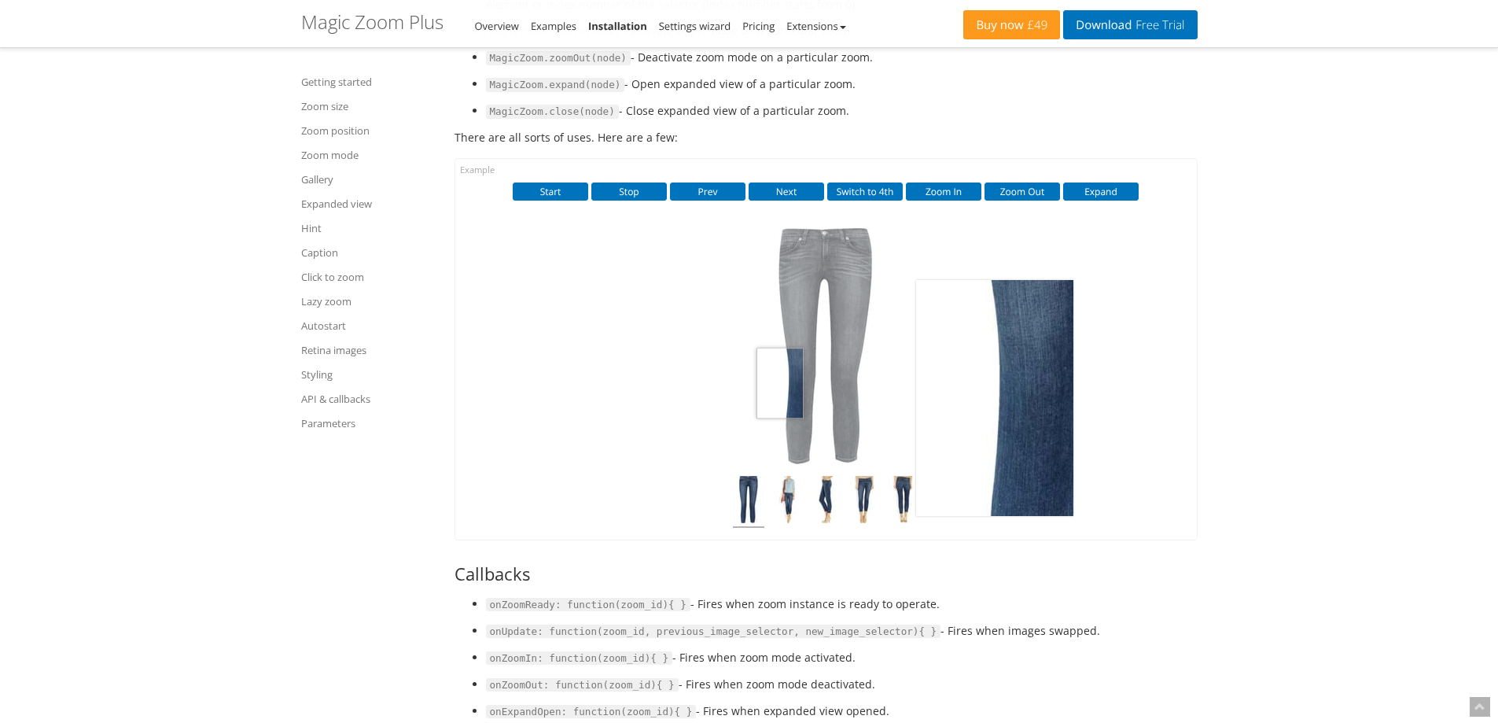
drag, startPoint x: 833, startPoint y: 436, endPoint x: 779, endPoint y: 435, distance: 54.3
click at [779, 435] on img at bounding box center [825, 346] width 157 height 236
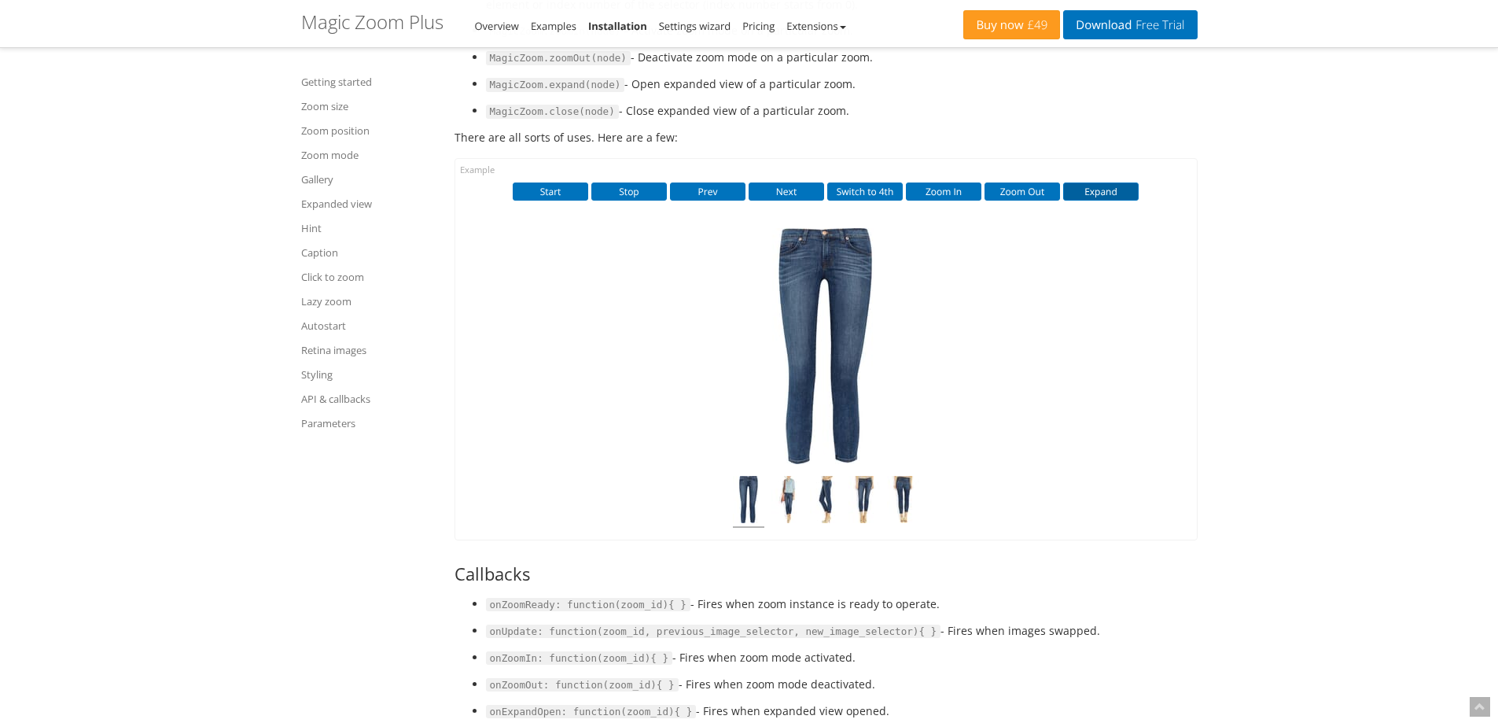
click at [1106, 200] on button "Expand" at bounding box center [1100, 190] width 75 height 17
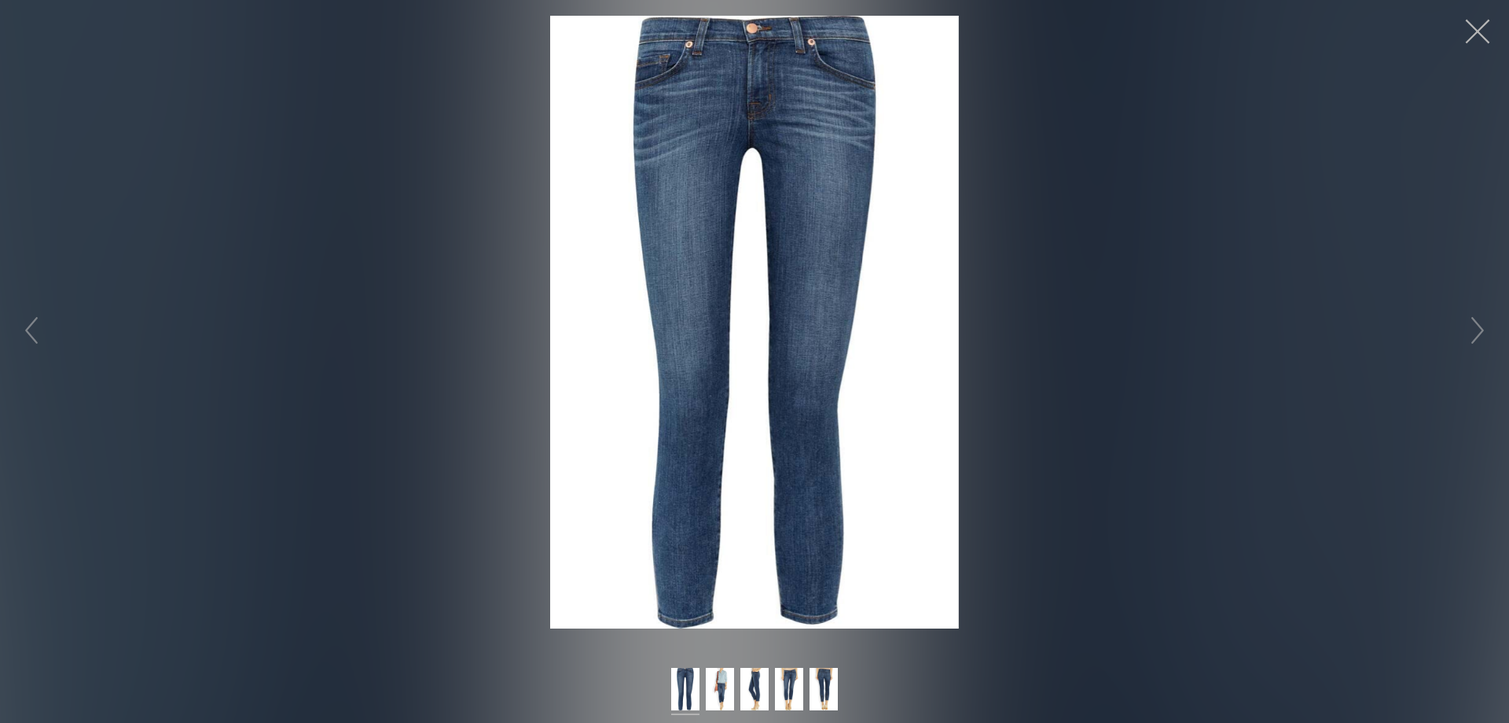
click at [1482, 34] on button "button" at bounding box center [1477, 31] width 47 height 47
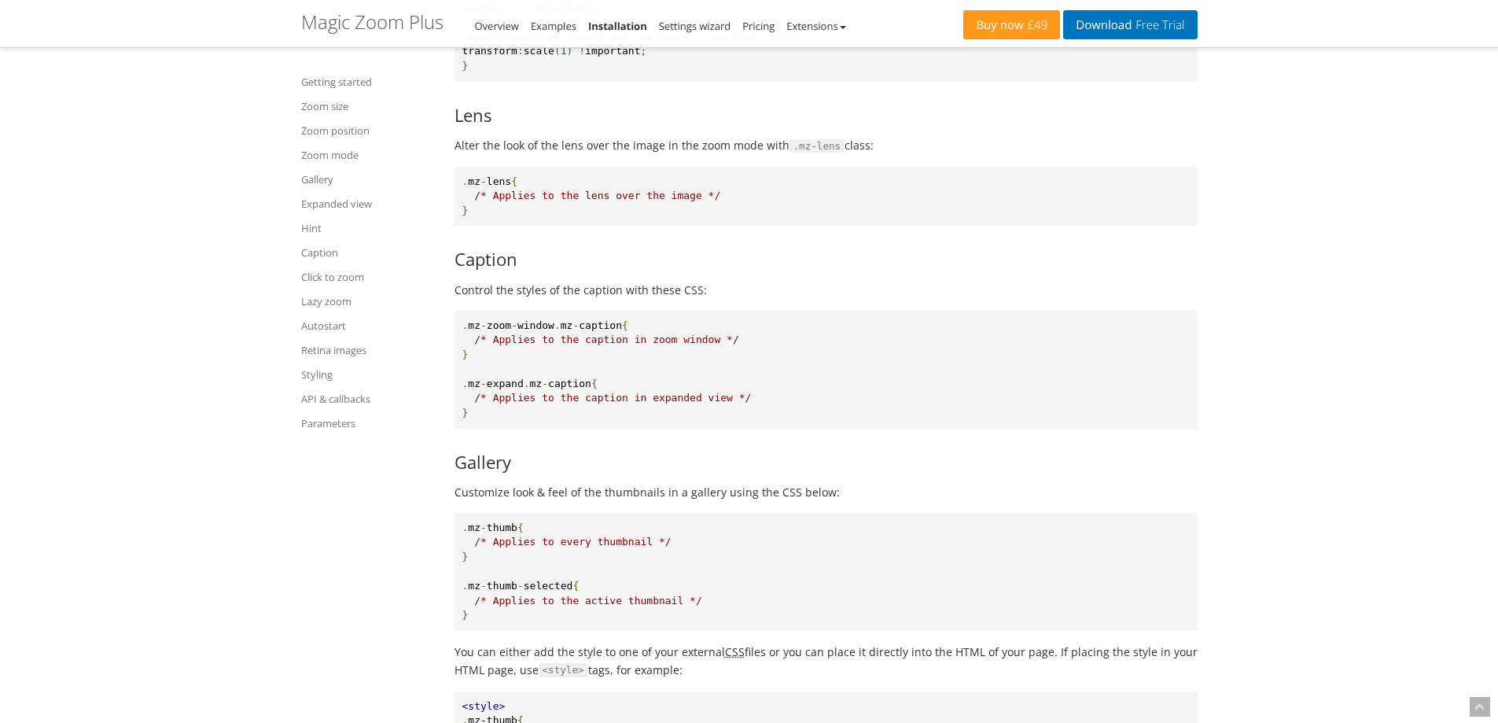
scroll to position [15736, 0]
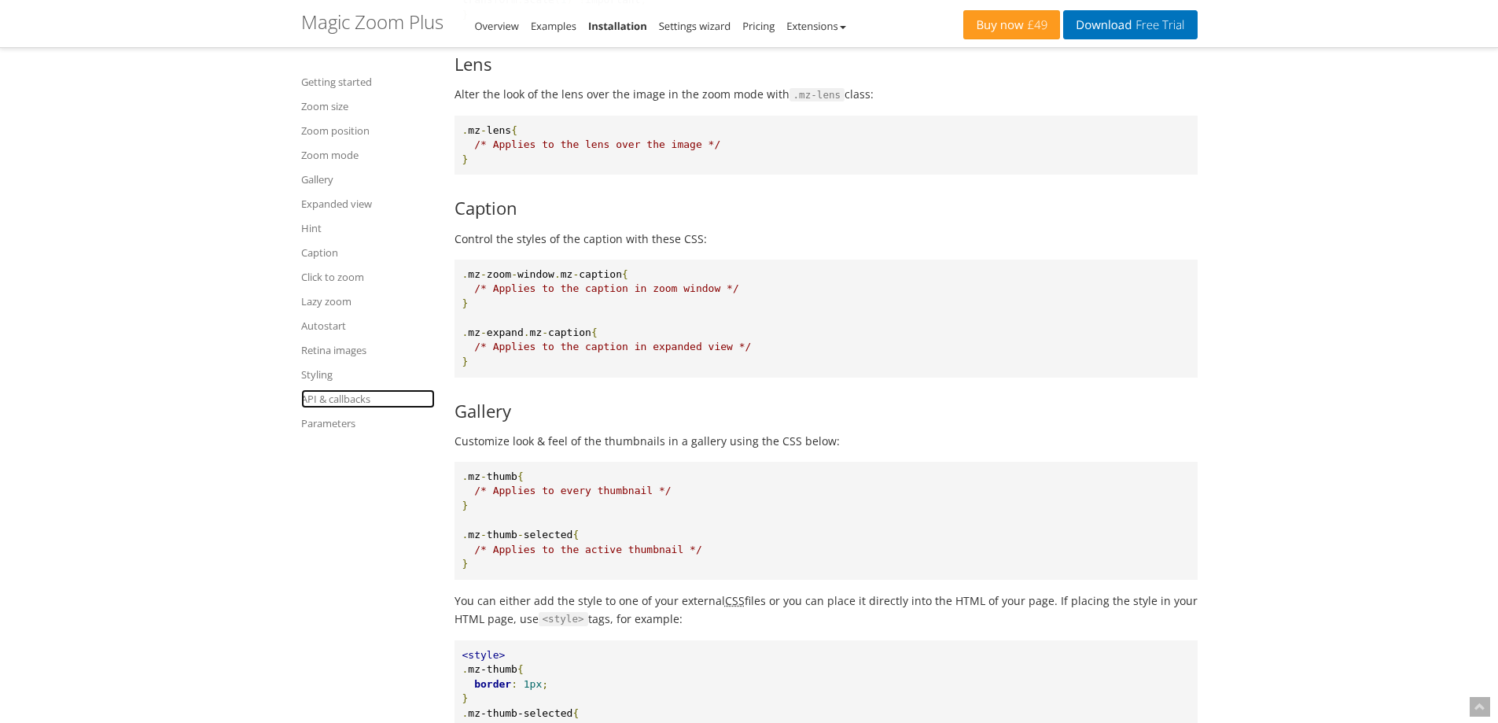
click at [310, 391] on link "API & callbacks" at bounding box center [368, 398] width 134 height 19
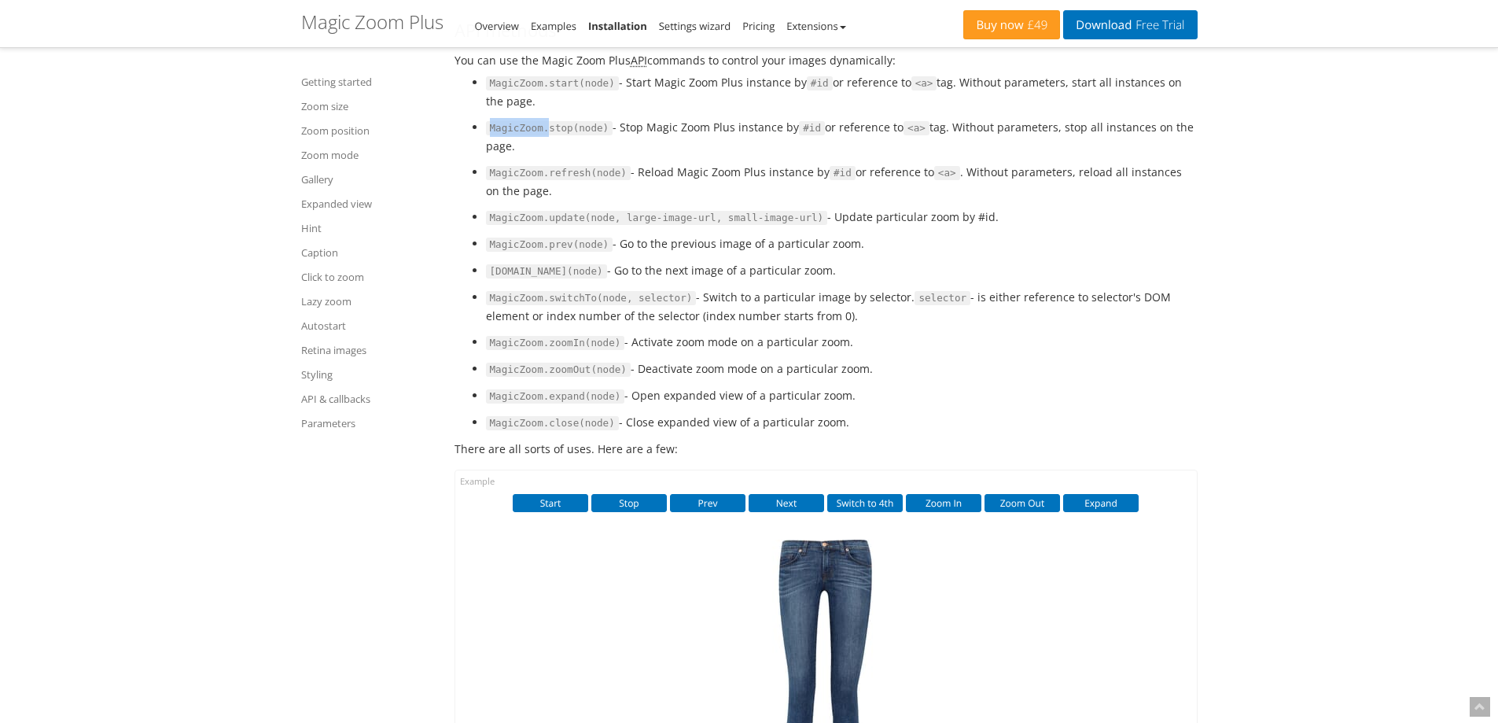
scroll to position [16633, 0]
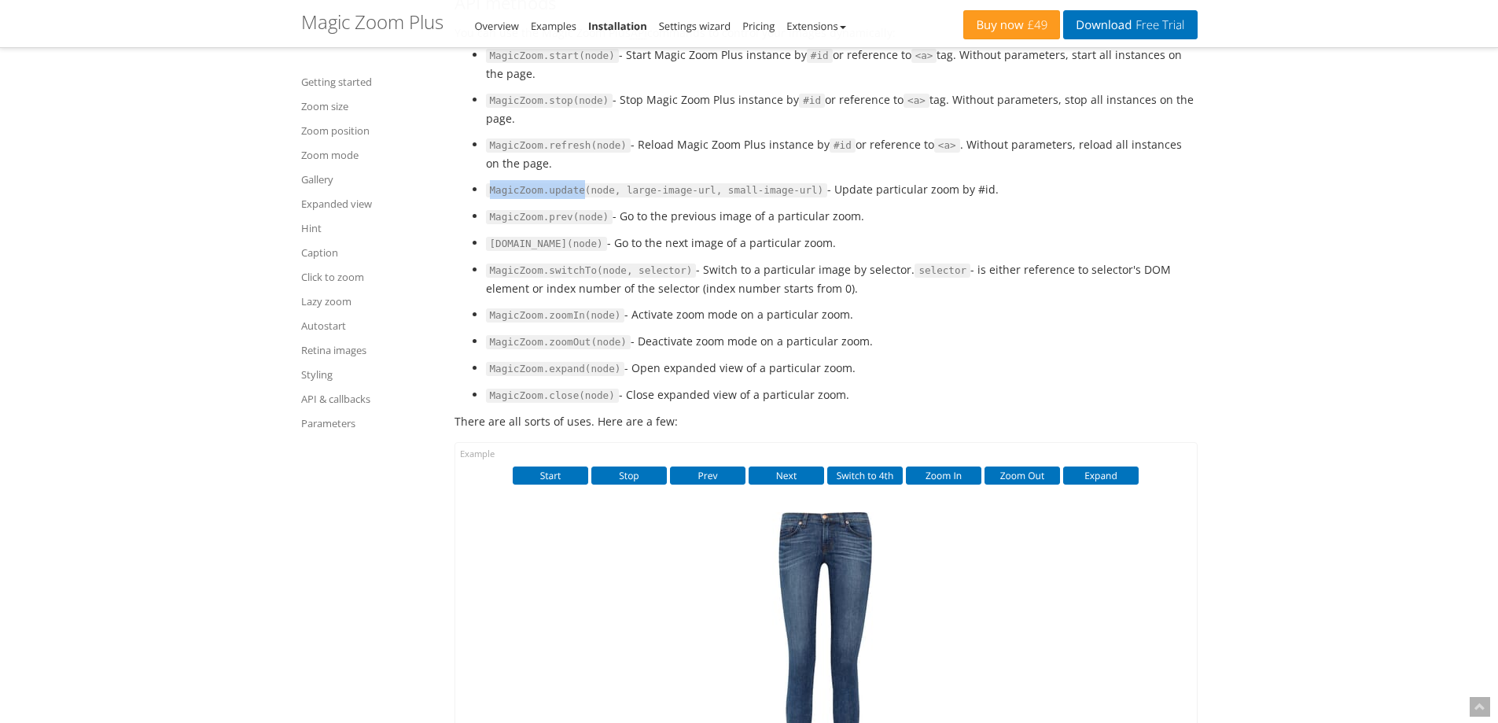
drag, startPoint x: 579, startPoint y: 244, endPoint x: 490, endPoint y: 239, distance: 89.0
click at [490, 197] on code "MagicZoom.update(node, large-image-url, small-image-url)" at bounding box center [657, 190] width 342 height 14
click at [577, 197] on code "MagicZoom.update(node, large-image-url, small-image-url)" at bounding box center [657, 190] width 342 height 14
drag, startPoint x: 575, startPoint y: 243, endPoint x: 490, endPoint y: 242, distance: 85.7
click at [490, 197] on code "MagicZoom.update(node, large-image-url, small-image-url)" at bounding box center [657, 190] width 342 height 14
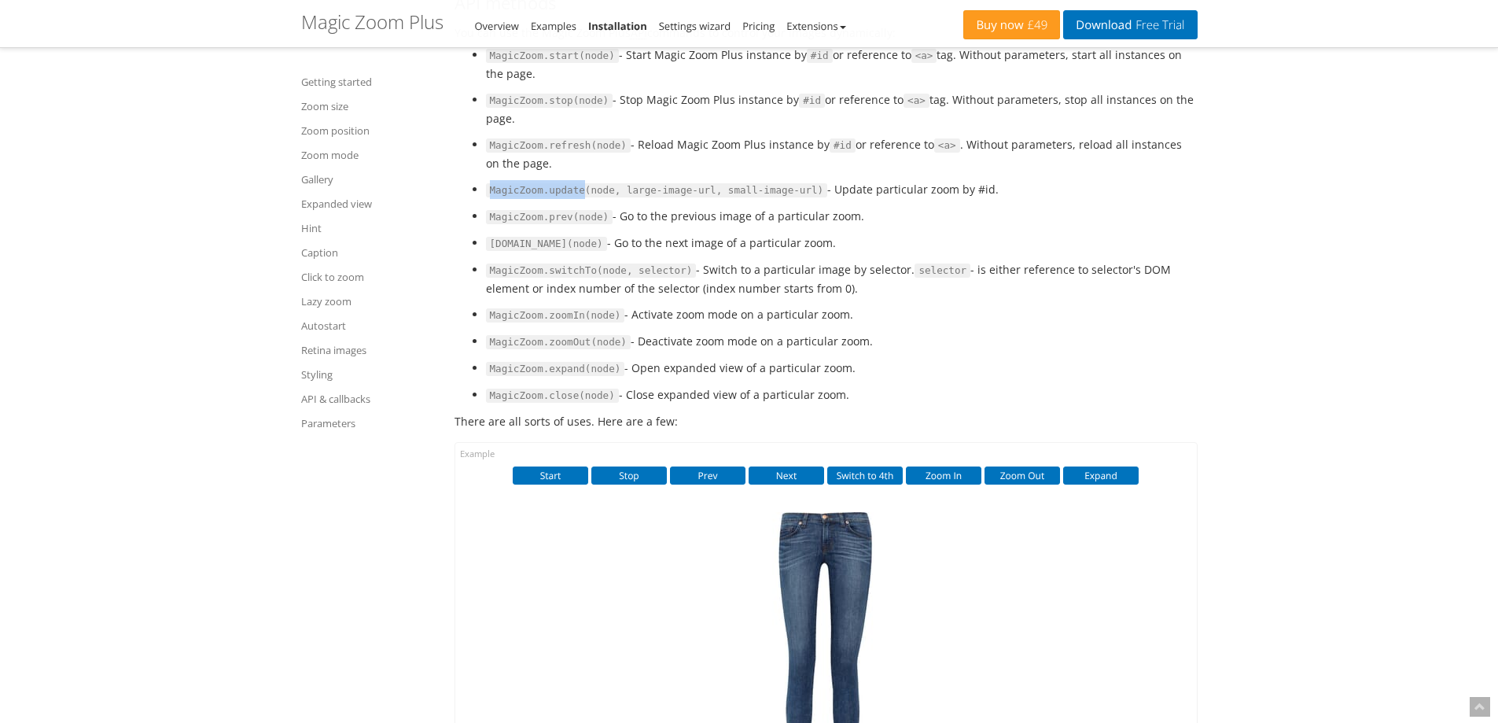
drag, startPoint x: 634, startPoint y: 188, endPoint x: 811, endPoint y: 197, distance: 177.1
click at [811, 172] on li "MagicZoom.refresh(node) - Reload Magic Zoom Plus instance by #id or reference t…" at bounding box center [842, 153] width 712 height 37
drag, startPoint x: 550, startPoint y: 325, endPoint x: 588, endPoint y: 324, distance: 38.6
click at [588, 278] on code "MagicZoom.switchTo(node, selector)" at bounding box center [591, 270] width 211 height 14
click at [716, 297] on li "MagicZoom.switchTo(node, selector) - Switch to a particular image by selector. …" at bounding box center [842, 278] width 712 height 37
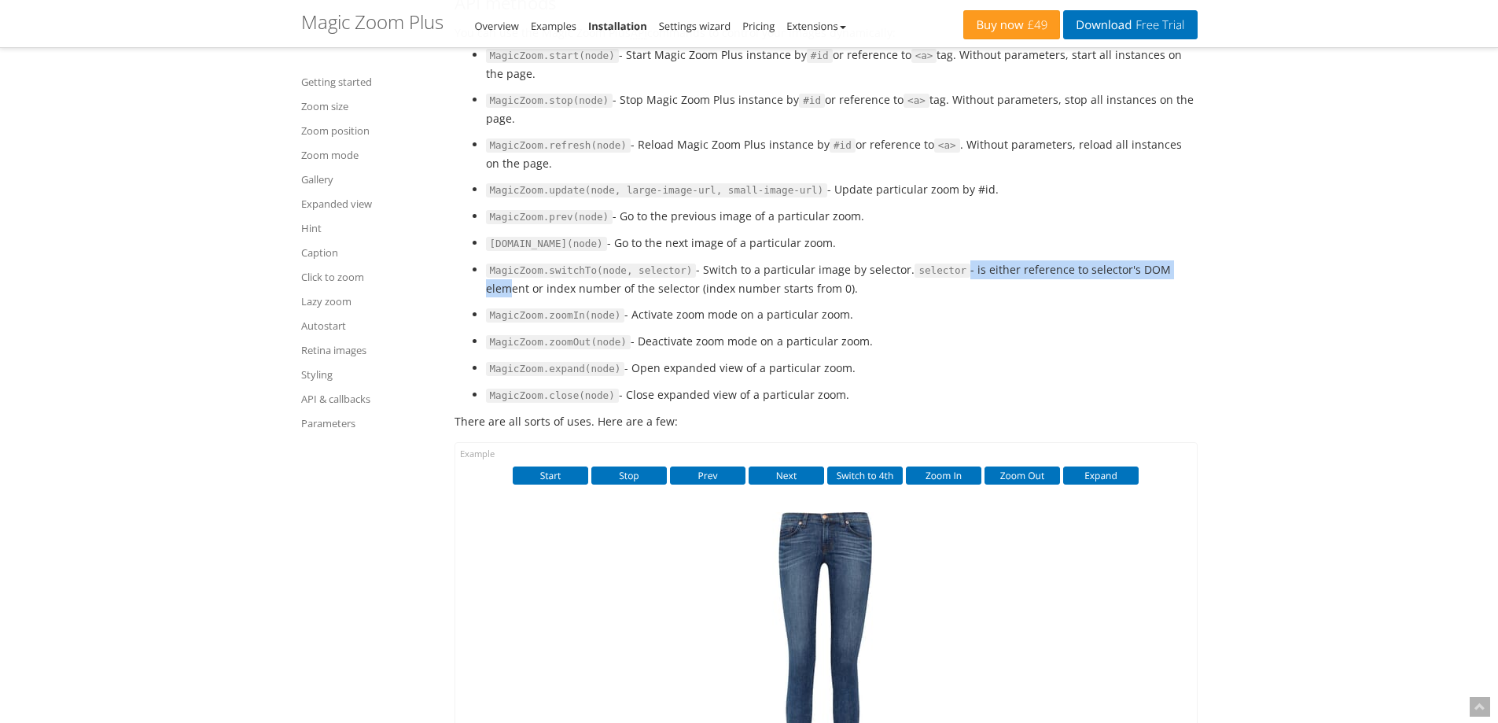
drag, startPoint x: 946, startPoint y: 319, endPoint x: 1158, endPoint y: 319, distance: 212.3
click at [1158, 297] on li "MagicZoom.switchTo(node, selector) - Switch to a particular image by selector. …" at bounding box center [842, 278] width 712 height 37
drag, startPoint x: 487, startPoint y: 343, endPoint x: 664, endPoint y: 343, distance: 176.1
click at [664, 297] on li "MagicZoom.switchTo(node, selector) - Switch to a particular image by selector. …" at bounding box center [842, 278] width 712 height 37
click at [673, 297] on li "MagicZoom.switchTo(node, selector) - Switch to a particular image by selector. …" at bounding box center [842, 278] width 712 height 37
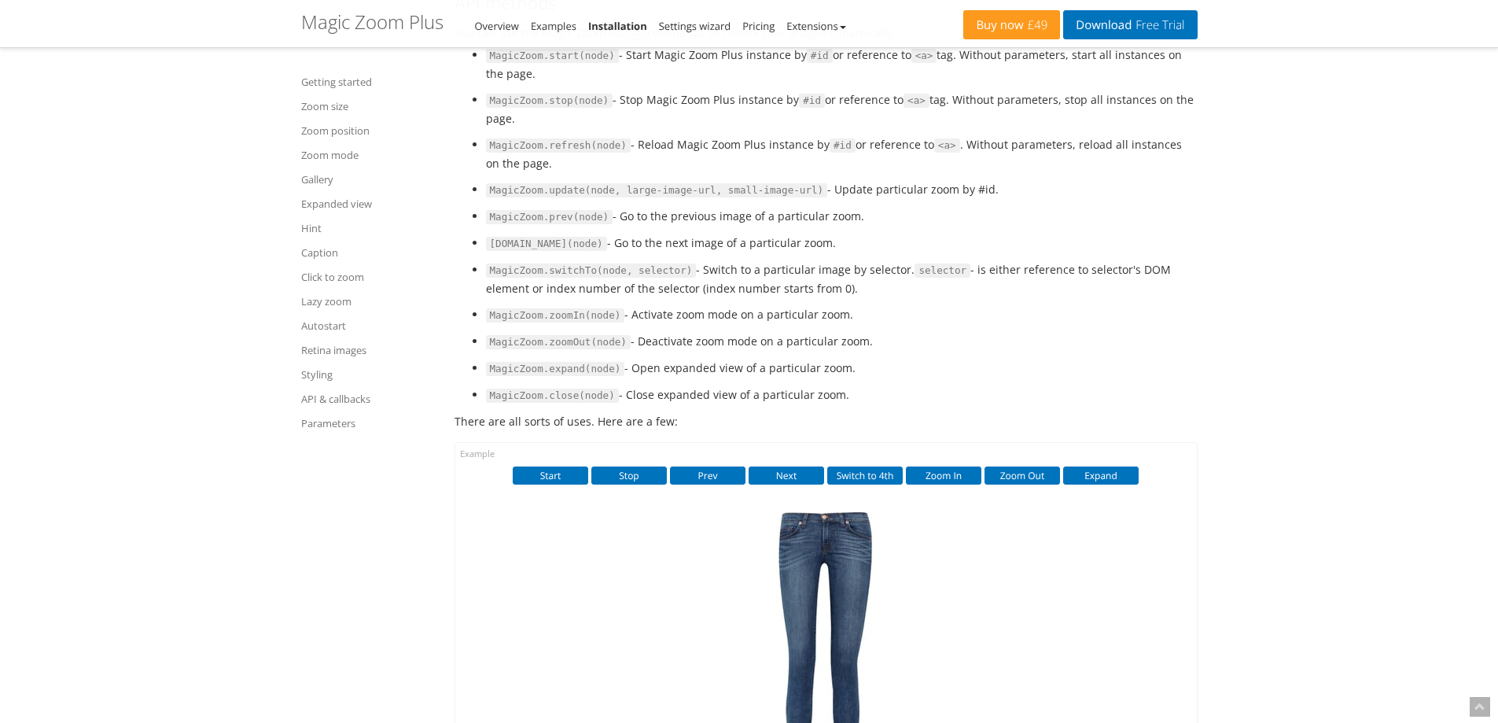
drag, startPoint x: 449, startPoint y: 476, endPoint x: 691, endPoint y: 476, distance: 242.1
drag, startPoint x: 491, startPoint y: 154, endPoint x: 598, endPoint y: 157, distance: 107.0
click at [598, 108] on code "MagicZoom.stop(node)" at bounding box center [549, 101] width 127 height 14
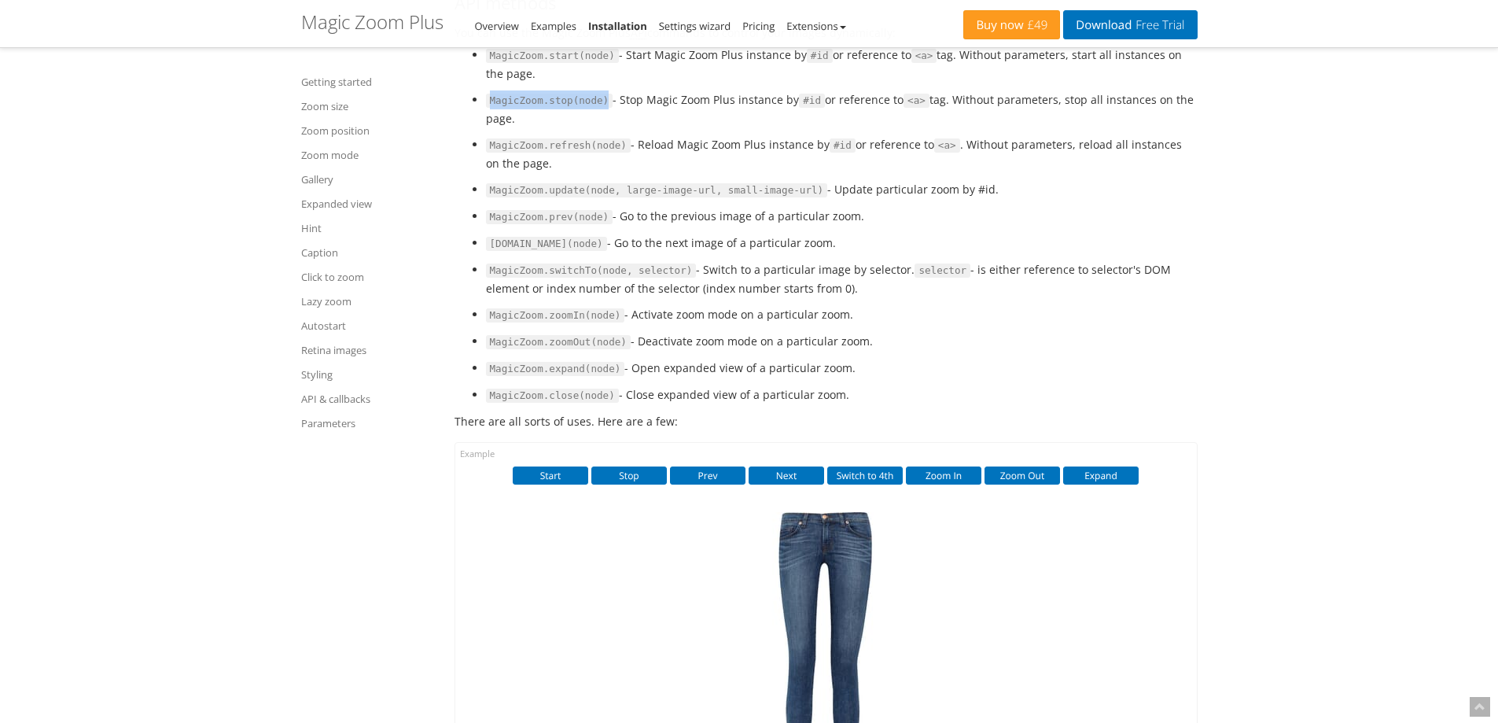
copy code "MagicZoom.stop(node)"
click at [551, 83] on li "MagicZoom.start(node) - Start Magic Zoom Plus instance by #id or reference to <…" at bounding box center [842, 64] width 712 height 37
drag, startPoint x: 651, startPoint y: 145, endPoint x: 938, endPoint y: 154, distance: 287.1
click at [938, 127] on li "MagicZoom.stop(node) - Stop Magic Zoom Plus instance by #id or reference to <a>…" at bounding box center [842, 108] width 712 height 37
click at [978, 127] on li "MagicZoom.stop(node) - Stop Magic Zoom Plus instance by #id or reference to <a>…" at bounding box center [842, 108] width 712 height 37
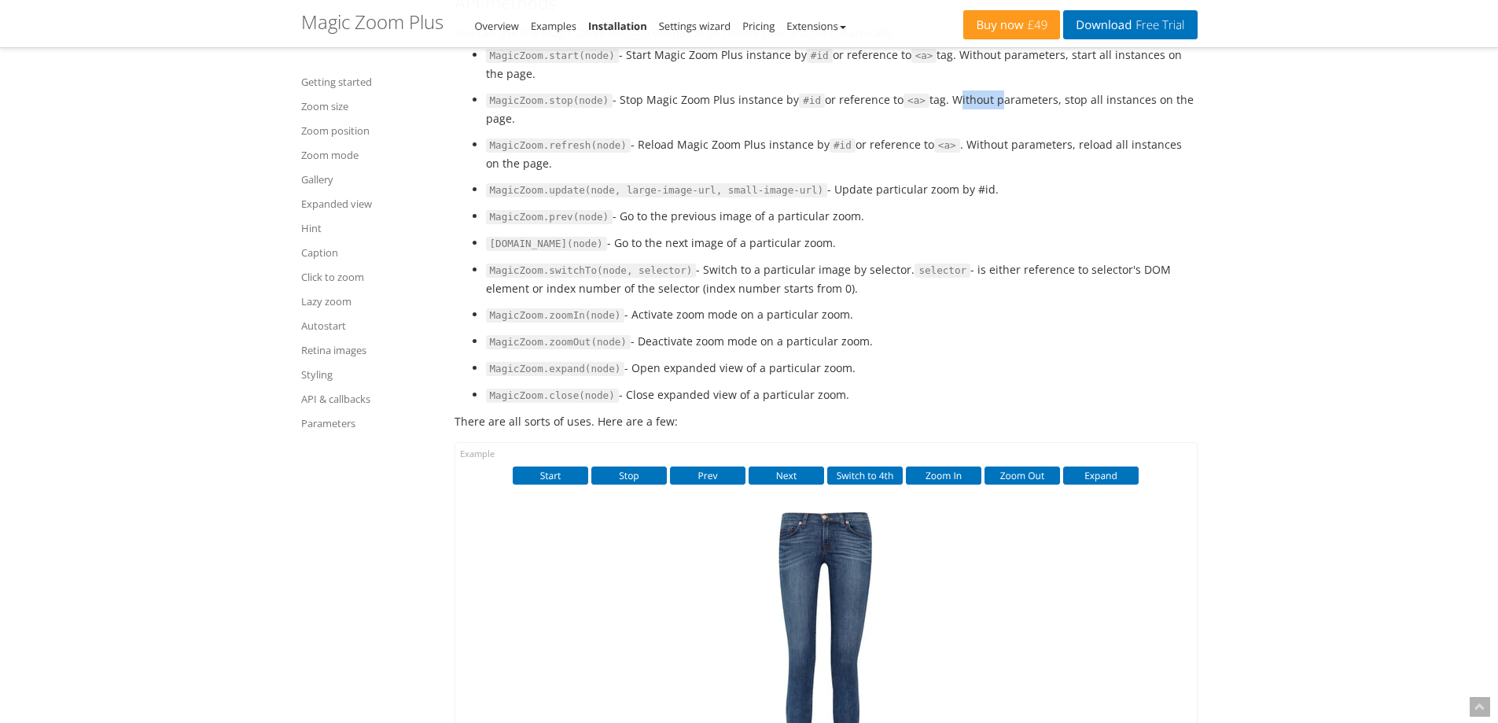
click at [978, 127] on li "MagicZoom.stop(node) - Stop Magic Zoom Plus instance by #id or reference to <a>…" at bounding box center [842, 108] width 712 height 37
click at [1028, 127] on li "MagicZoom.stop(node) - Stop Magic Zoom Plus instance by #id or reference to <a>…" at bounding box center [842, 108] width 712 height 37
drag, startPoint x: 1056, startPoint y: 149, endPoint x: 1174, endPoint y: 152, distance: 118.0
click at [1174, 127] on li "MagicZoom.stop(node) - Stop Magic Zoom Plus instance by #id or reference to <a>…" at bounding box center [842, 108] width 712 height 37
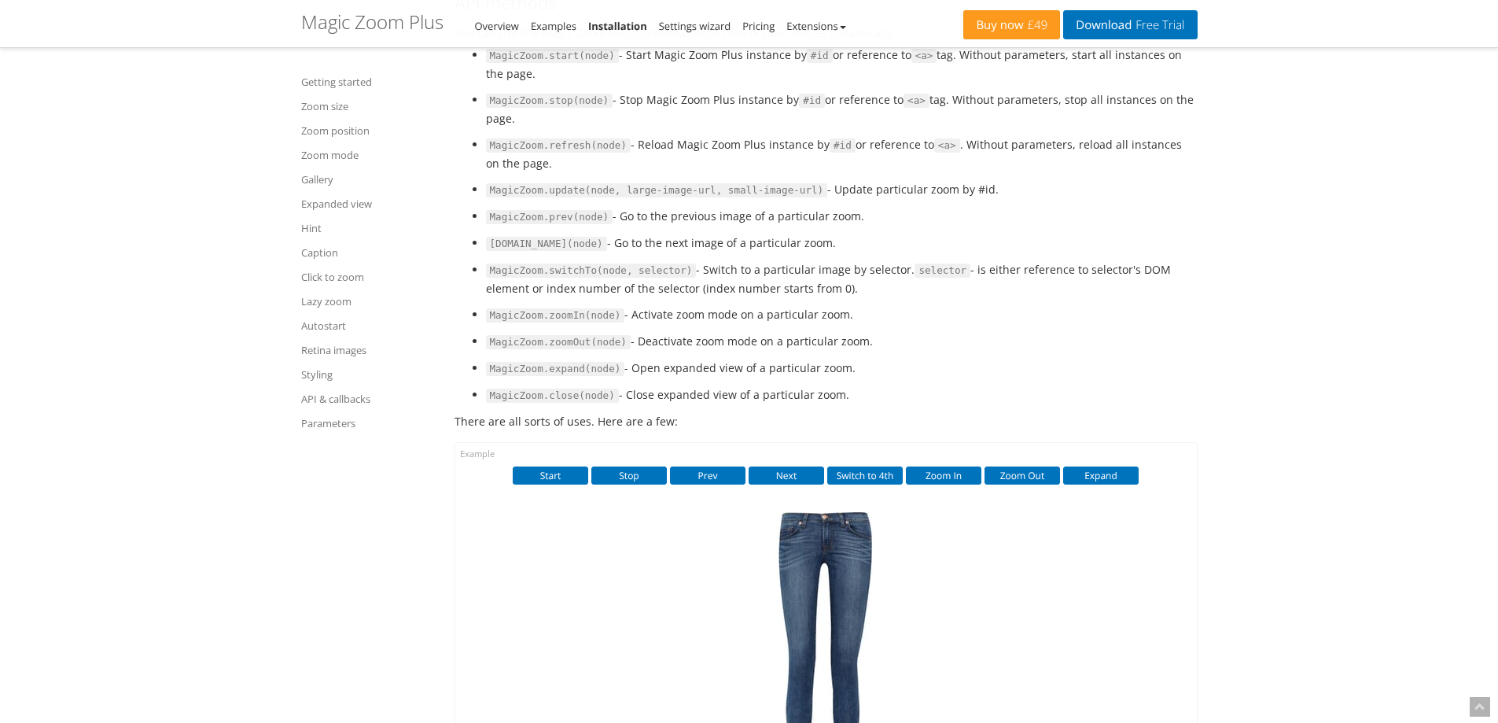
click at [561, 278] on code "MagicZoom.switchTo(node, selector)" at bounding box center [591, 270] width 211 height 14
click at [561, 357] on ul "MagicZoom.start(node) - Start Magic Zoom Plus instance by #id or reference to <…" at bounding box center [825, 225] width 743 height 359
click at [560, 322] on code "MagicZoom.zoomIn(node)" at bounding box center [555, 315] width 139 height 14
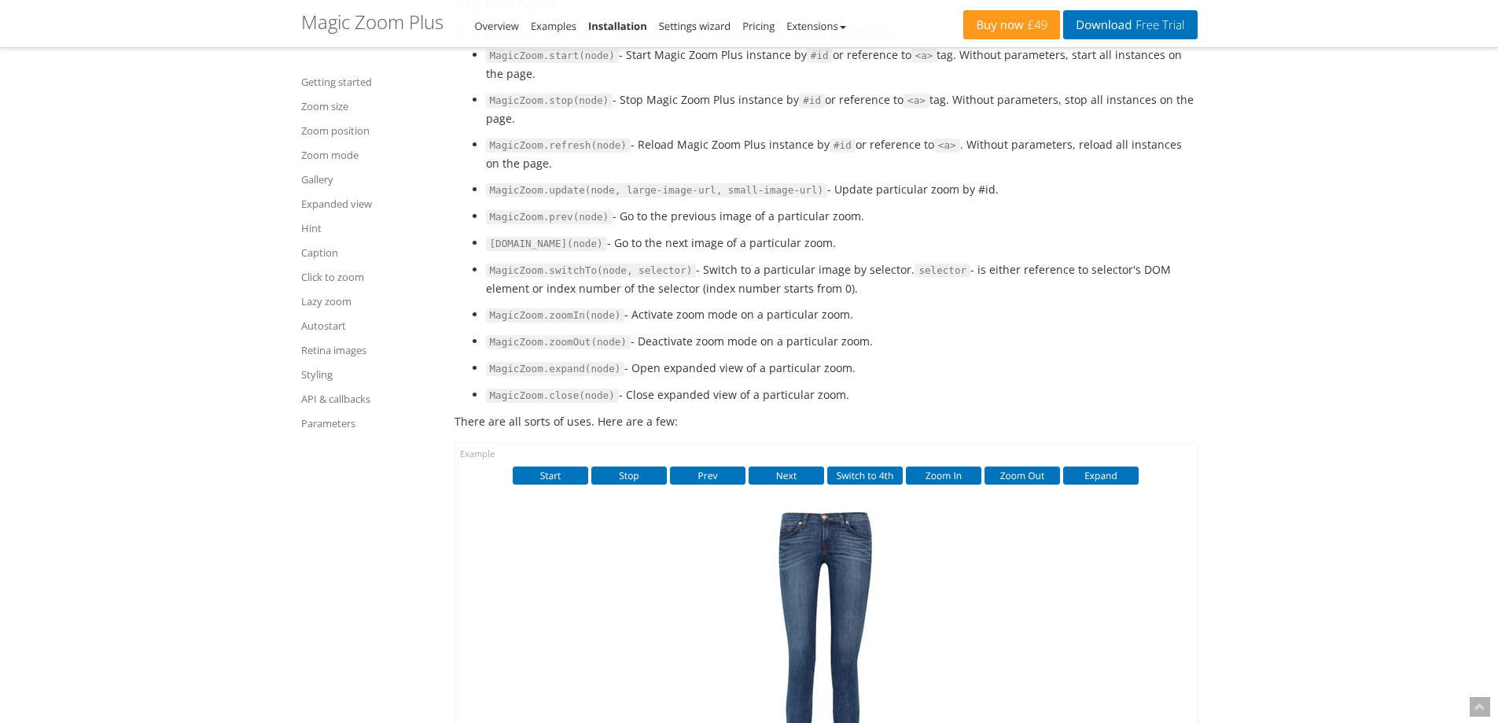
click at [557, 349] on code "MagicZoom.zoomOut(node)" at bounding box center [558, 342] width 145 height 14
click at [562, 278] on code "MagicZoom.switchTo(node, selector)" at bounding box center [591, 270] width 211 height 14
click at [580, 278] on code "MagicZoom.switchTo(node, selector)" at bounding box center [591, 270] width 211 height 14
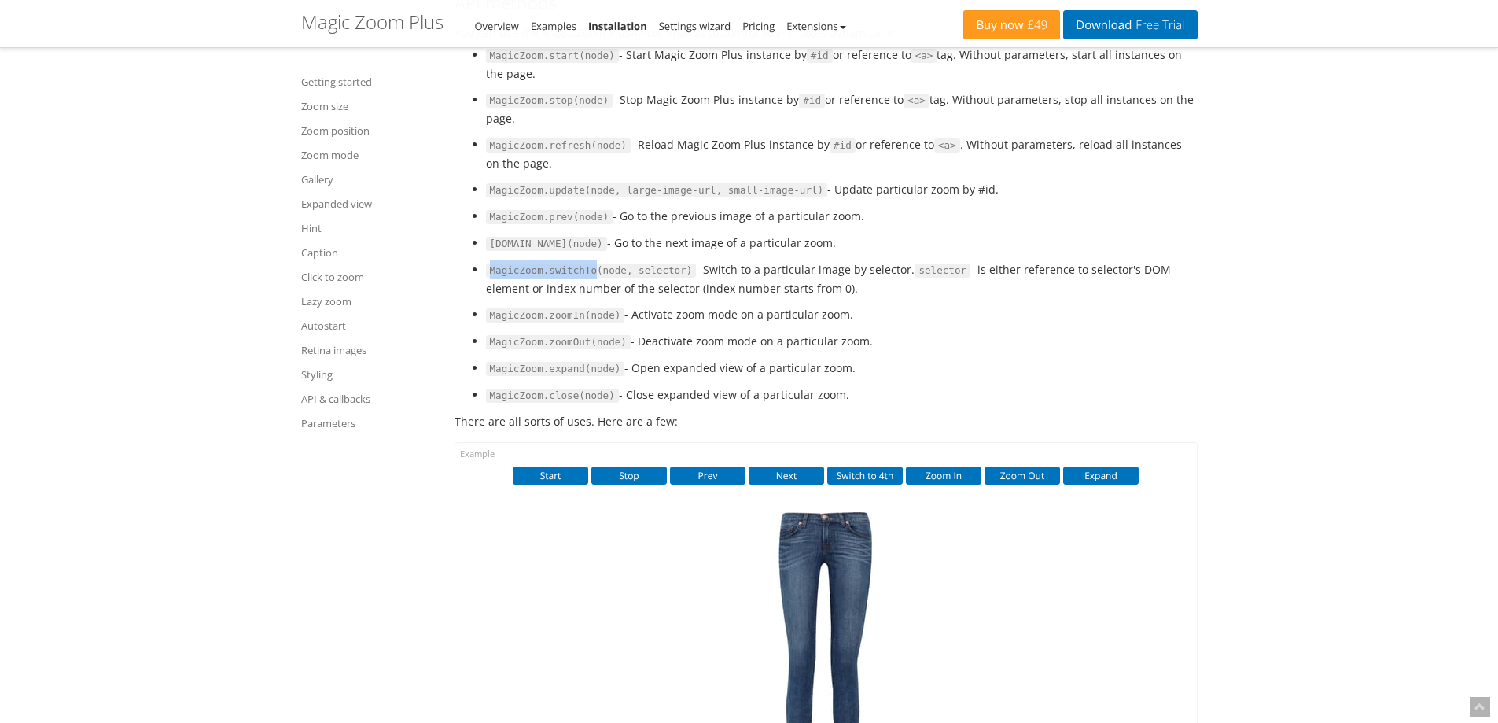
drag, startPoint x: 491, startPoint y: 321, endPoint x: 585, endPoint y: 330, distance: 94.8
click at [585, 297] on li "MagicZoom.switchTo(node, selector) - Switch to a particular image by selector. …" at bounding box center [842, 278] width 712 height 37
drag, startPoint x: 488, startPoint y: 322, endPoint x: 588, endPoint y: 328, distance: 100.0
click at [588, 278] on code "MagicZoom.switchTo(node, selector)" at bounding box center [591, 270] width 211 height 14
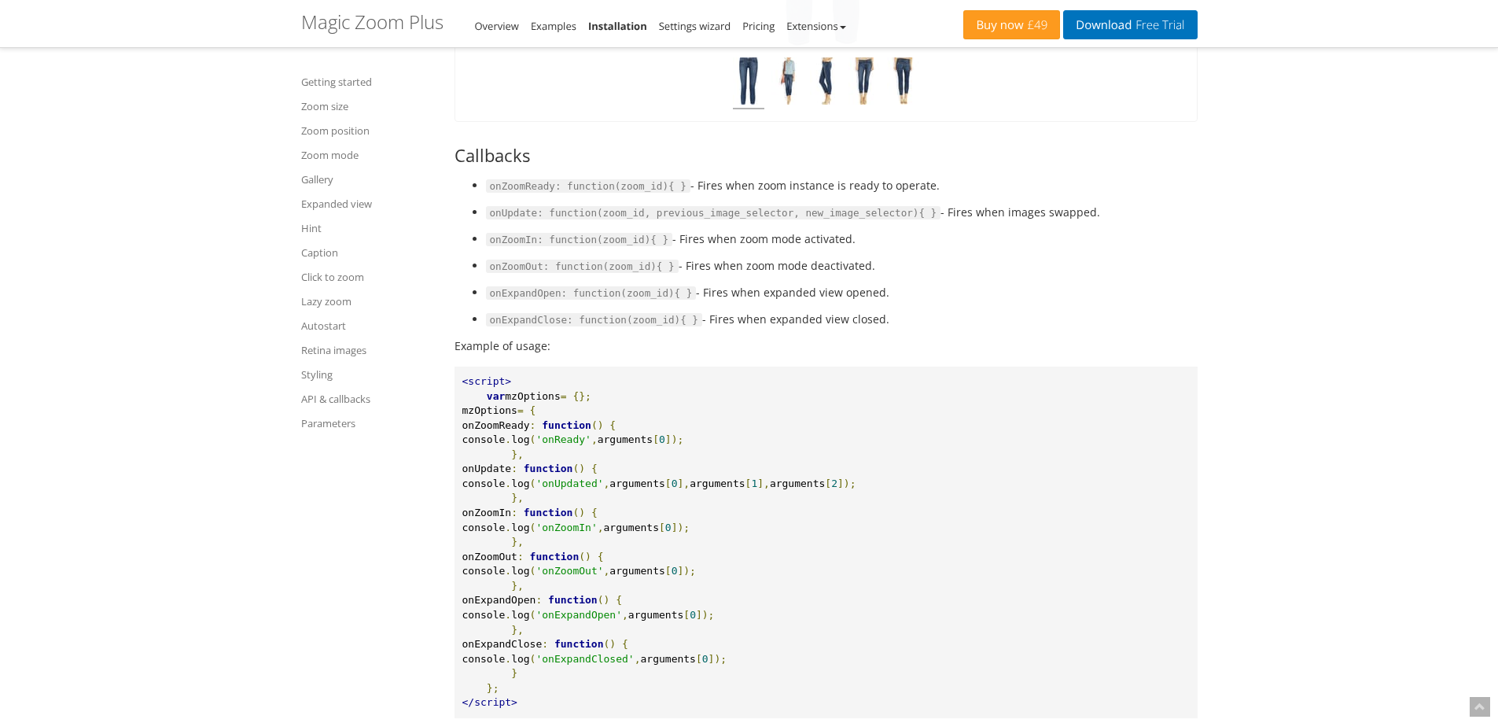
scroll to position [17340, 0]
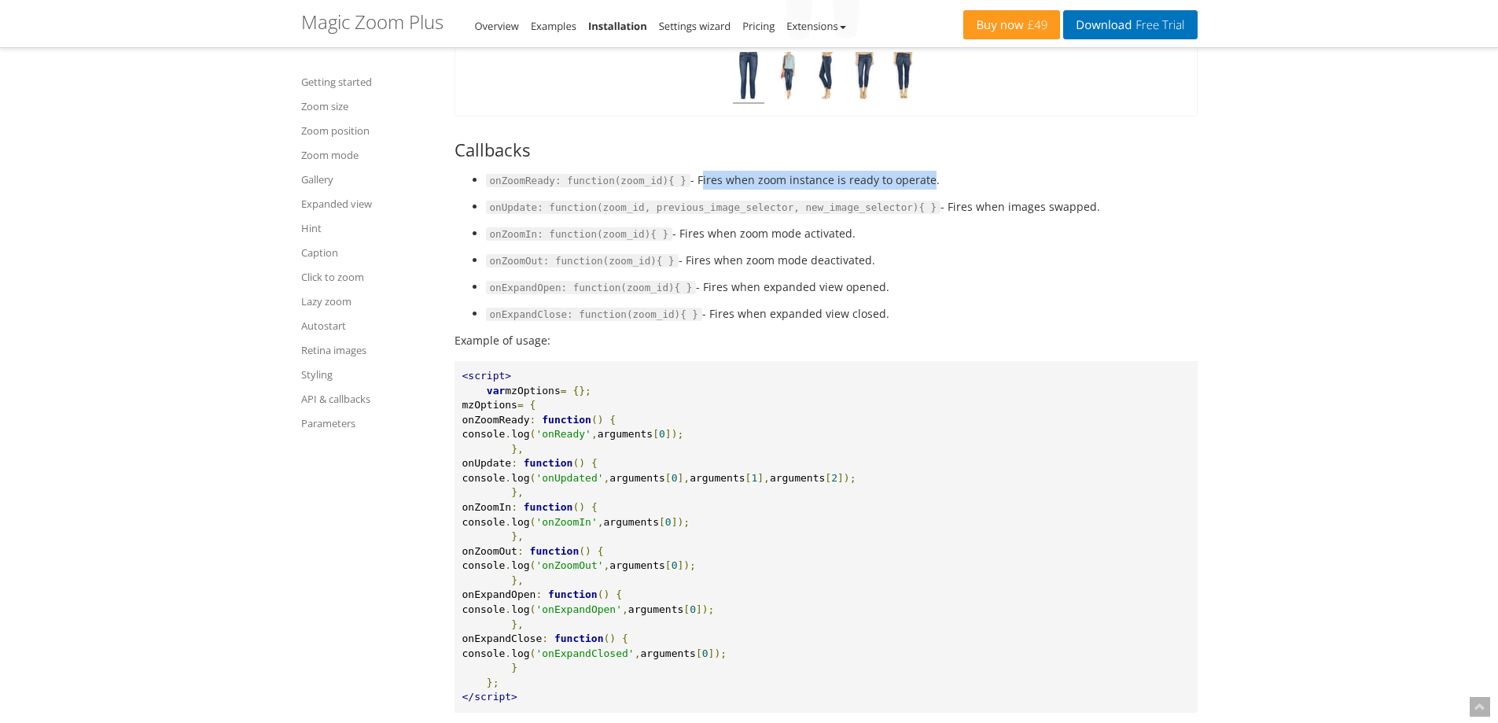
drag, startPoint x: 682, startPoint y: 236, endPoint x: 908, endPoint y: 234, distance: 226.4
click at [908, 189] on li "onZoomReady: function(zoom_id){ } - Fires when zoom instance is ready to operat…" at bounding box center [842, 180] width 712 height 19
click at [912, 216] on li "onUpdate: function(zoom_id, previous_image_selector, new_image_selector){ } - F…" at bounding box center [842, 206] width 712 height 19
click at [514, 410] on span "mzOptions" at bounding box center [489, 405] width 55 height 12
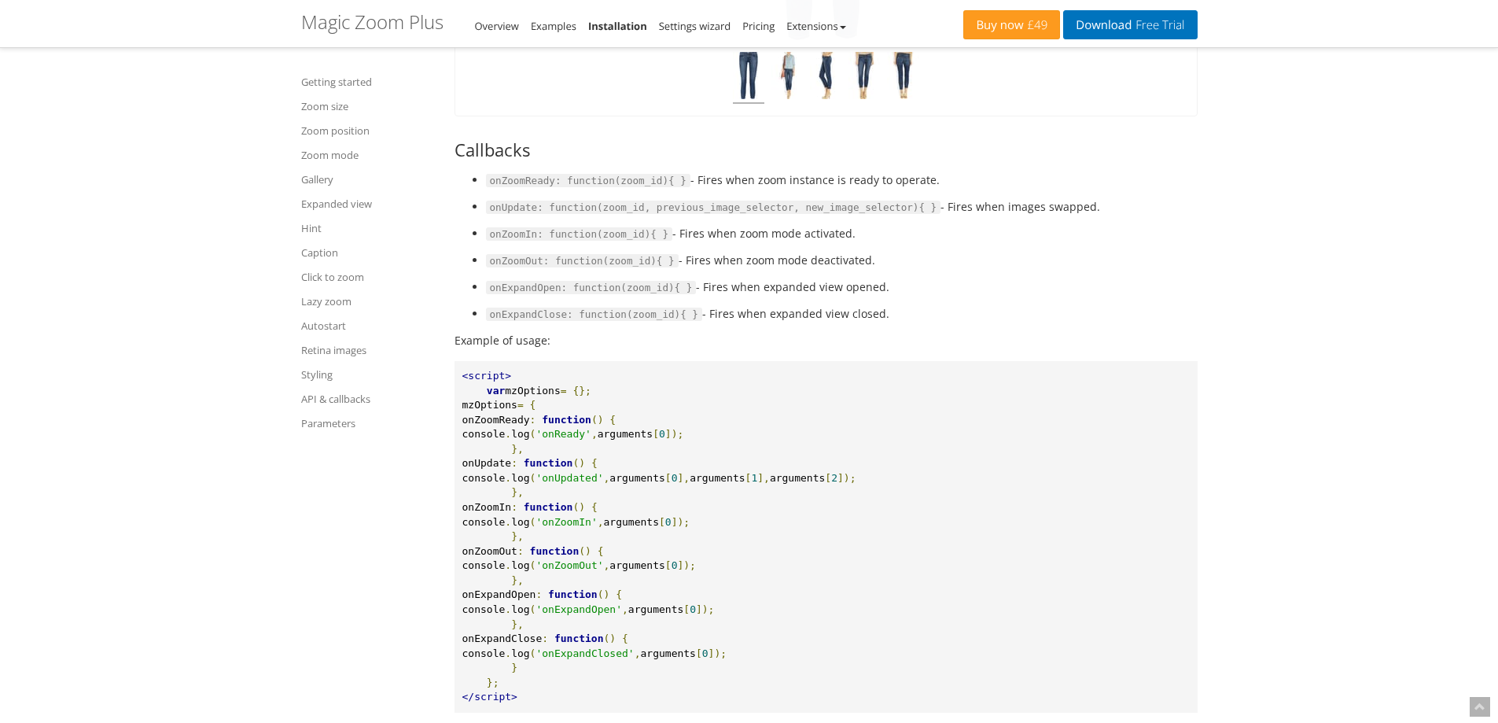
click at [649, 477] on pre "<script> var mzOptions = {}; mzOptions = { onZoomReady : function () { console …" at bounding box center [825, 536] width 743 height 351
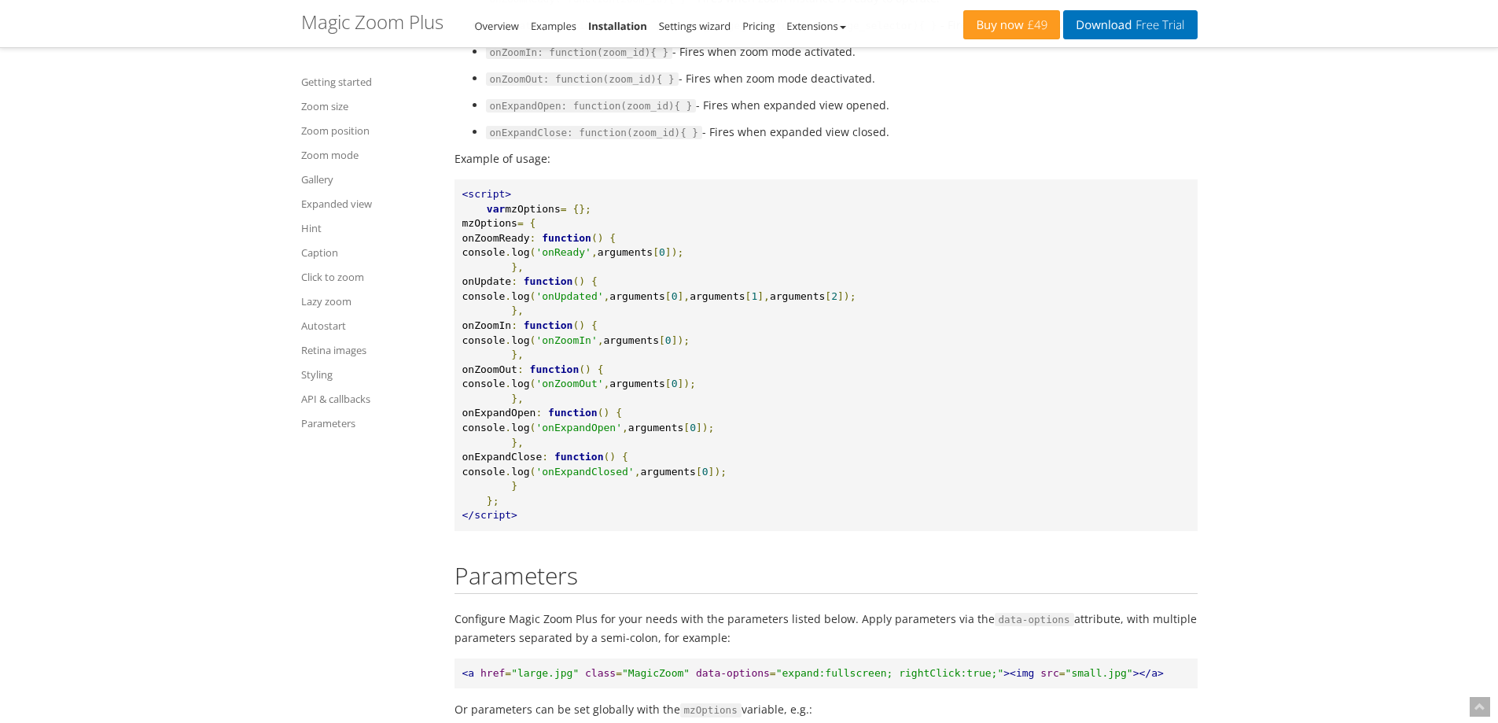
scroll to position [17576, 0]
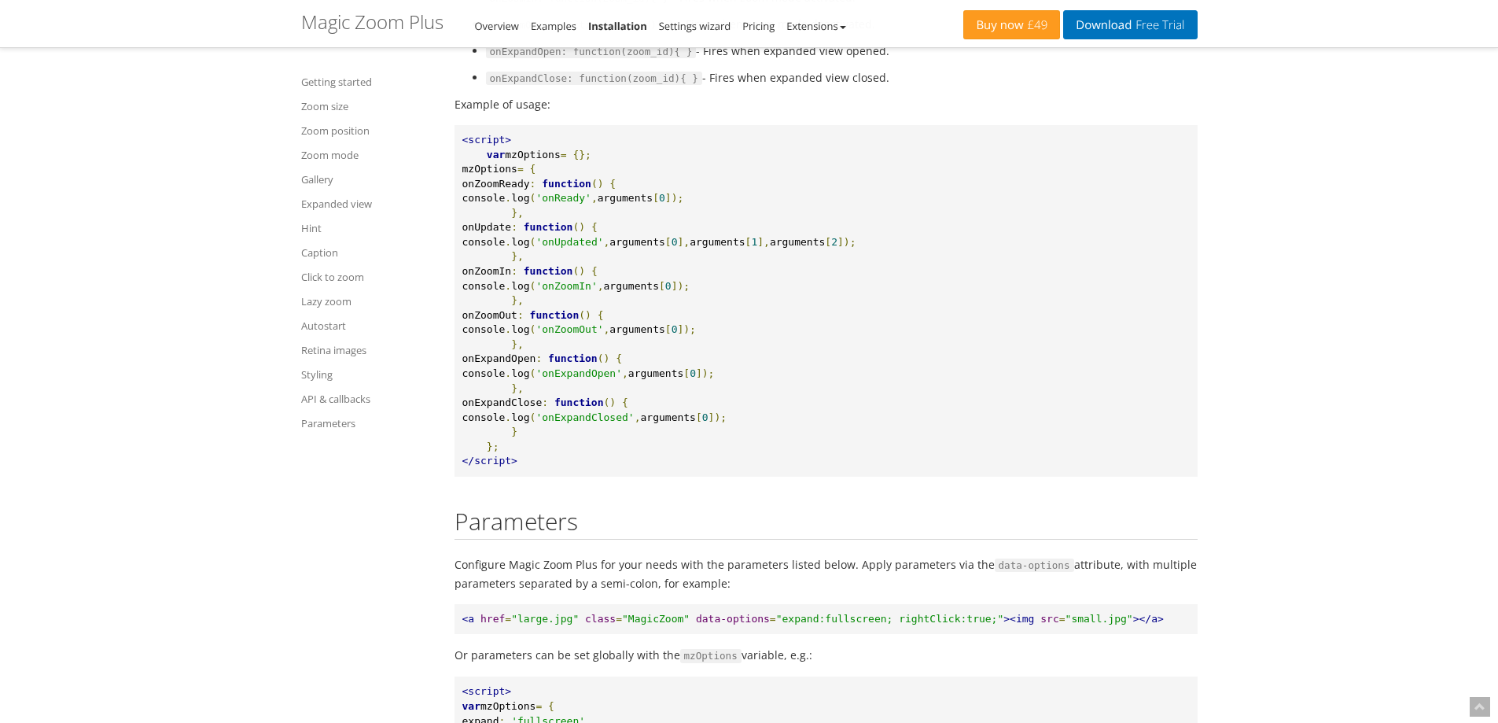
click at [518, 408] on span "onExpandClose" at bounding box center [502, 402] width 80 height 12
click at [513, 189] on span "onZoomReady" at bounding box center [496, 184] width 68 height 12
click at [503, 189] on span "onZoomReady" at bounding box center [496, 184] width 68 height 12
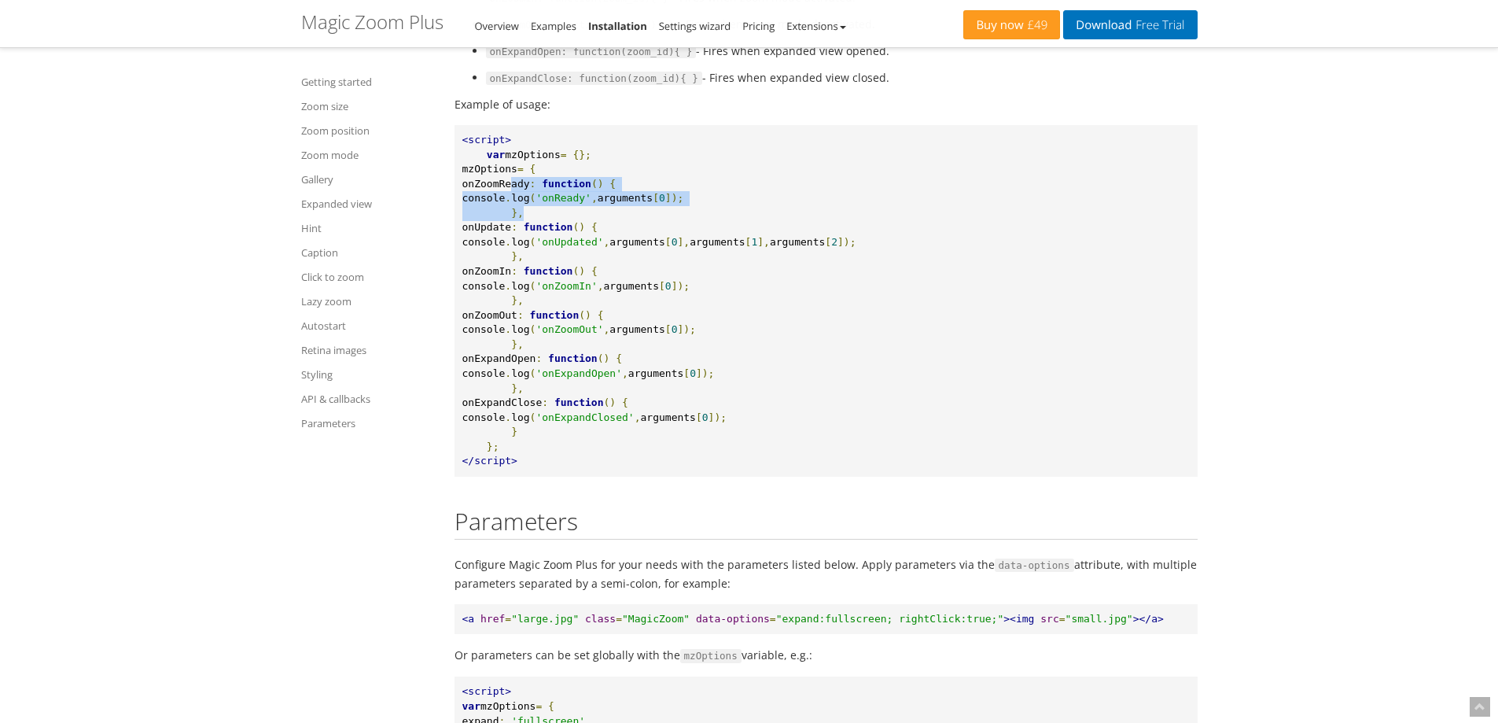
drag, startPoint x: 507, startPoint y: 235, endPoint x: 529, endPoint y: 269, distance: 40.3
click at [529, 269] on pre "<script> var mzOptions = {}; mzOptions = { onZoomReady : function () { console …" at bounding box center [825, 300] width 743 height 351
copy pre "onZoomReady : function () { console . log ( 'onReady' , arguments [ 0 ]); },"
click at [1027, 398] on pre "<script> var mzOptions = {}; mzOptions = { onZoomReady : function () { console …" at bounding box center [825, 300] width 743 height 351
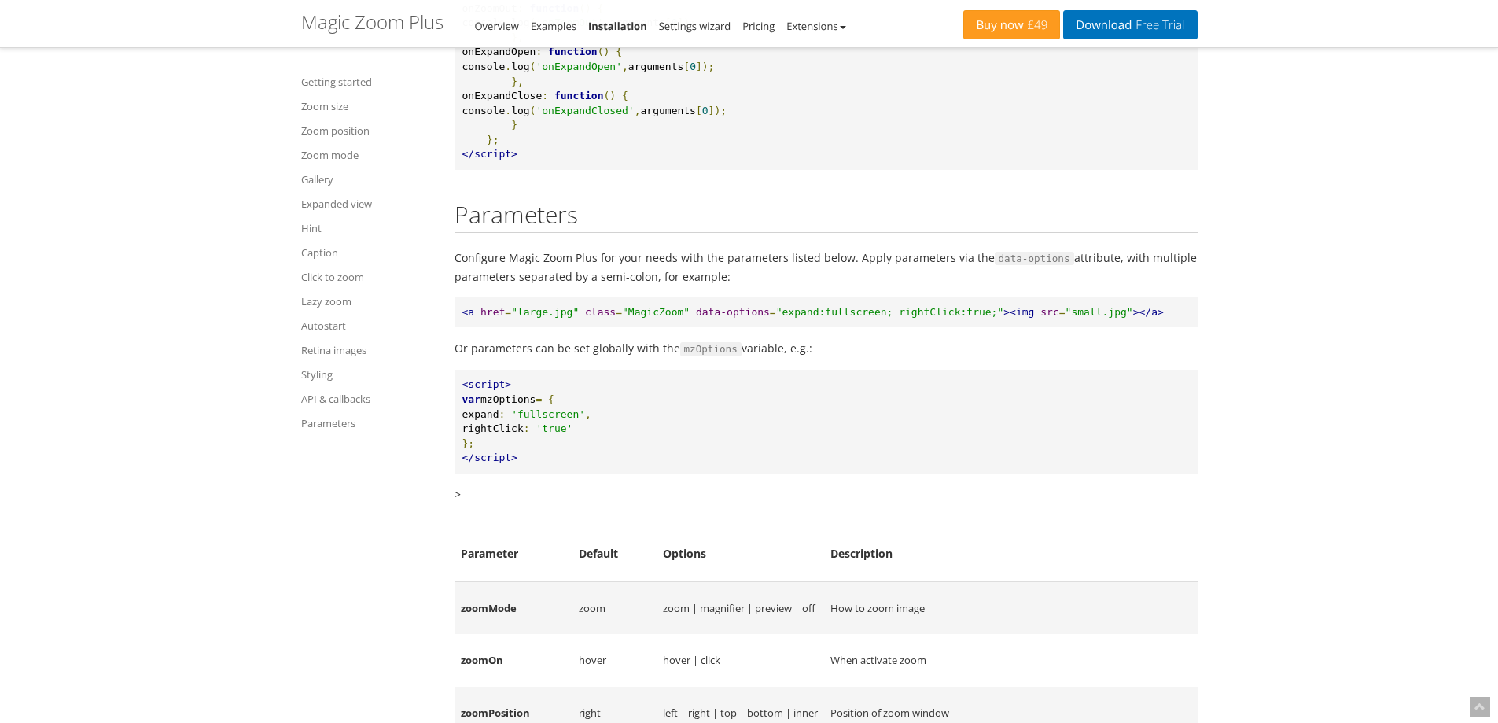
scroll to position [17891, 0]
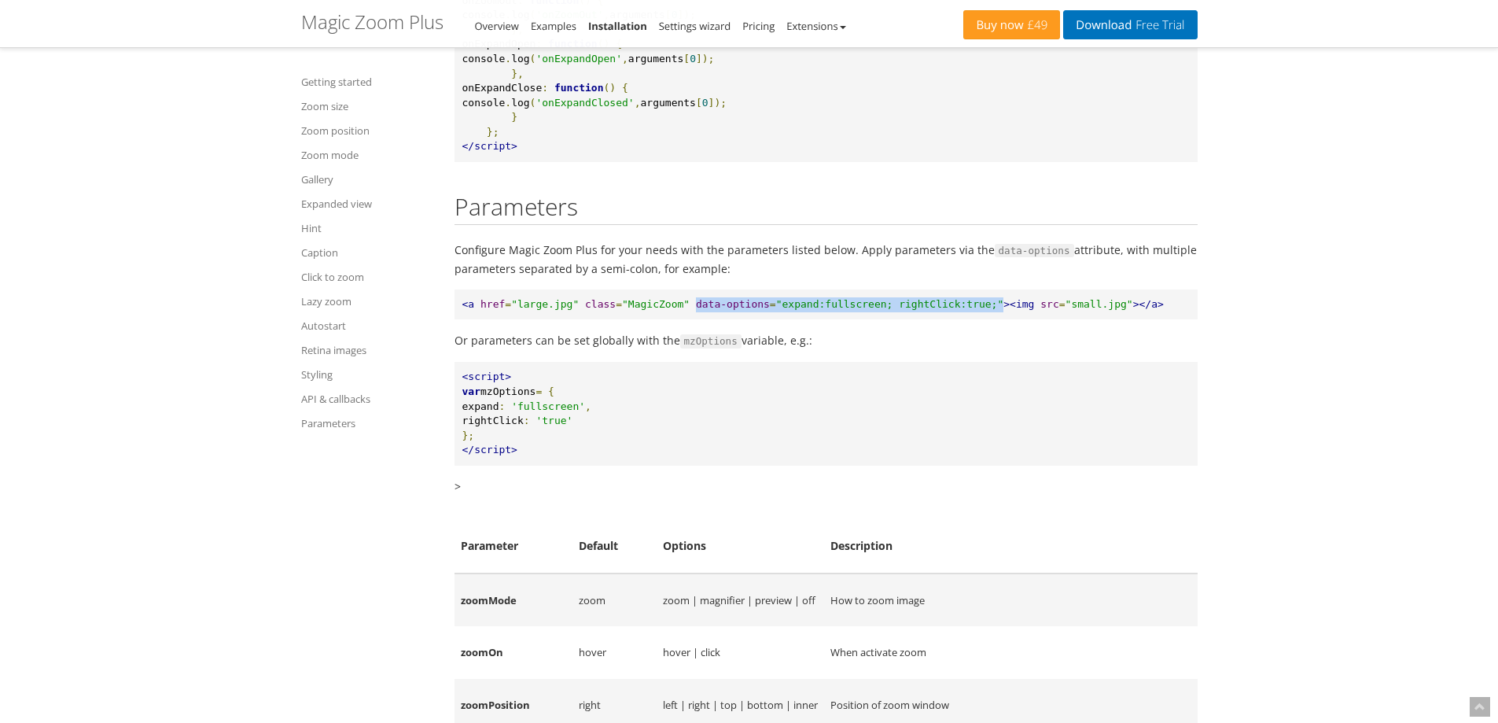
drag, startPoint x: 676, startPoint y: 355, endPoint x: 954, endPoint y: 358, distance: 277.5
click at [954, 320] on pre "<a href = "large.jpg" class = "MagicZoom" data-options = "expand:fullscreen; ri…" at bounding box center [825, 304] width 743 height 31
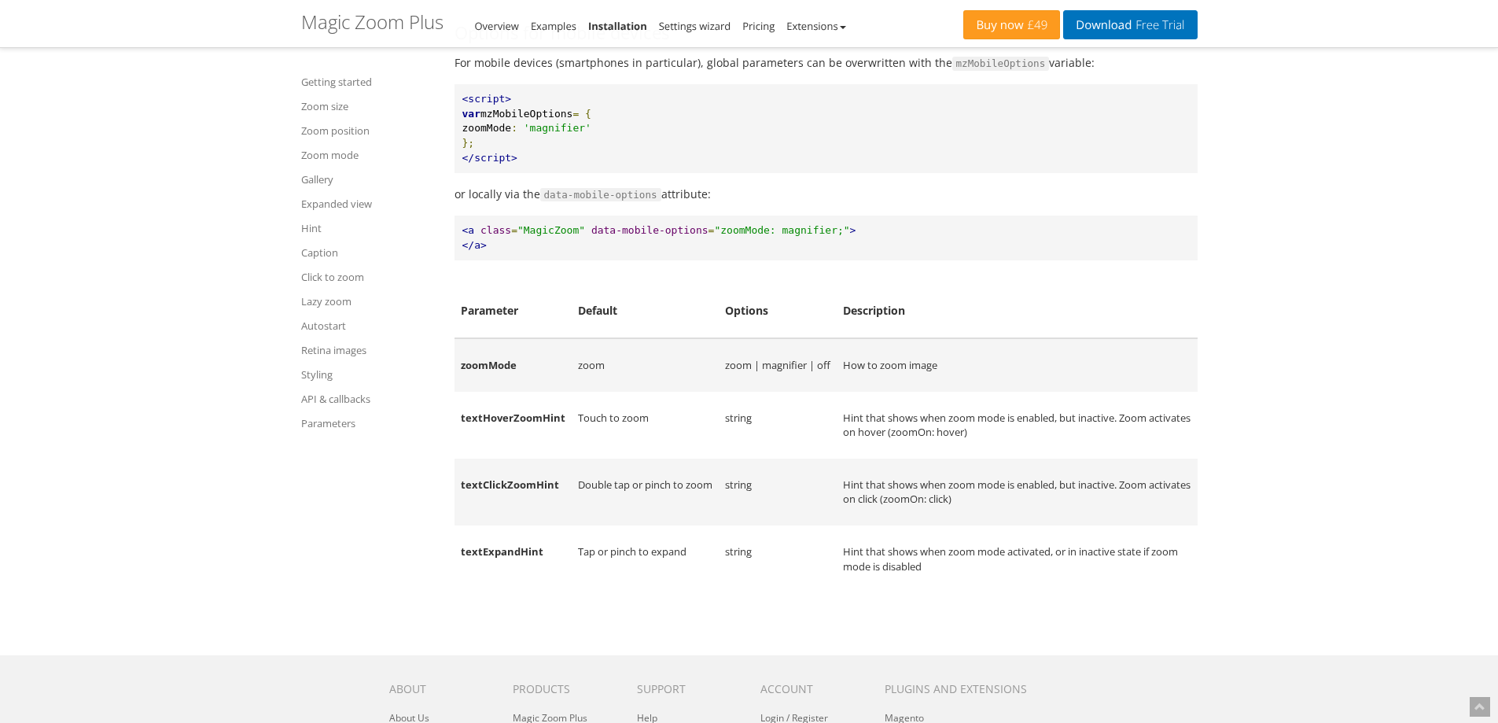
scroll to position [20092, 0]
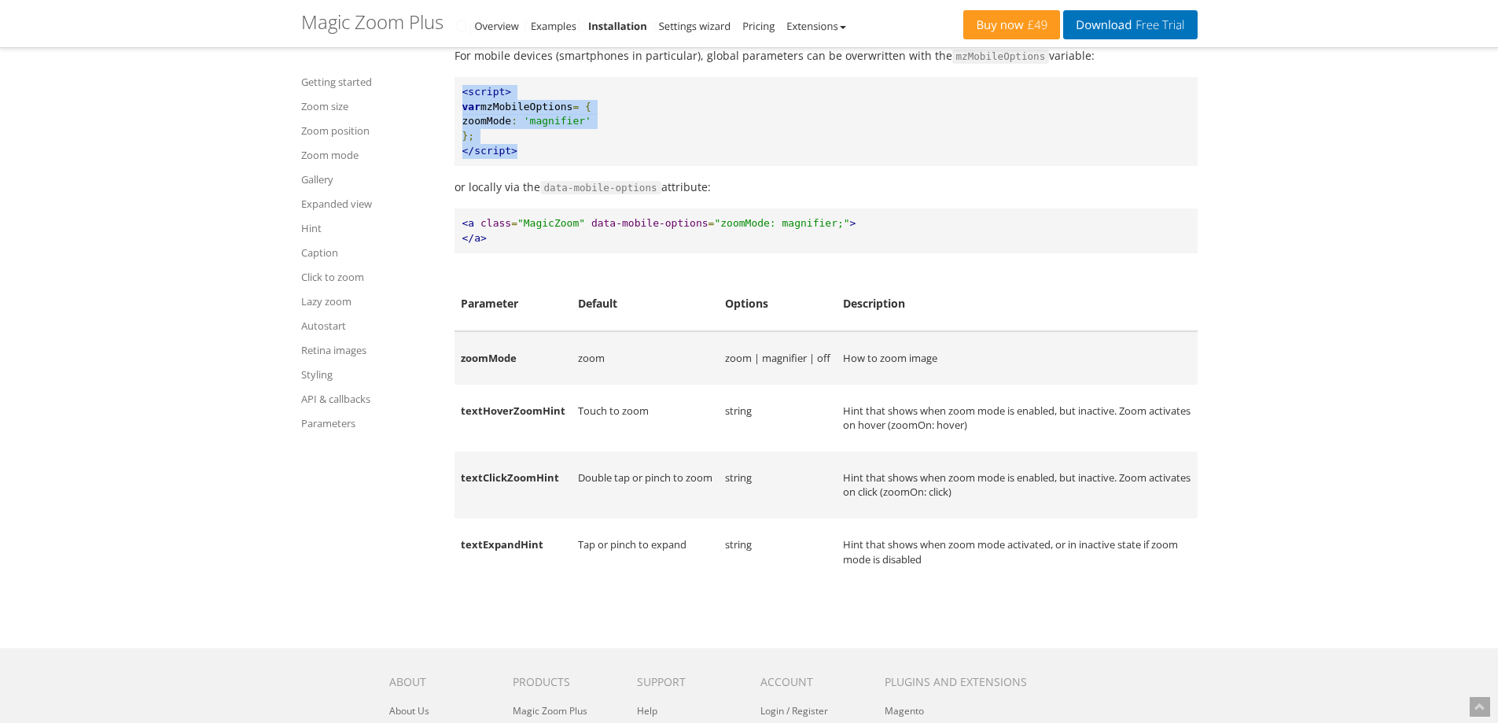
drag, startPoint x: 526, startPoint y: 219, endPoint x: 449, endPoint y: 153, distance: 101.5
click at [522, 166] on pre "<script> var mzMobileOptions = { zoomMode : 'magnifier' }; </script>" at bounding box center [825, 121] width 743 height 89
drag, startPoint x: 579, startPoint y: 294, endPoint x: 686, endPoint y: 292, distance: 106.1
click at [686, 229] on span "data-mobile-options" at bounding box center [649, 223] width 117 height 12
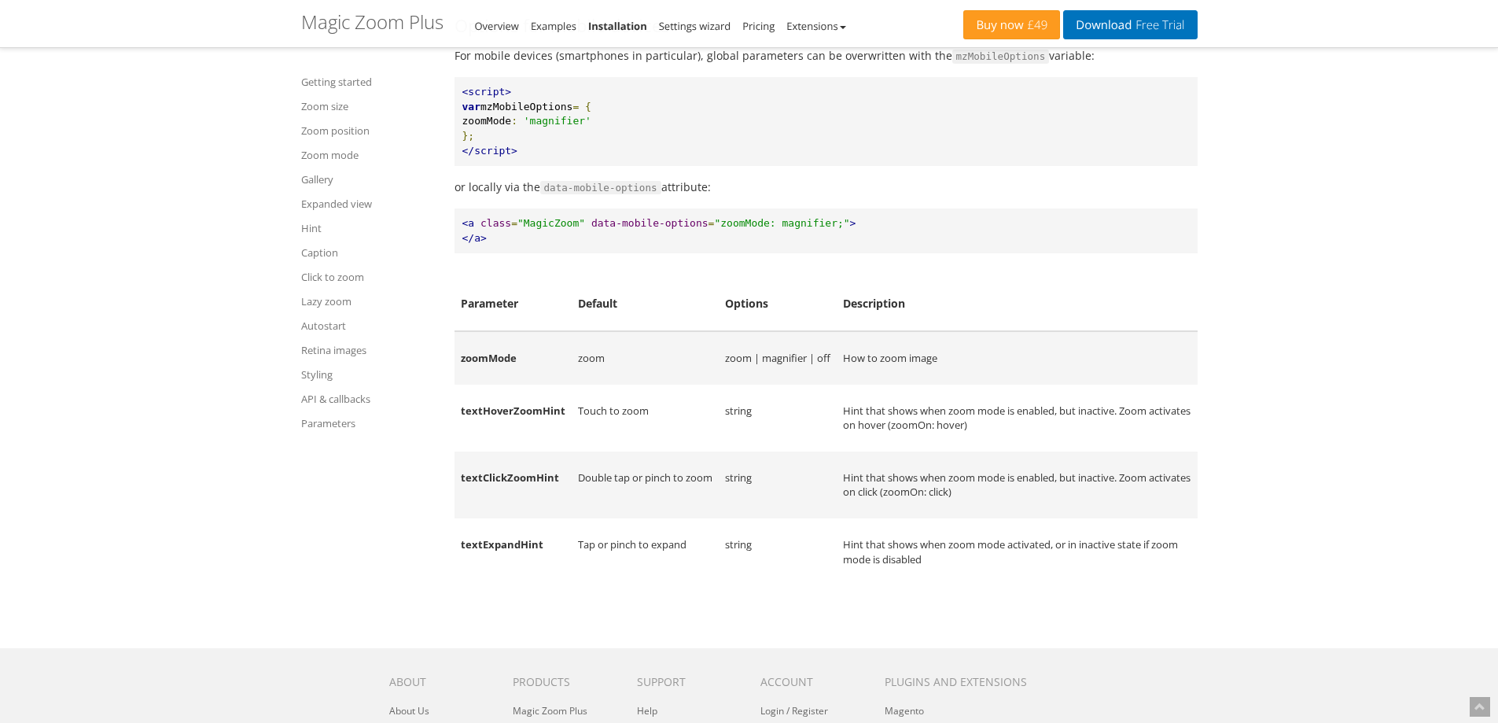
click at [684, 253] on pre "<a class = "MagicZoom" data-mobile-options = "zoomMode: magnifier;" > </a>" at bounding box center [825, 230] width 743 height 45
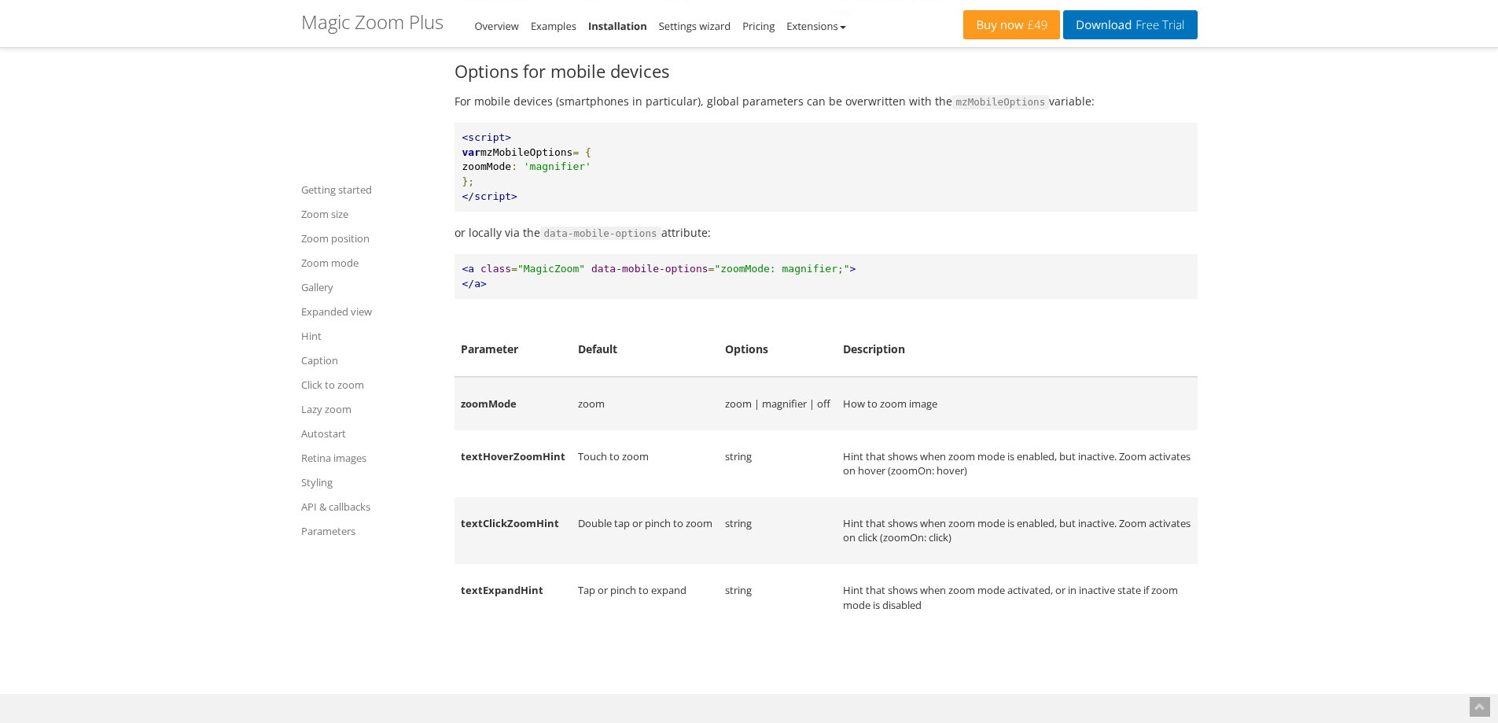
scroll to position [19909, 0]
